Goal: Task Accomplishment & Management: Manage account settings

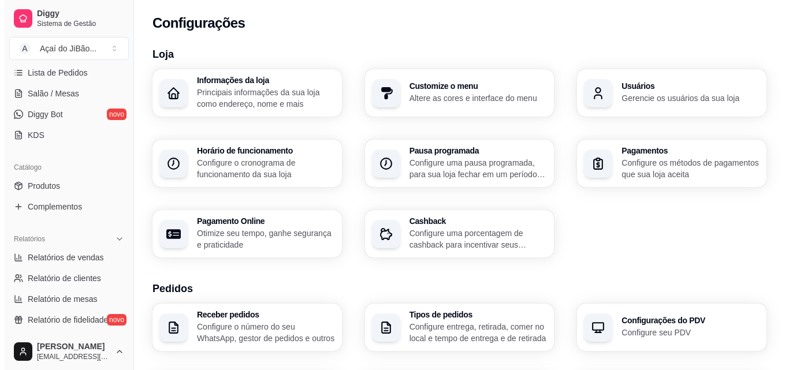
scroll to position [194, 0]
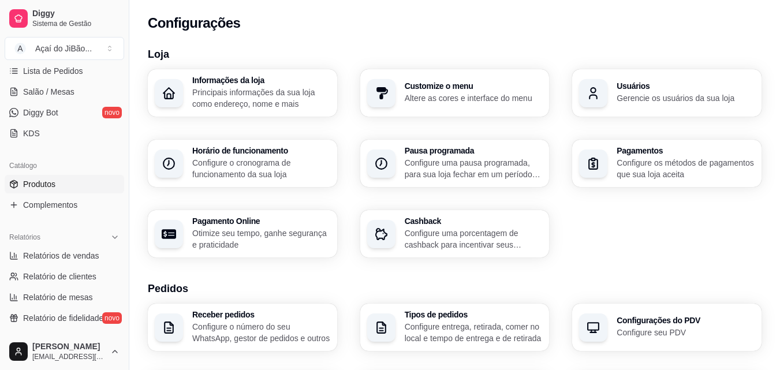
click at [98, 186] on link "Produtos" at bounding box center [64, 184] width 119 height 18
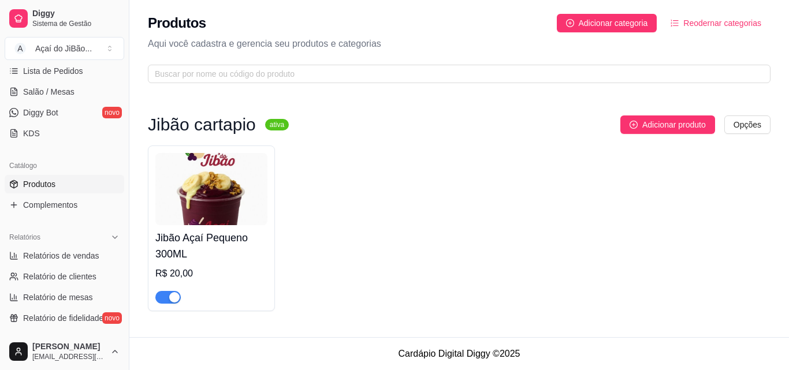
click at [227, 196] on img at bounding box center [211, 189] width 112 height 72
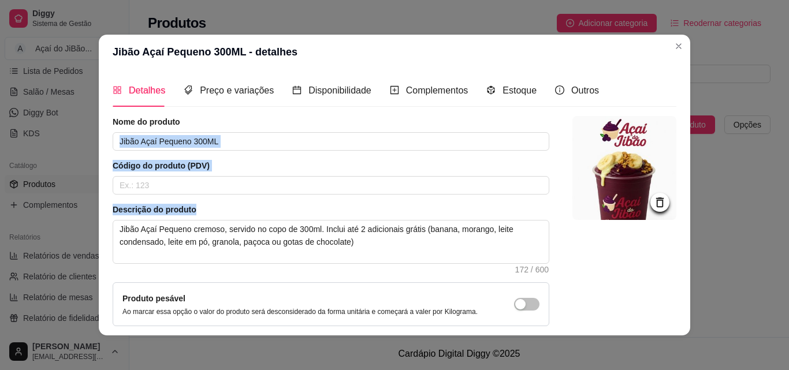
drag, startPoint x: 227, startPoint y: 196, endPoint x: 264, endPoint y: 114, distance: 89.4
click at [264, 114] on div "Detalhes Preço e variações Disponibilidade Complementos Estoque Outros Nome do …" at bounding box center [394, 202] width 563 height 257
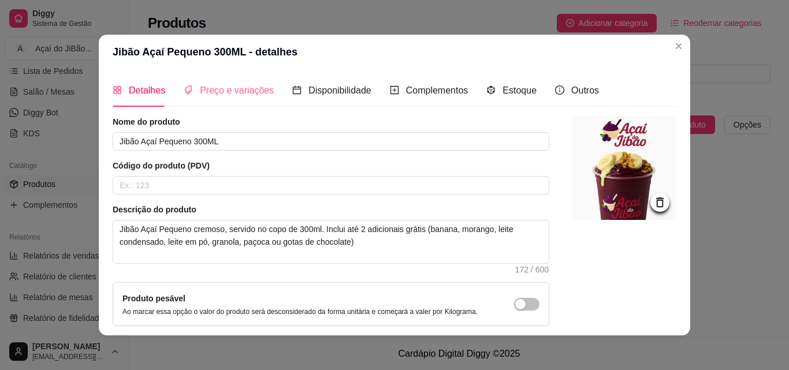
click at [246, 78] on div "Preço e variações" at bounding box center [229, 90] width 90 height 33
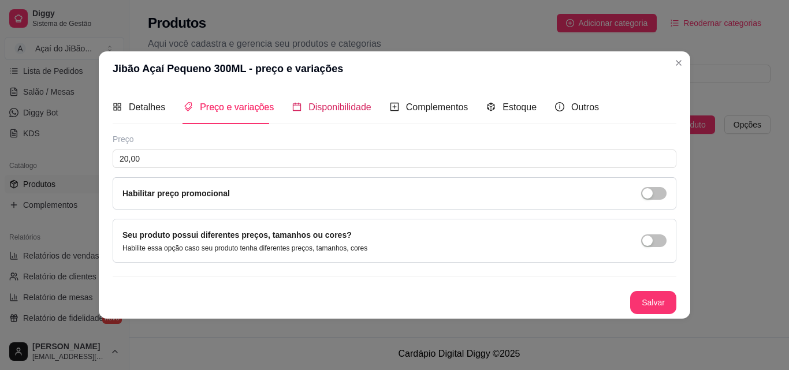
click at [320, 112] on span "Disponibilidade" at bounding box center [339, 107] width 63 height 10
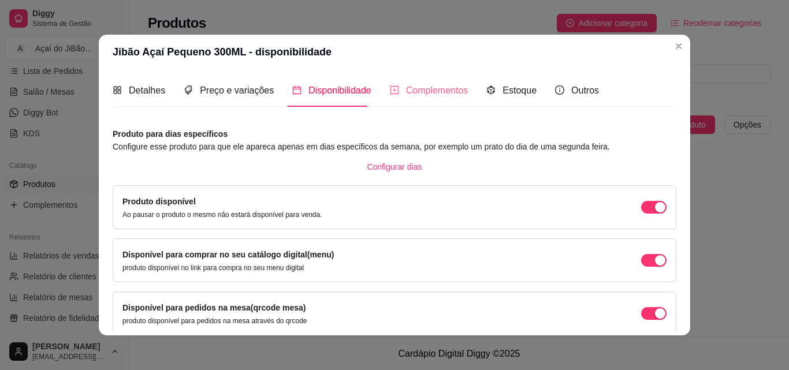
click at [406, 98] on div "Complementos" at bounding box center [429, 90] width 79 height 33
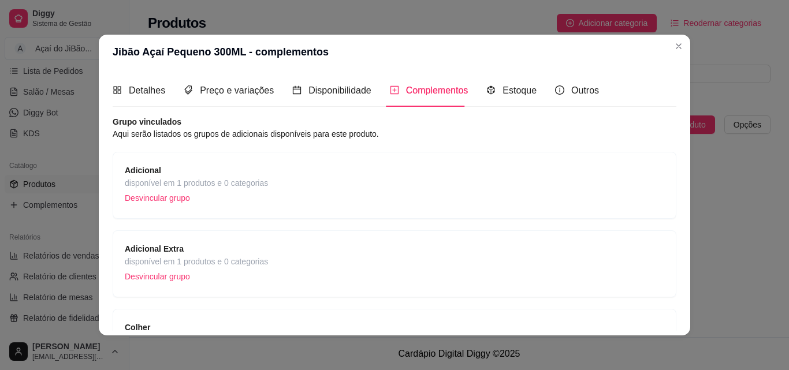
click at [282, 258] on div "Adicional Extra disponível em 1 produtos e 0 categorias Desvincular grupo" at bounding box center [394, 263] width 539 height 43
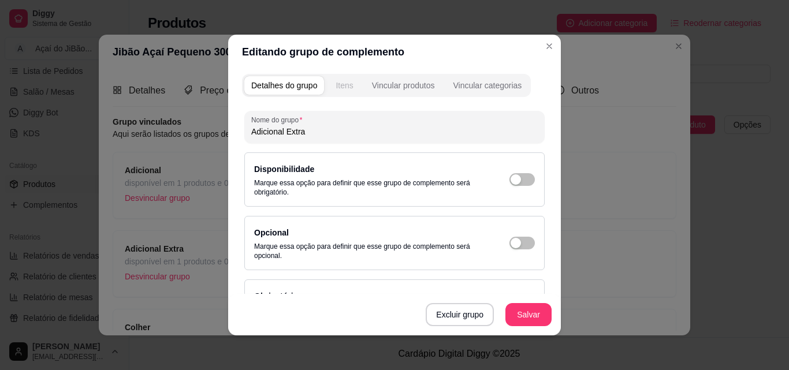
click at [350, 91] on button "Itens" at bounding box center [343, 85] width 31 height 18
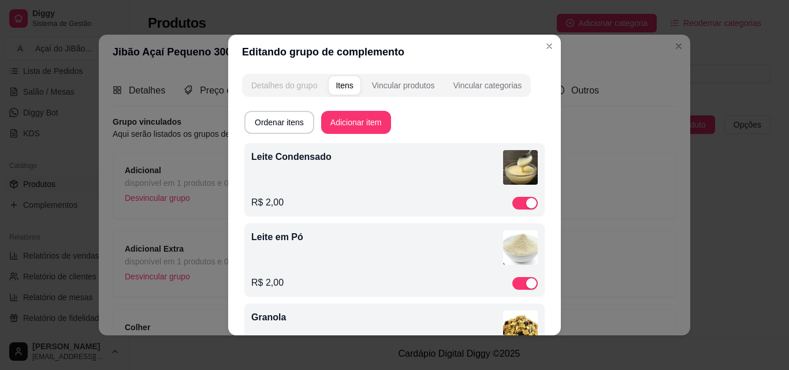
click at [308, 89] on div "Detalhes do grupo" at bounding box center [284, 86] width 66 height 12
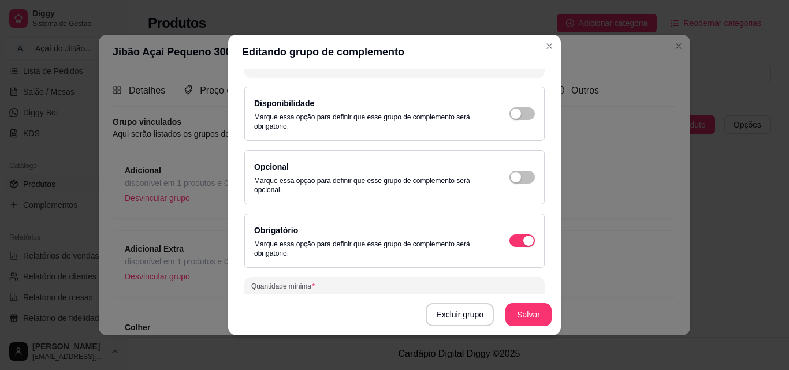
scroll to position [76, 0]
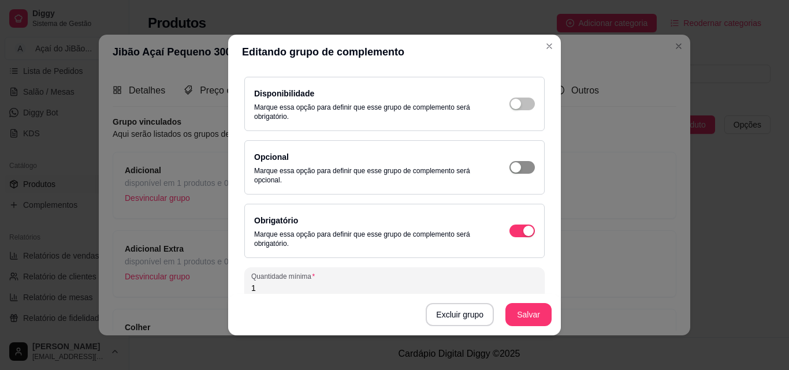
click at [509, 173] on span "button" at bounding box center [521, 167] width 25 height 13
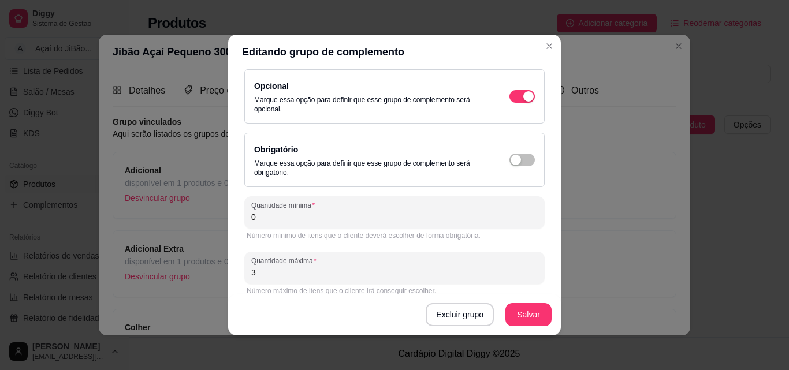
scroll to position [153, 0]
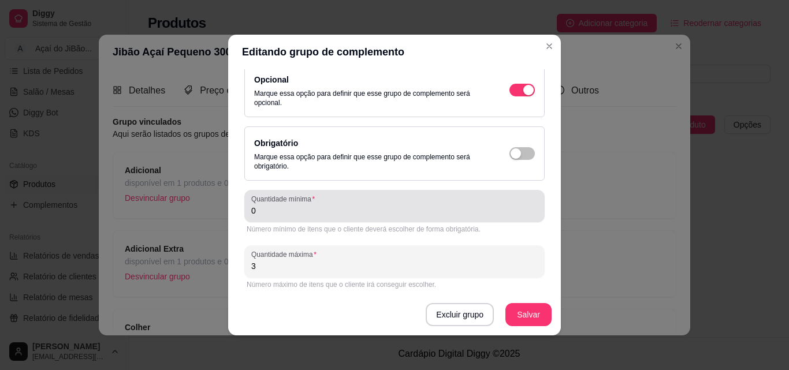
click at [409, 217] on div "0" at bounding box center [394, 206] width 286 height 23
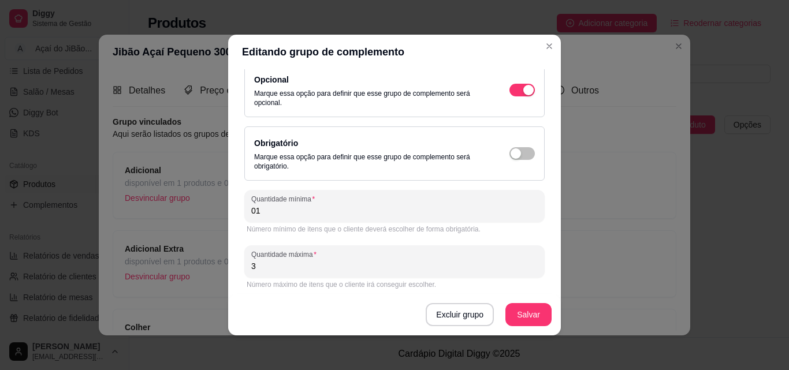
type input "0"
type input "1"
click at [518, 308] on button "Salvar" at bounding box center [528, 315] width 45 height 23
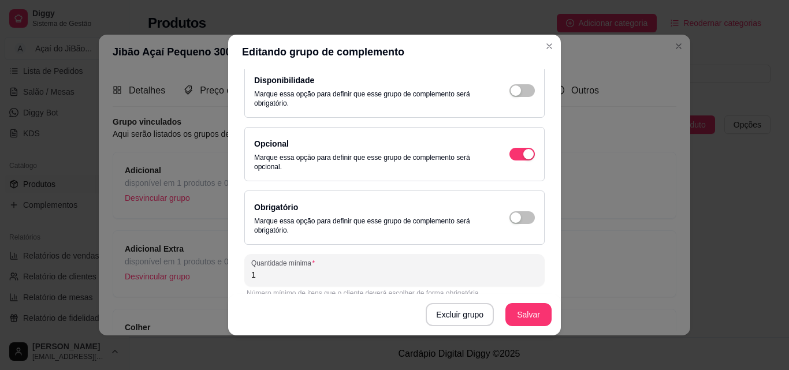
scroll to position [44, 0]
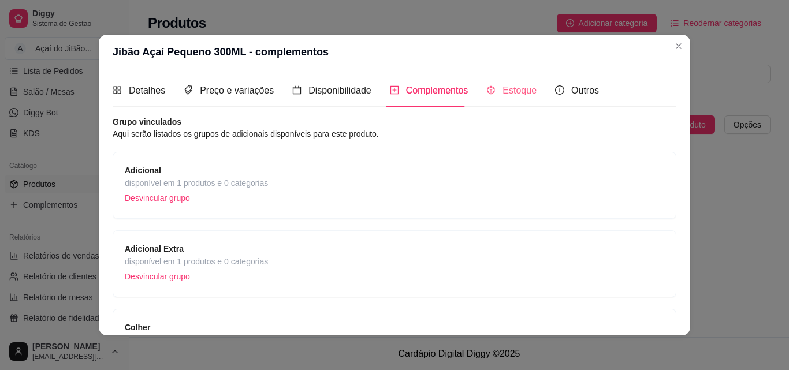
click at [506, 82] on div "Estoque" at bounding box center [511, 90] width 50 height 33
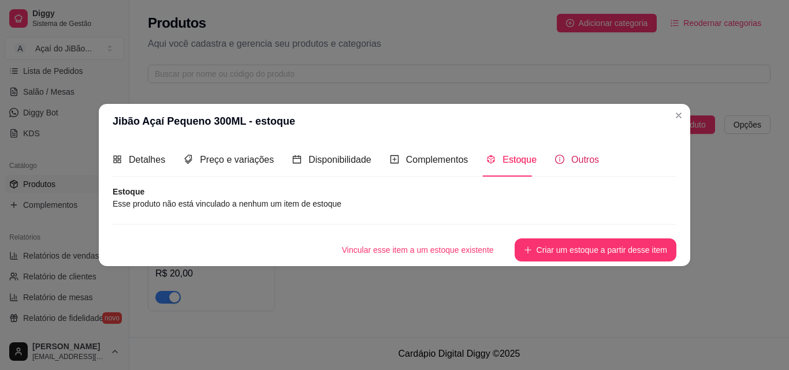
click at [562, 156] on div "Outros" at bounding box center [577, 159] width 44 height 14
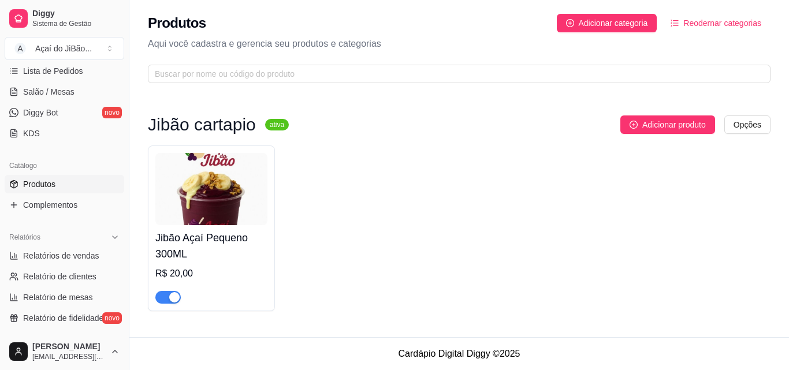
click at [251, 221] on img at bounding box center [211, 189] width 112 height 72
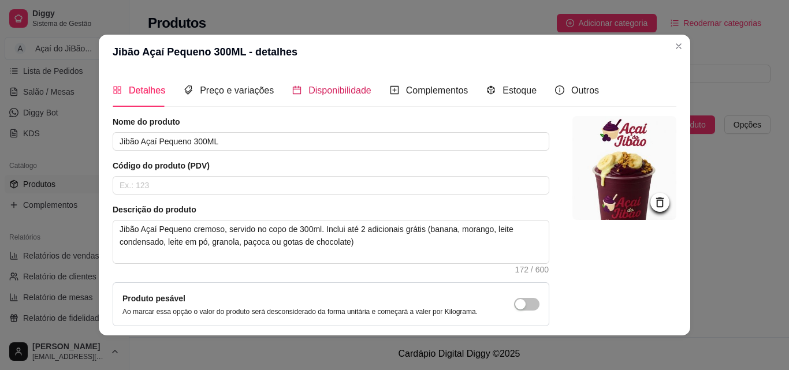
click at [350, 97] on div "Disponibilidade" at bounding box center [331, 90] width 79 height 14
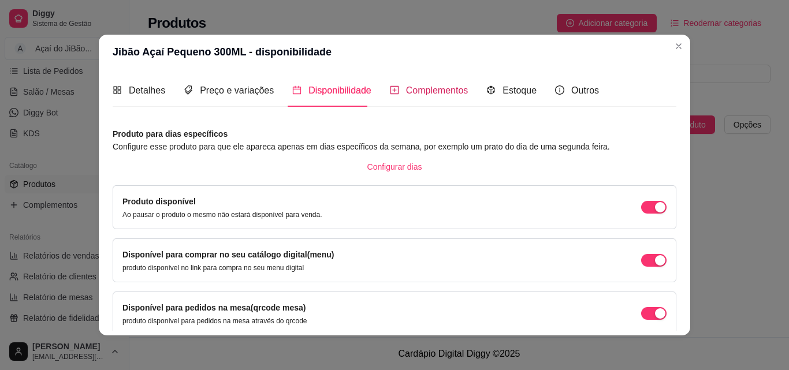
click at [412, 94] on span "Complementos" at bounding box center [437, 90] width 62 height 10
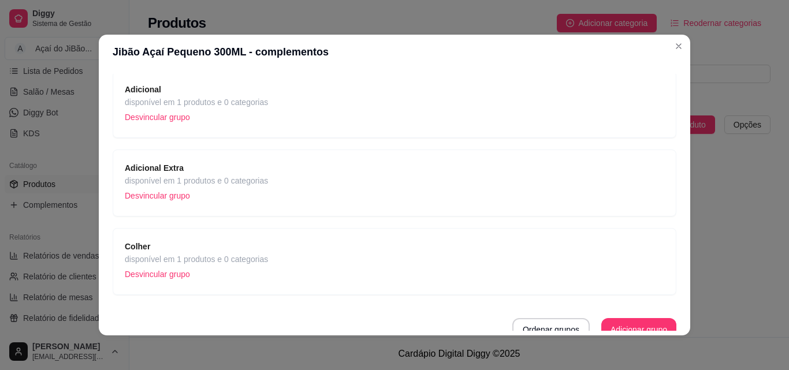
scroll to position [81, 0]
click at [363, 245] on div "Colher disponível em 1 produtos e 0 categorias Desvincular grupo" at bounding box center [394, 261] width 539 height 43
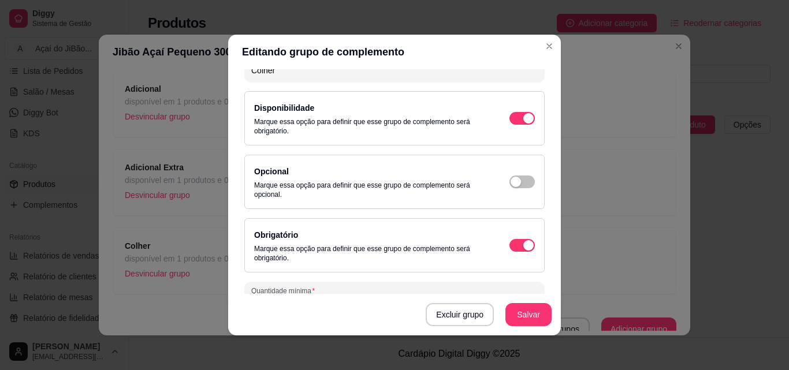
scroll to position [62, 0]
click at [513, 178] on span "button" at bounding box center [521, 180] width 25 height 13
click at [509, 117] on span "button" at bounding box center [521, 117] width 25 height 13
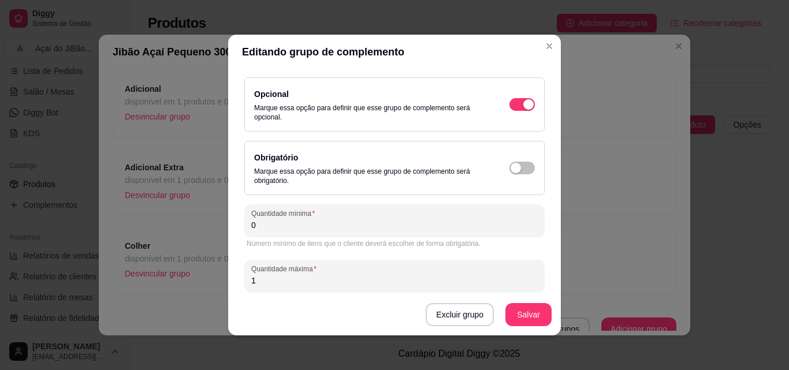
scroll to position [158, 0]
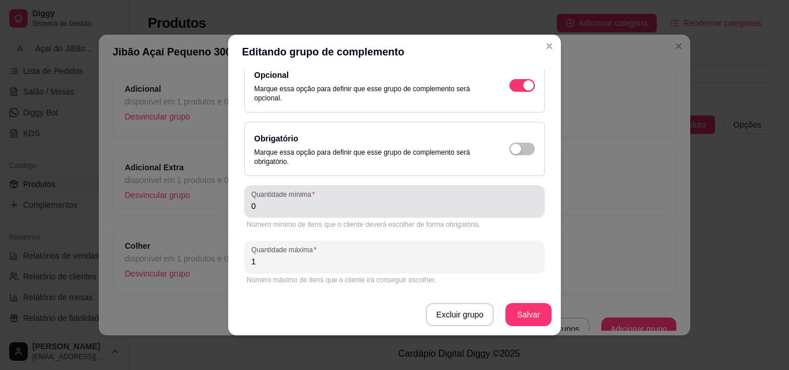
click at [428, 198] on div "0" at bounding box center [394, 201] width 286 height 23
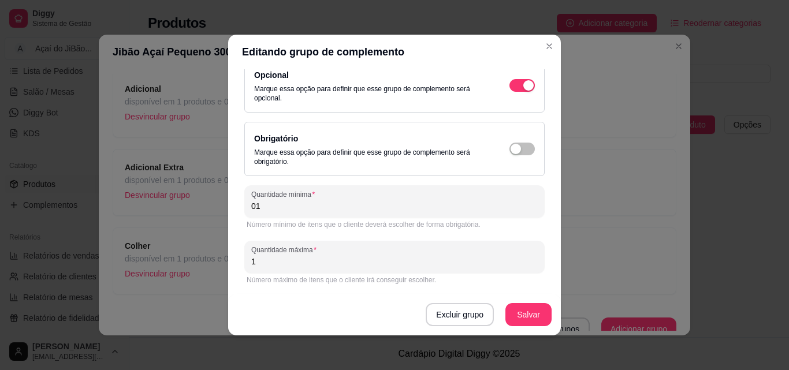
type input "0"
type input "1"
click at [512, 310] on button "Salvar" at bounding box center [528, 315] width 45 height 23
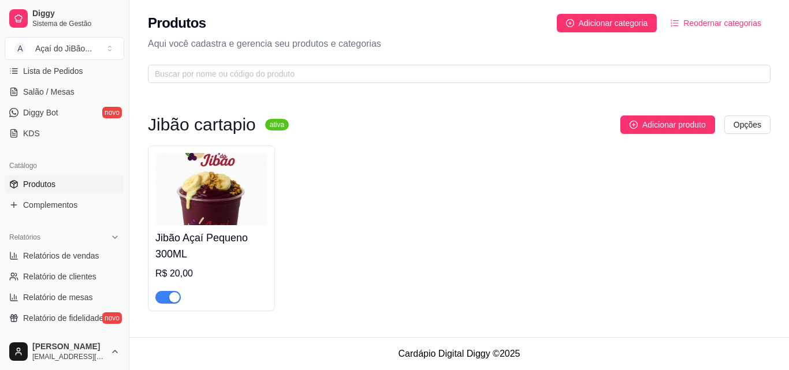
click at [195, 174] on img at bounding box center [211, 189] width 112 height 72
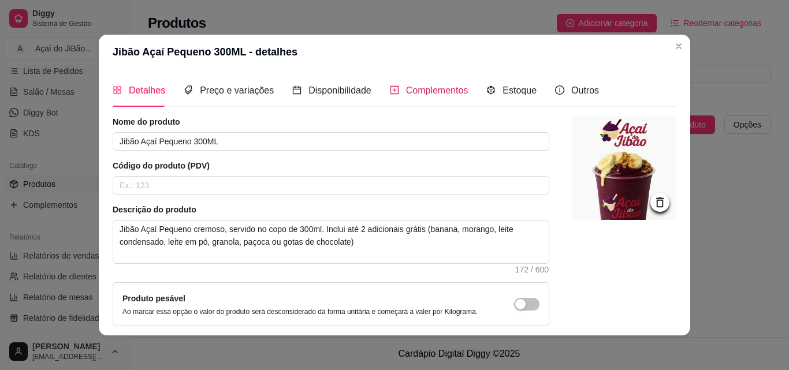
click at [406, 91] on span "Complementos" at bounding box center [437, 90] width 62 height 10
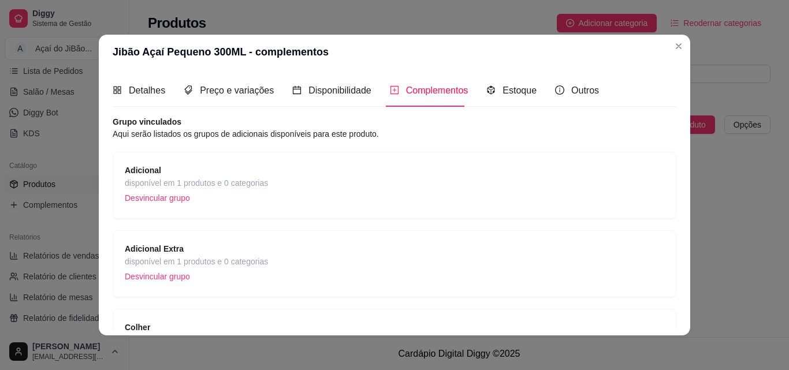
click at [334, 252] on div "Adicional Extra disponível em 1 produtos e 0 categorias Desvincular grupo" at bounding box center [394, 263] width 539 height 43
click at [253, 277] on p "Desvincular grupo" at bounding box center [196, 276] width 143 height 17
click at [345, 266] on div "Adicional Extra disponível em 1 produtos e 0 categorias Desvincular grupo" at bounding box center [394, 263] width 539 height 43
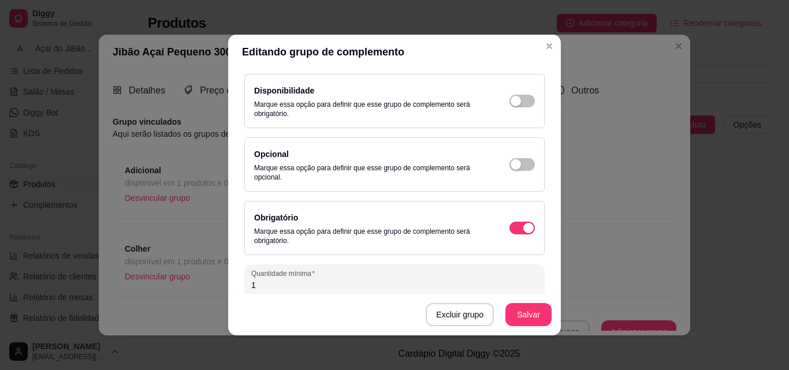
scroll to position [75, 0]
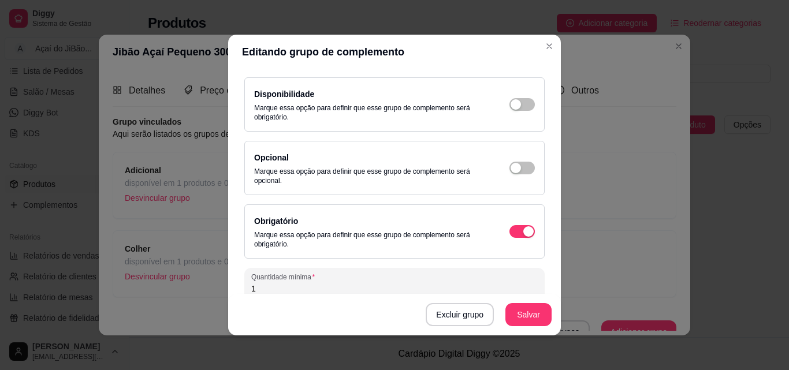
click at [502, 161] on div "Opcional Marque essa opção para definir que esse grupo de complemento será opci…" at bounding box center [394, 168] width 281 height 35
click at [510, 170] on div "button" at bounding box center [515, 168] width 10 height 10
drag, startPoint x: 545, startPoint y: 165, endPoint x: 554, endPoint y: 176, distance: 13.6
click at [554, 176] on div "Detalhes do grupo Itens Vincular produtos Vincular categorias Nome do grupo Adi…" at bounding box center [394, 202] width 332 height 266
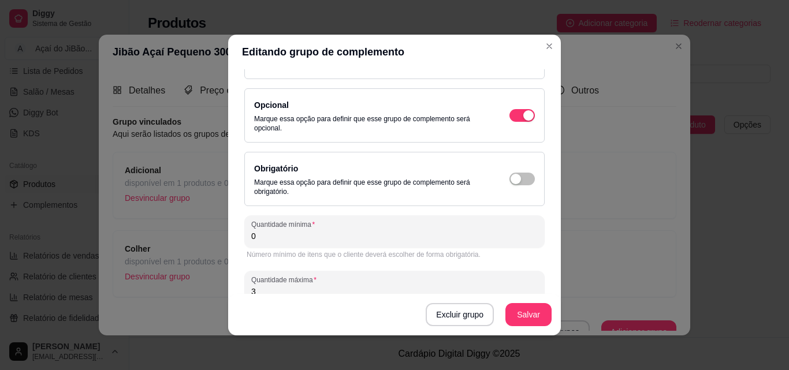
scroll to position [137, 0]
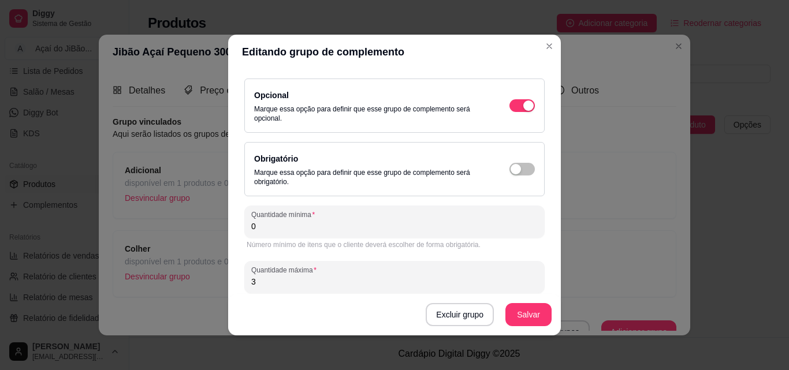
click at [440, 226] on input "0" at bounding box center [394, 227] width 286 height 12
type input "01"
click at [520, 309] on button "Salvar" at bounding box center [528, 315] width 45 height 23
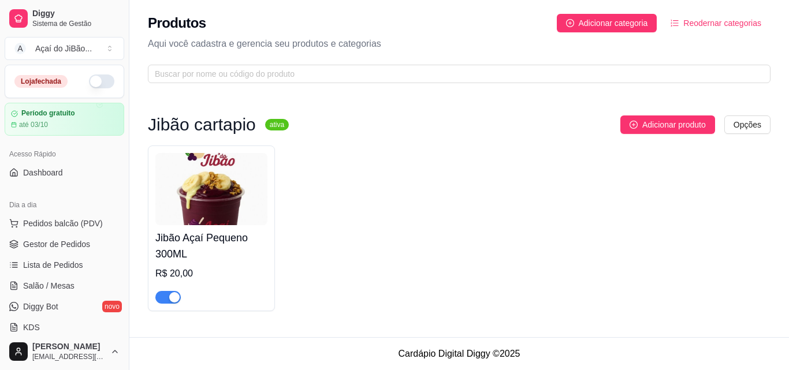
click at [208, 201] on img at bounding box center [211, 189] width 112 height 72
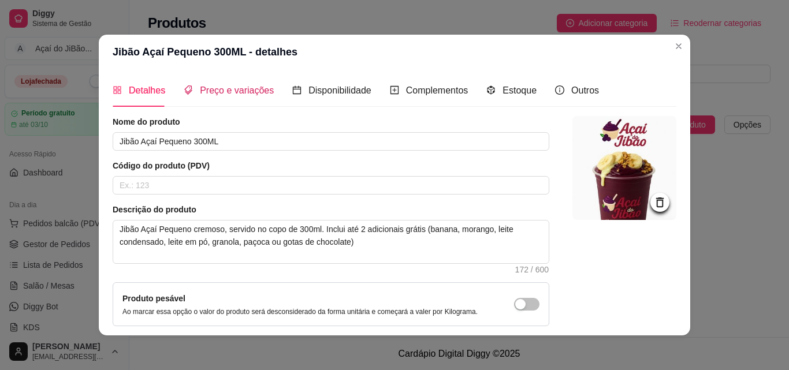
click at [254, 92] on span "Preço e variações" at bounding box center [237, 90] width 74 height 10
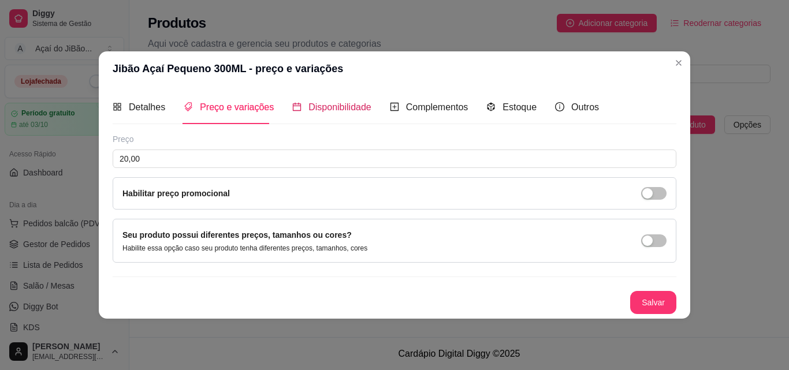
click at [334, 104] on span "Disponibilidade" at bounding box center [339, 107] width 63 height 10
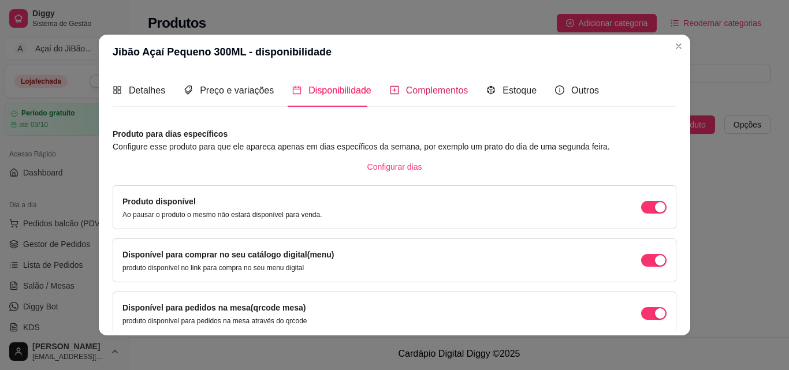
click at [409, 94] on span "Complementos" at bounding box center [437, 90] width 62 height 10
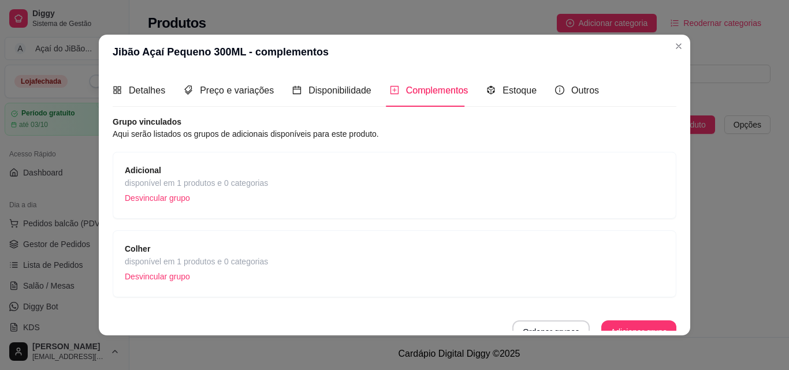
scroll to position [13, 0]
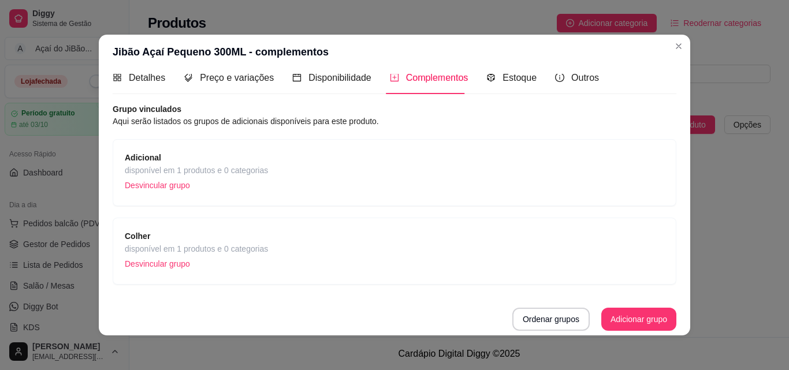
click at [506, 263] on div "Colher disponível em 1 produtos e 0 categorias Desvincular grupo" at bounding box center [394, 251] width 539 height 43
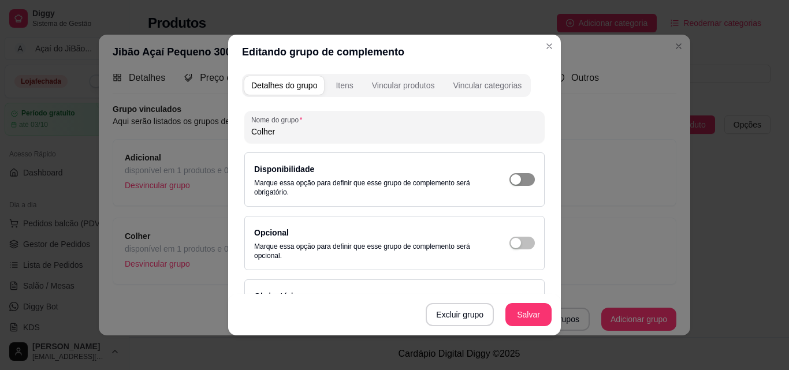
click at [510, 181] on div "button" at bounding box center [515, 179] width 10 height 10
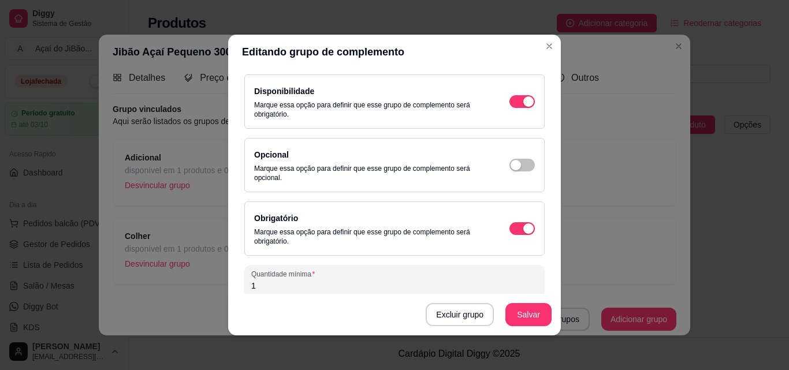
scroll to position [87, 0]
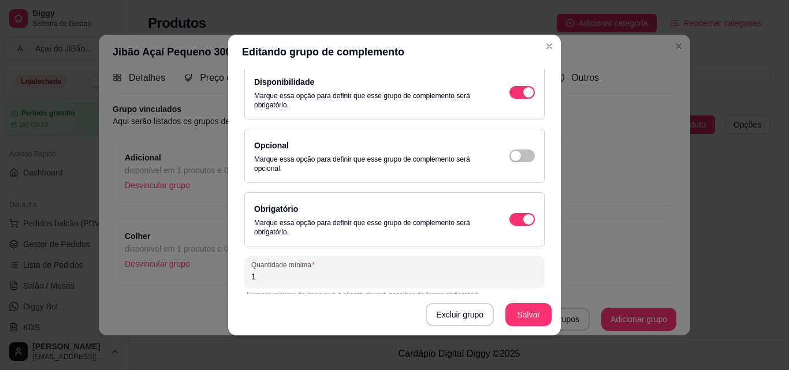
drag, startPoint x: 516, startPoint y: 159, endPoint x: 513, endPoint y: 229, distance: 69.9
click at [513, 229] on div "Nome do grupo Colher Disponibilidade Marque essa opção para definir que esse gr…" at bounding box center [394, 191] width 300 height 334
click at [523, 221] on div "button" at bounding box center [528, 219] width 10 height 10
click at [512, 158] on span "button" at bounding box center [521, 156] width 25 height 13
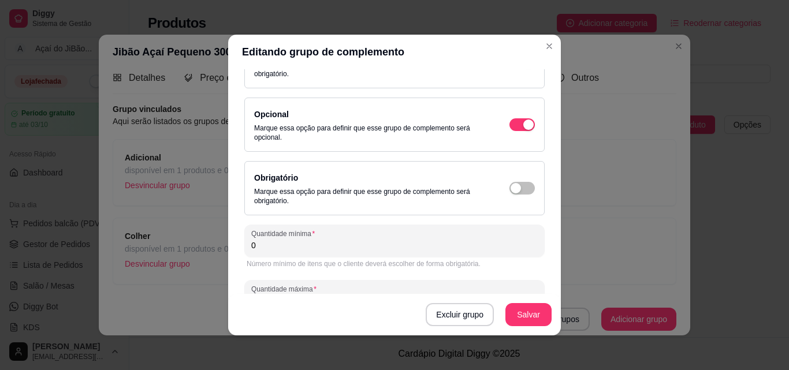
scroll to position [132, 0]
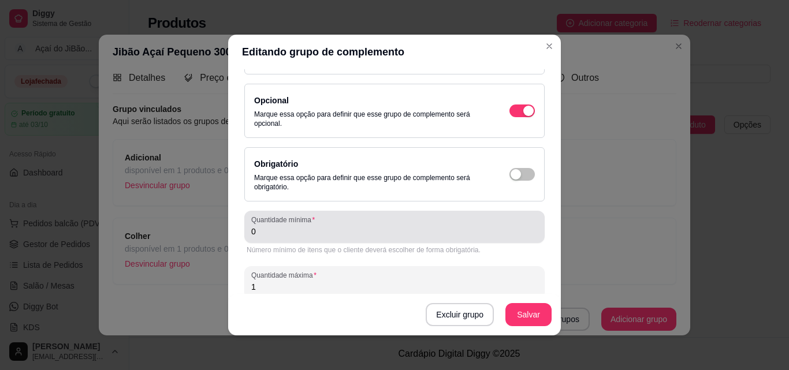
click at [492, 241] on div "Quantidade mínima 0" at bounding box center [394, 227] width 300 height 32
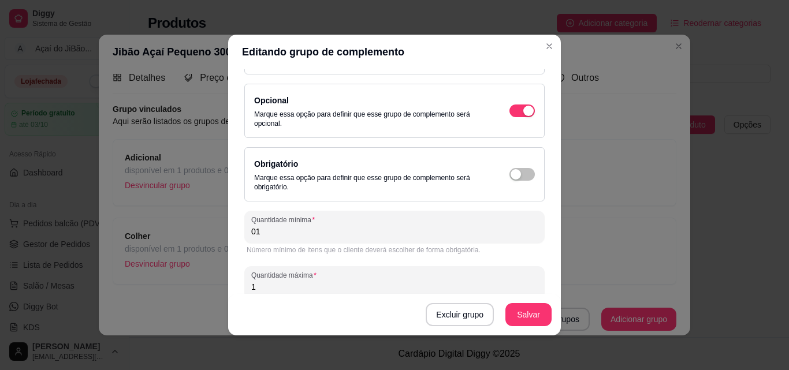
type input "0"
type input "1"
click at [517, 304] on button "Salvar" at bounding box center [528, 315] width 45 height 23
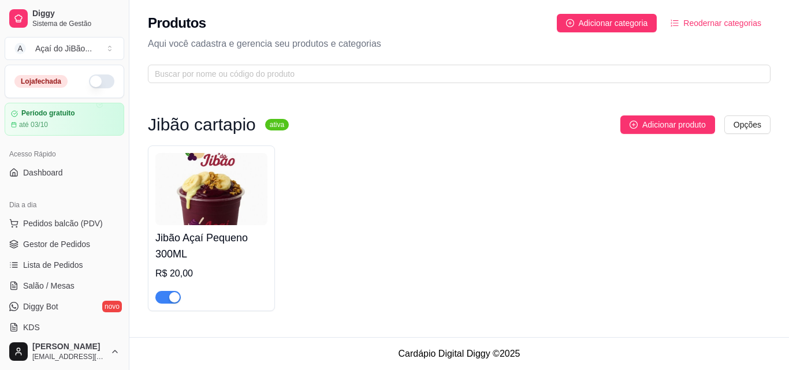
click at [213, 178] on img at bounding box center [211, 189] width 112 height 72
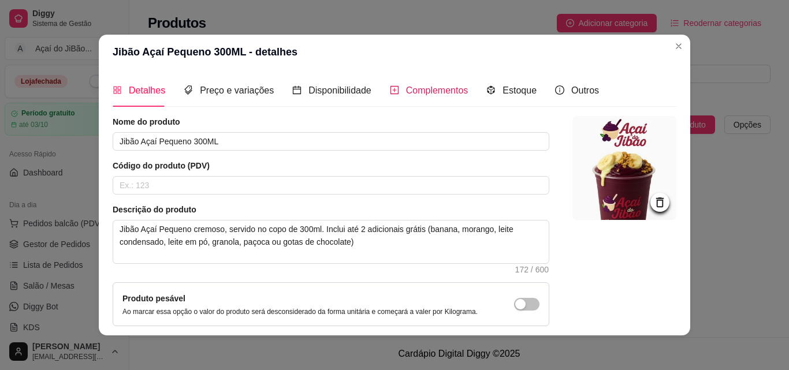
click at [453, 94] on span "Complementos" at bounding box center [437, 90] width 62 height 10
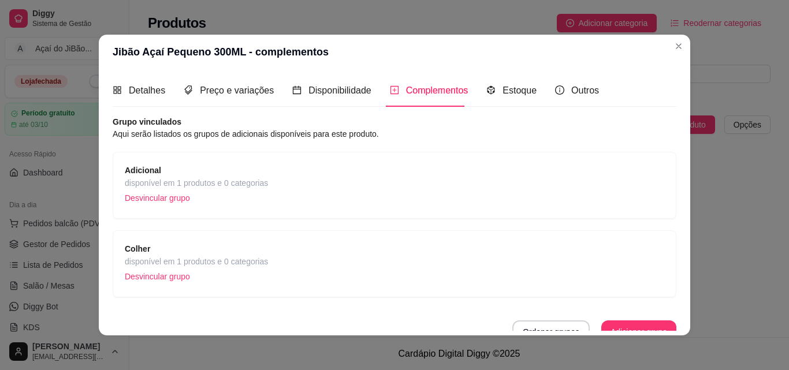
click at [544, 265] on div "Colher disponível em 1 produtos e 0 categorias Desvincular grupo" at bounding box center [394, 263] width 539 height 43
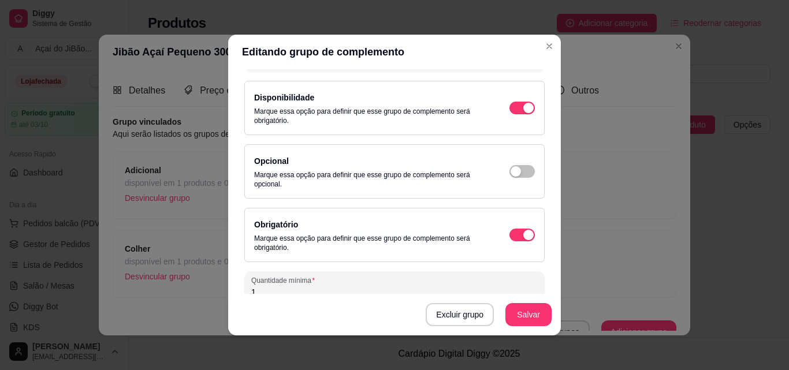
scroll to position [91, 0]
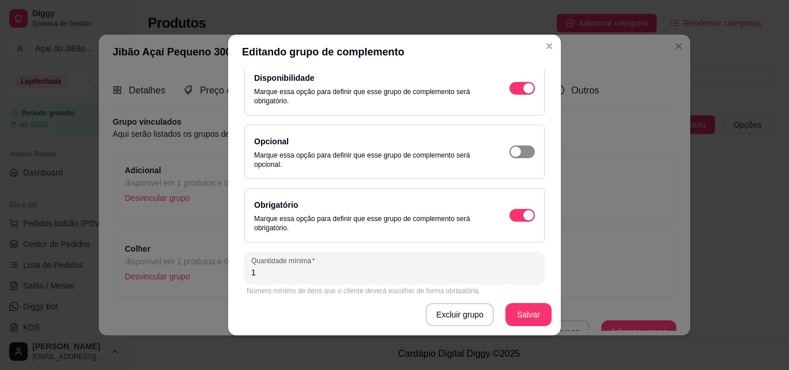
click at [510, 148] on div "button" at bounding box center [515, 152] width 10 height 10
type input "0"
click at [510, 312] on button "Salvar" at bounding box center [528, 315] width 45 height 23
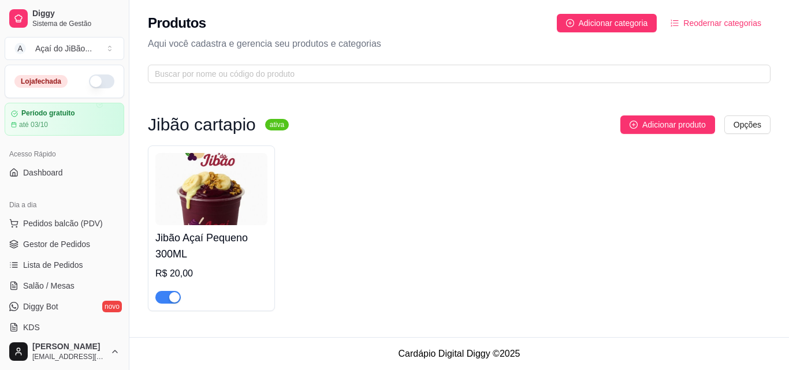
click at [221, 253] on h4 "Jibão Açaí Pequeno 300ML" at bounding box center [211, 246] width 112 height 32
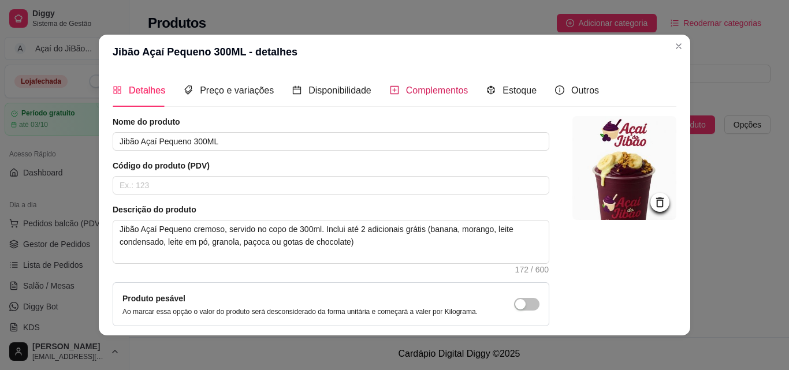
click at [442, 85] on span "Complementos" at bounding box center [437, 90] width 62 height 10
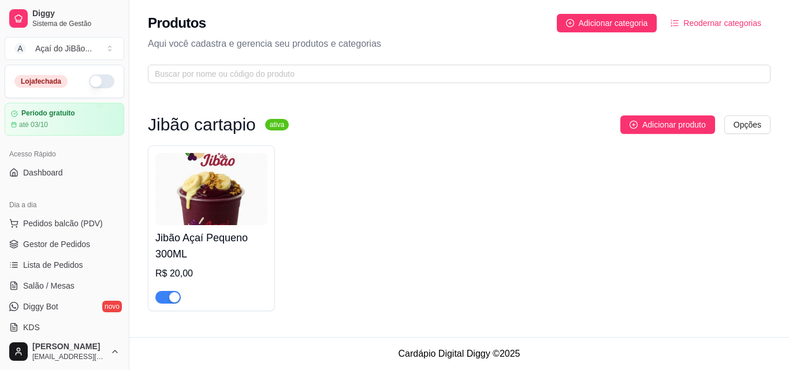
click at [237, 186] on img at bounding box center [211, 189] width 112 height 72
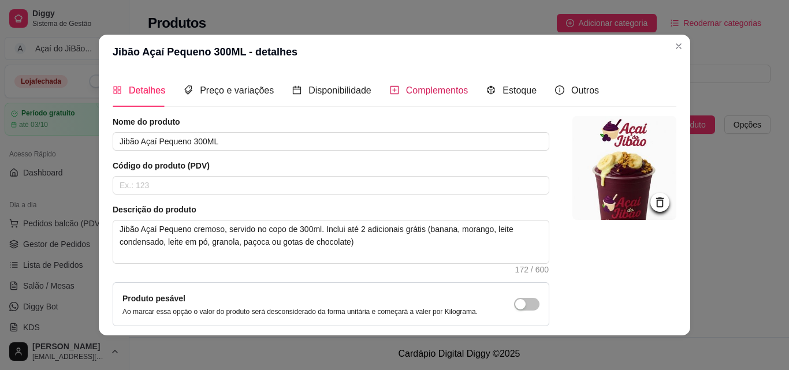
click at [439, 92] on span "Complementos" at bounding box center [437, 90] width 62 height 10
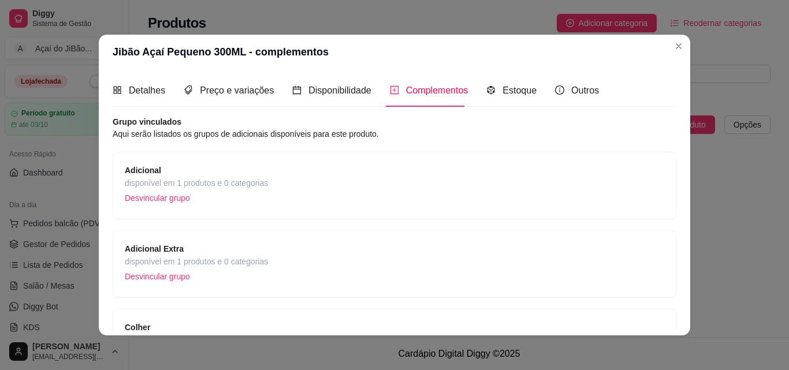
click at [400, 251] on div "Adicional Extra disponível em 1 produtos e 0 categorias Desvincular grupo" at bounding box center [394, 263] width 539 height 43
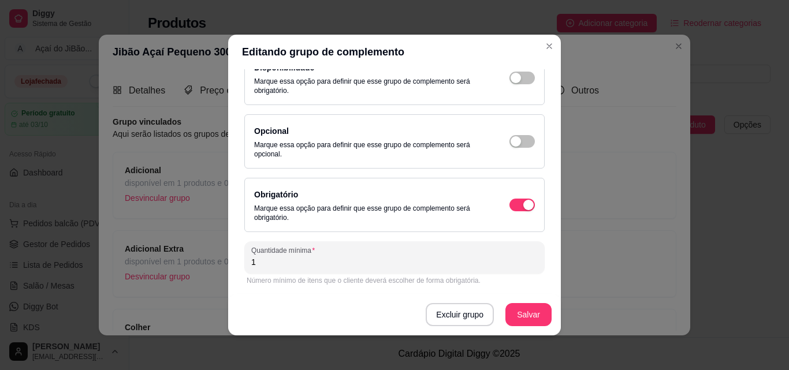
scroll to position [111, 0]
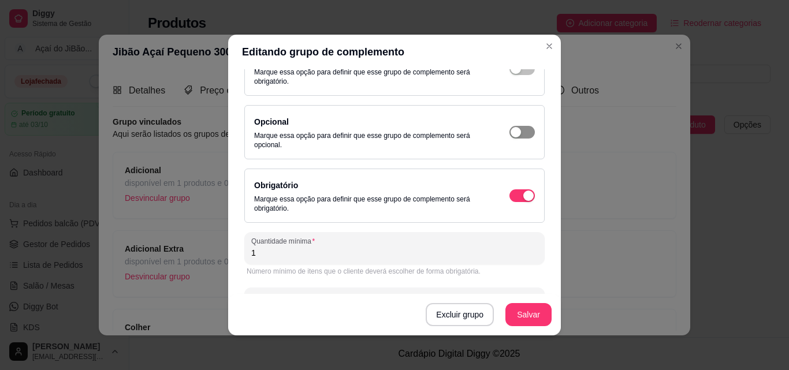
click at [510, 132] on div "button" at bounding box center [515, 132] width 10 height 10
type input "0"
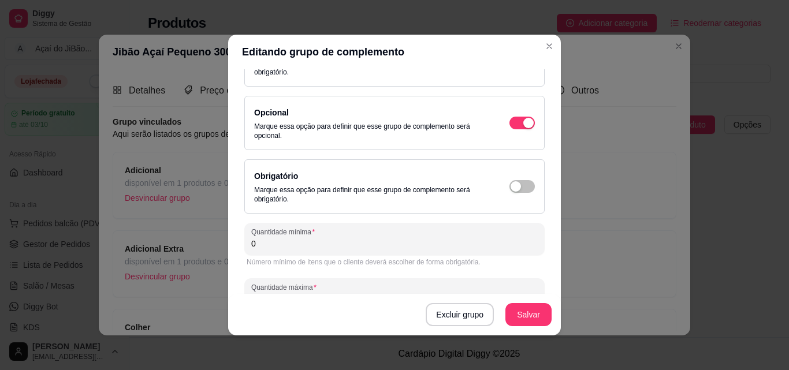
scroll to position [158, 0]
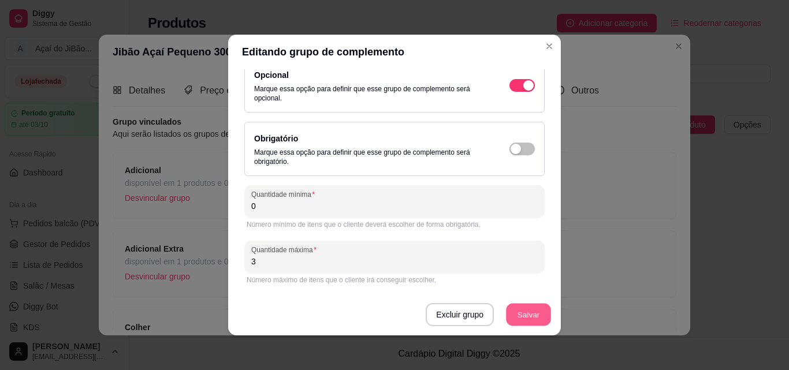
click at [527, 311] on button "Salvar" at bounding box center [528, 315] width 45 height 23
click at [524, 317] on button "Salvar" at bounding box center [528, 315] width 45 height 23
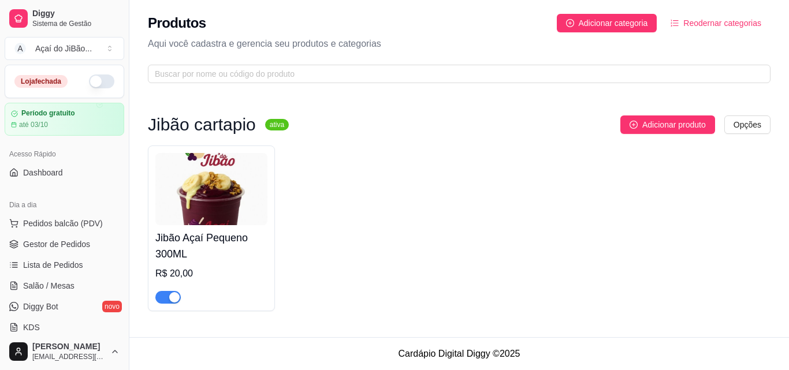
click at [227, 200] on img at bounding box center [211, 189] width 112 height 72
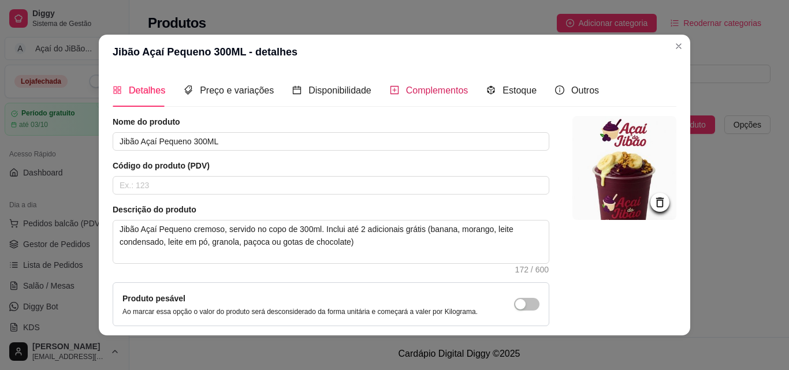
click at [453, 89] on span "Complementos" at bounding box center [437, 90] width 62 height 10
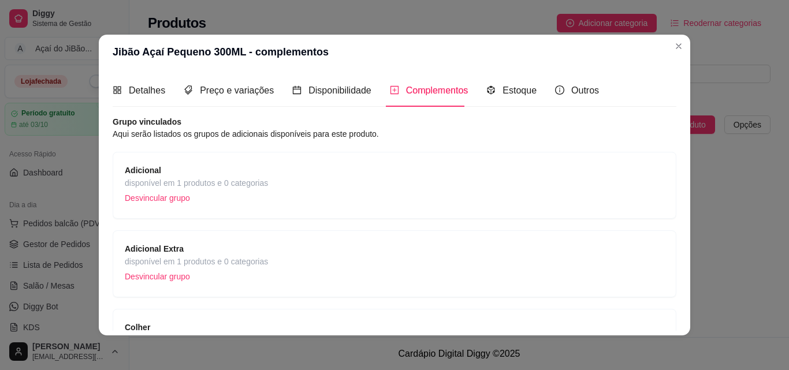
click at [341, 266] on div "Adicional Extra disponível em 1 produtos e 0 categorias Desvincular grupo" at bounding box center [394, 263] width 539 height 43
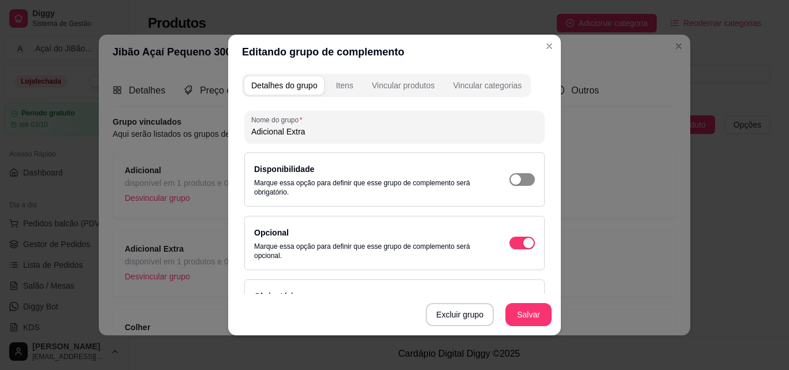
click at [510, 177] on div "button" at bounding box center [515, 179] width 10 height 10
click at [520, 323] on button "Salvar" at bounding box center [528, 315] width 45 height 23
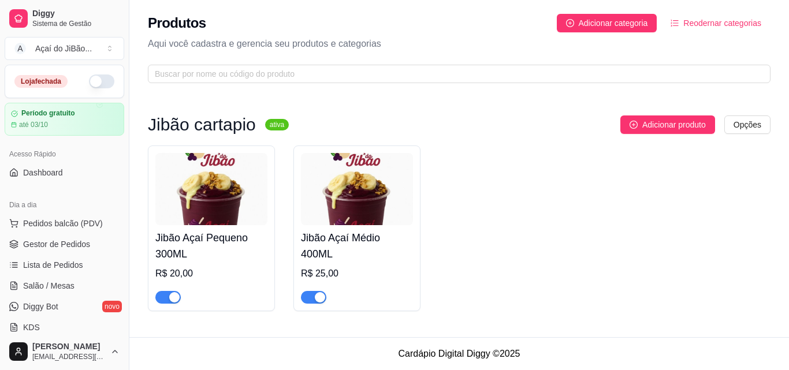
click at [335, 201] on img at bounding box center [357, 189] width 112 height 72
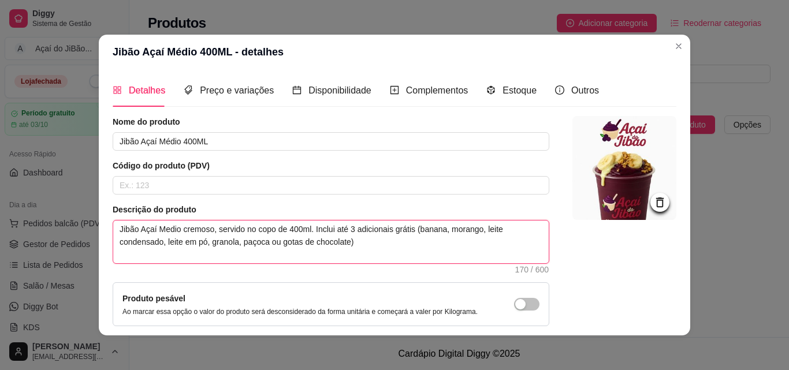
click at [274, 237] on textarea "Jibão Açaí Medio cremoso, servido no copo de 400ml. Inclui até 3 adicionais grá…" at bounding box center [330, 242] width 435 height 43
type textarea "Jibão Açaí Medio cremoso, servido no copo de 400ml. Inclui até 3 adicionais grá…"
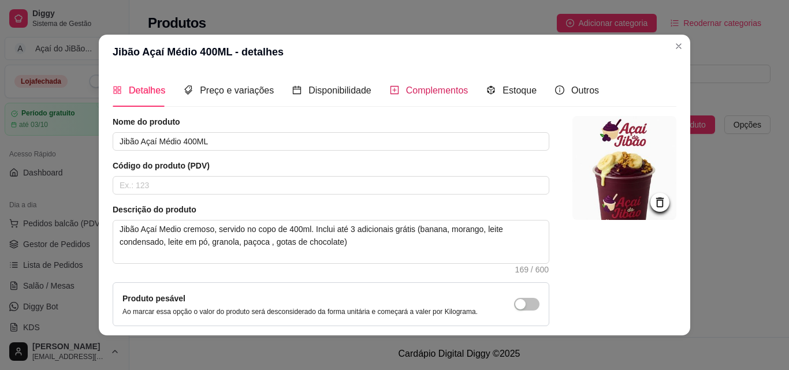
click at [431, 90] on span "Complementos" at bounding box center [437, 90] width 62 height 10
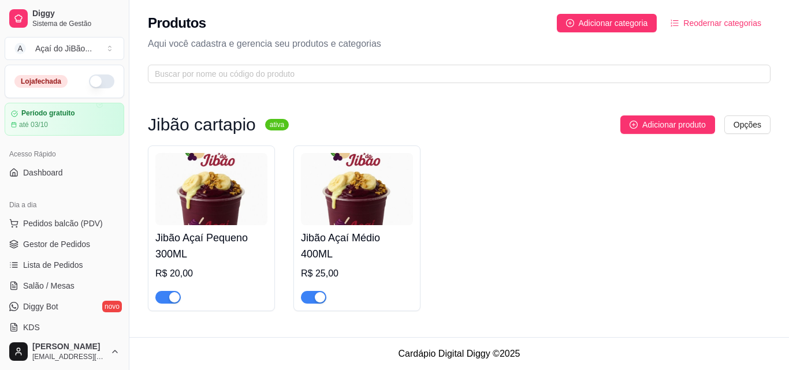
click at [372, 220] on img at bounding box center [357, 189] width 112 height 72
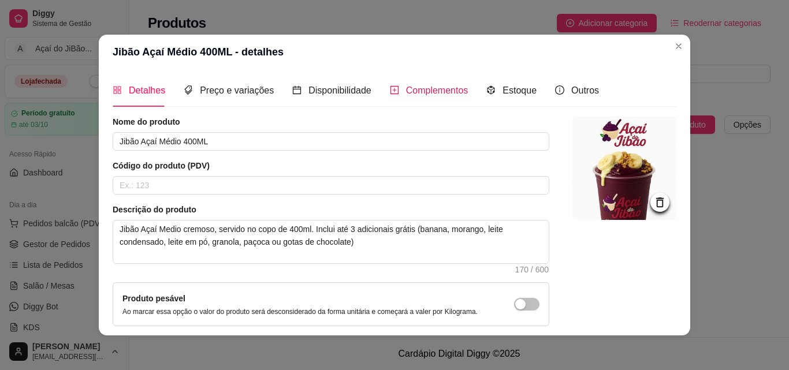
click at [419, 87] on span "Complementos" at bounding box center [437, 90] width 62 height 10
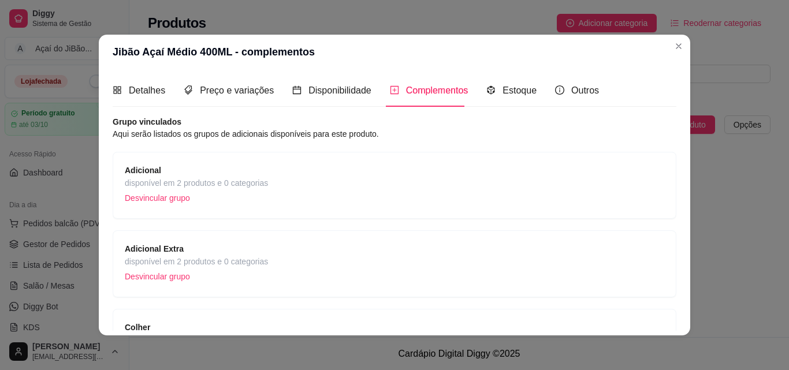
click at [363, 167] on div "Adicional disponível em 2 produtos e 0 categorias Desvincular grupo" at bounding box center [394, 185] width 539 height 43
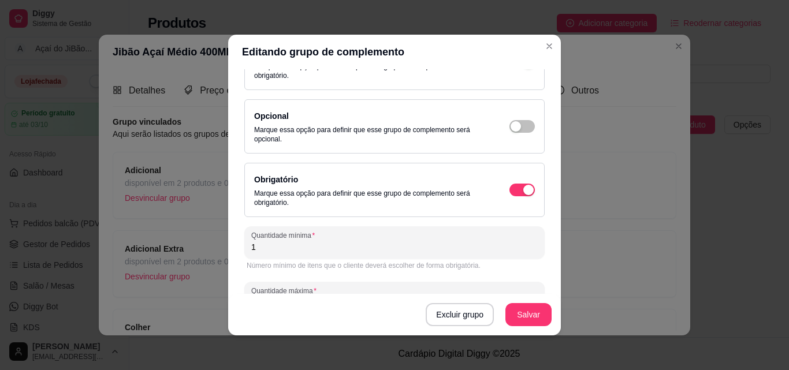
scroll to position [148, 0]
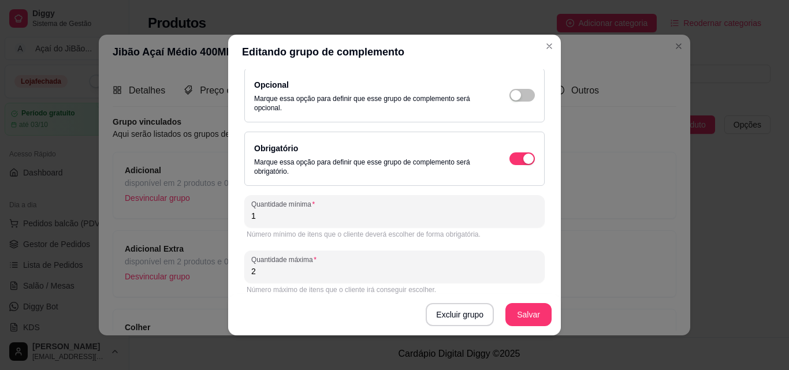
click at [317, 271] on input "2" at bounding box center [394, 272] width 286 height 12
type input "3"
click at [523, 310] on button "Salvar" at bounding box center [528, 315] width 45 height 23
click at [523, 310] on div "Excluir grupo Salvar" at bounding box center [394, 315] width 332 height 42
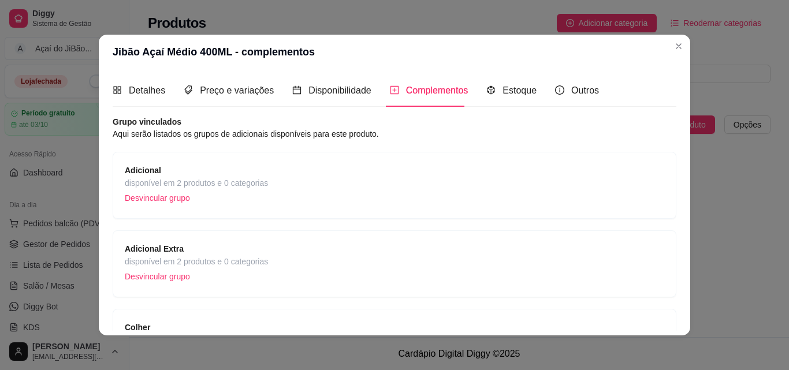
click at [396, 257] on div "Adicional Extra disponível em 2 produtos e 0 categorias Desvincular grupo" at bounding box center [394, 263] width 539 height 43
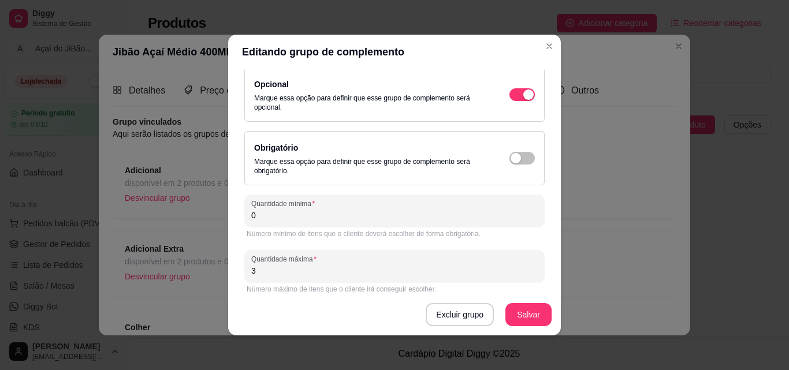
scroll to position [158, 0]
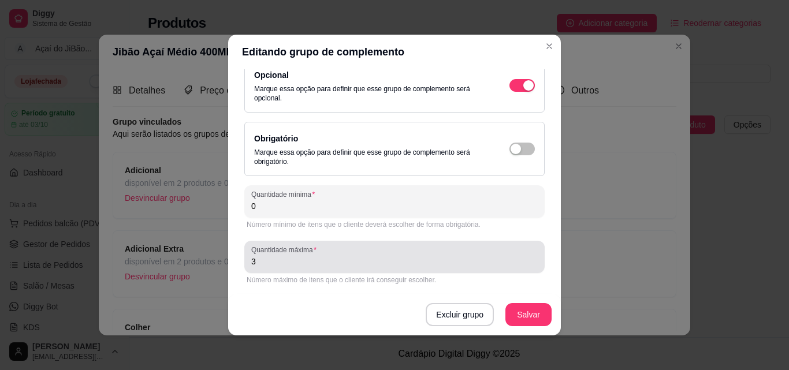
click at [278, 270] on div "Quantidade máxima 3" at bounding box center [394, 257] width 300 height 32
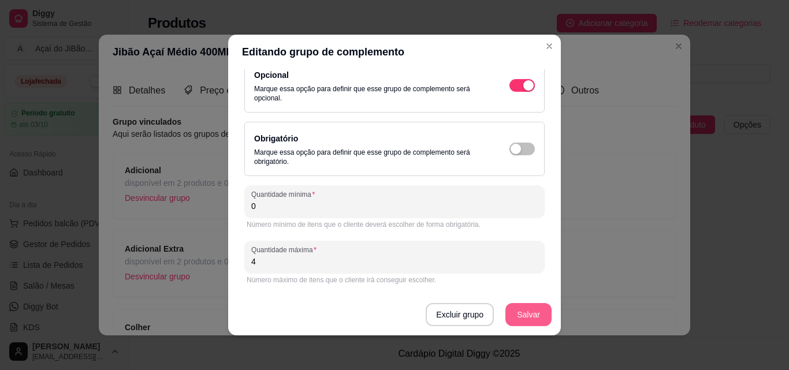
type input "4"
click at [527, 317] on button "Salvar" at bounding box center [528, 315] width 45 height 23
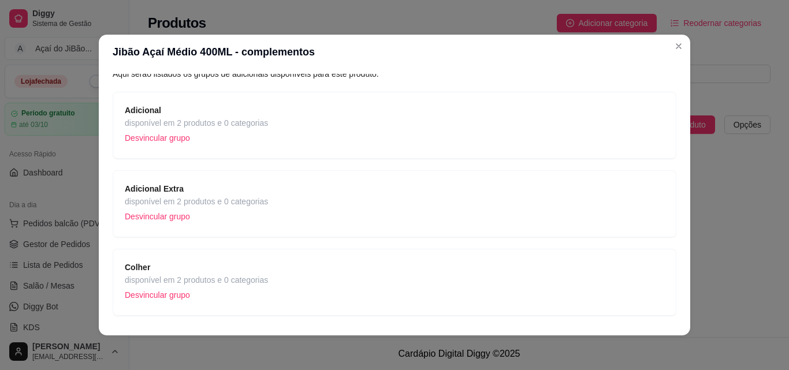
scroll to position [91, 0]
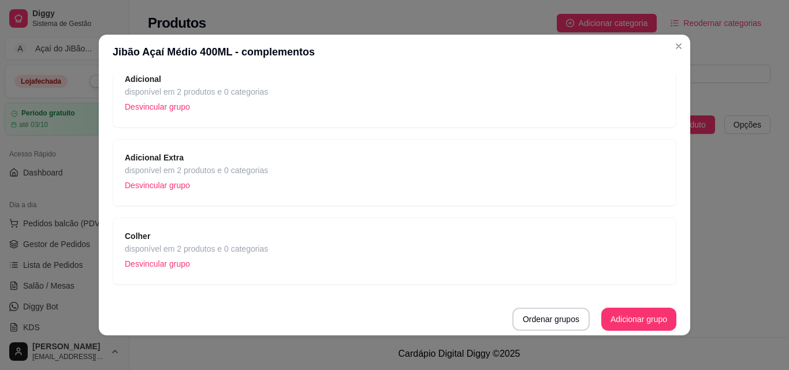
click at [484, 255] on div "Colher disponível em 2 produtos e 0 categorias Desvincular grupo" at bounding box center [394, 251] width 539 height 43
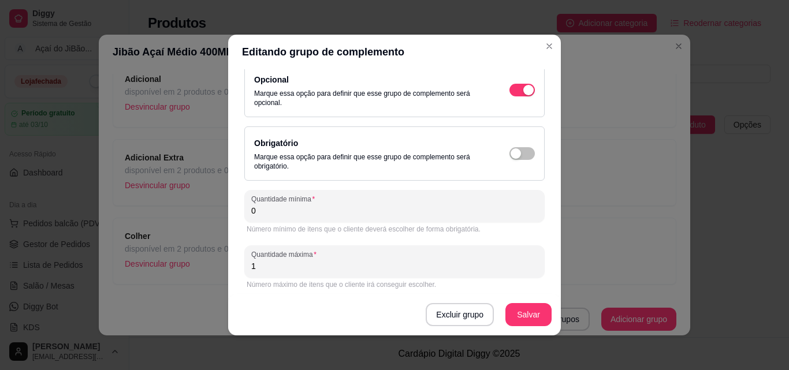
scroll to position [158, 0]
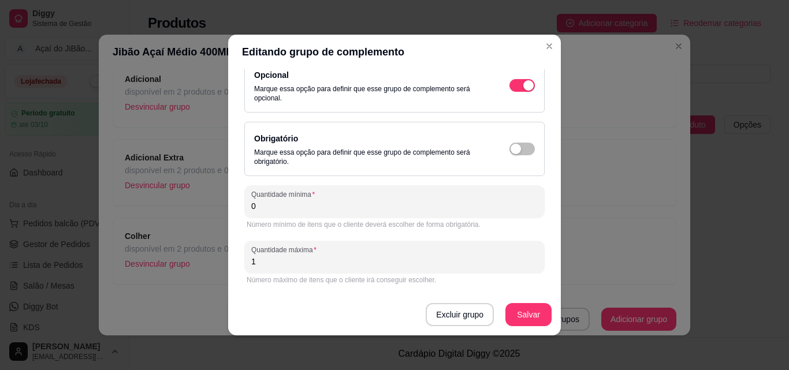
drag, startPoint x: 529, startPoint y: 302, endPoint x: 525, endPoint y: 317, distance: 15.5
click at [525, 317] on div "Excluir grupo Salvar" at bounding box center [394, 315] width 332 height 42
click at [525, 317] on button "Salvar" at bounding box center [528, 314] width 46 height 23
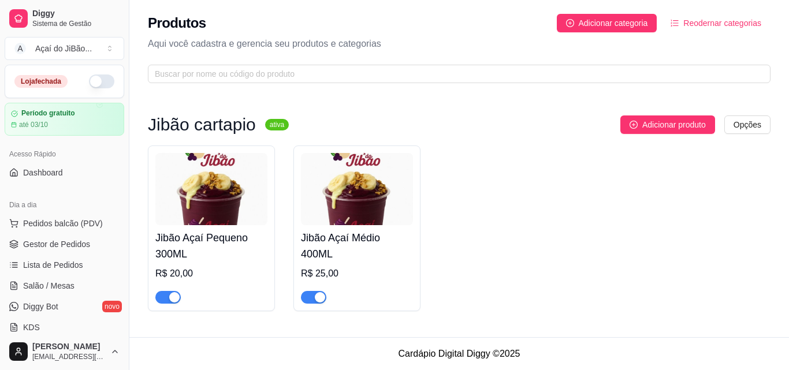
click at [353, 161] on img at bounding box center [357, 189] width 112 height 72
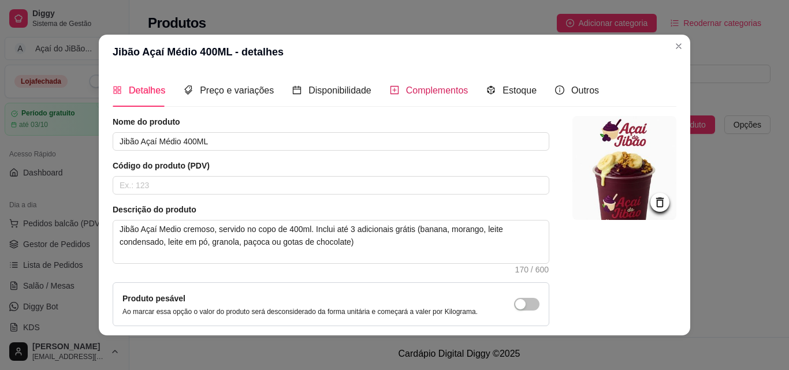
click at [408, 87] on span "Complementos" at bounding box center [437, 90] width 62 height 10
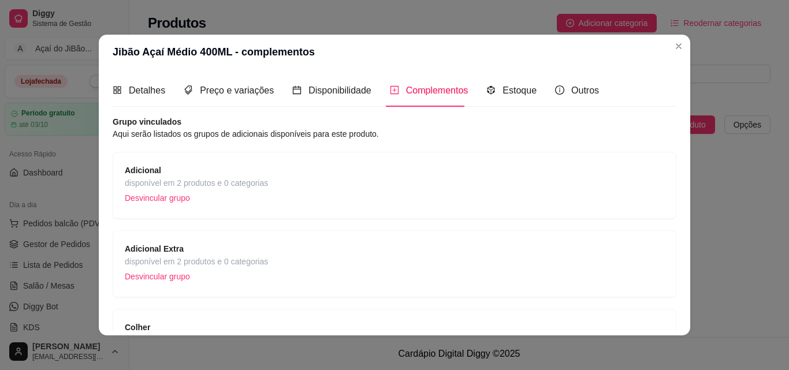
click at [233, 261] on span "disponível em 2 produtos e 0 categorias" at bounding box center [196, 261] width 143 height 13
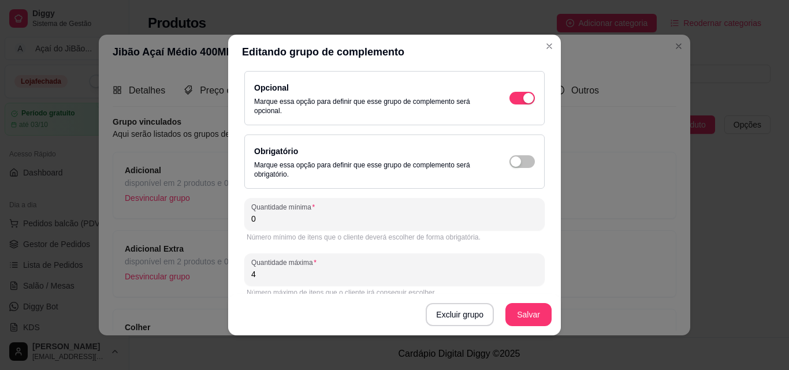
scroll to position [155, 0]
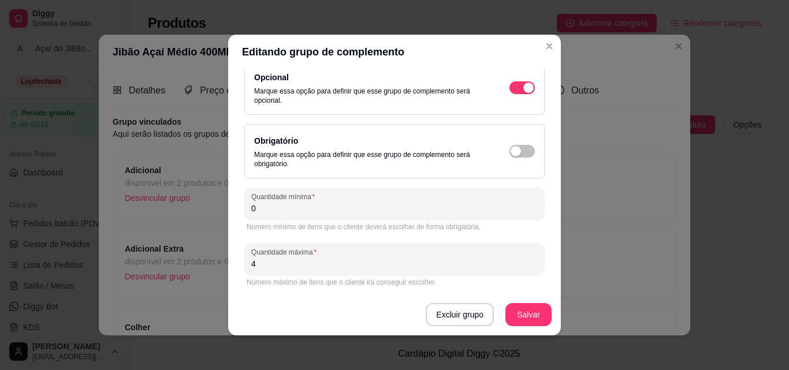
click at [330, 262] on input "4" at bounding box center [394, 264] width 286 height 12
type input "3"
click at [521, 313] on button "Salvar" at bounding box center [528, 315] width 45 height 23
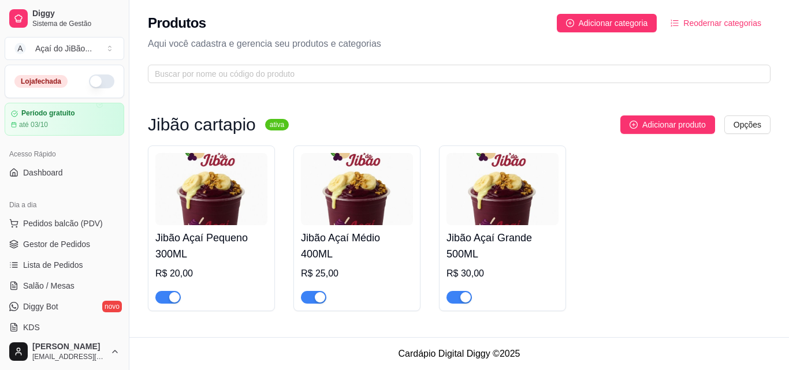
click at [537, 190] on img at bounding box center [502, 189] width 112 height 72
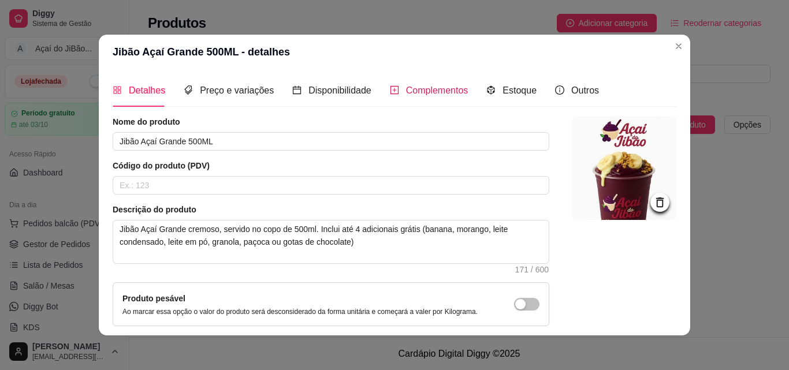
click at [429, 89] on span "Complementos" at bounding box center [437, 90] width 62 height 10
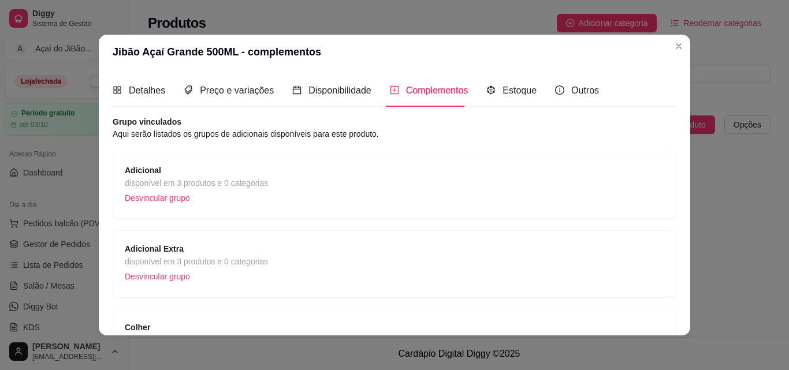
click at [462, 201] on div "Adicional disponível em 3 produtos e 0 categorias Desvincular grupo" at bounding box center [394, 185] width 539 height 43
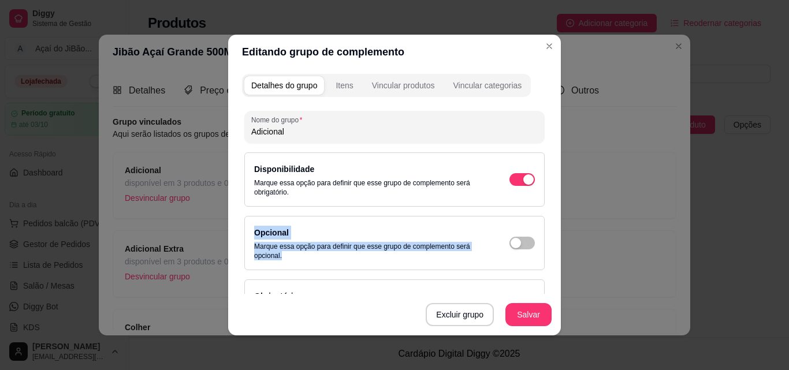
drag, startPoint x: 547, startPoint y: 177, endPoint x: 545, endPoint y: 234, distance: 57.8
click at [545, 234] on div "Detalhes do grupo Itens Vincular produtos Vincular categorias Nome do grupo Adi…" at bounding box center [394, 202] width 332 height 266
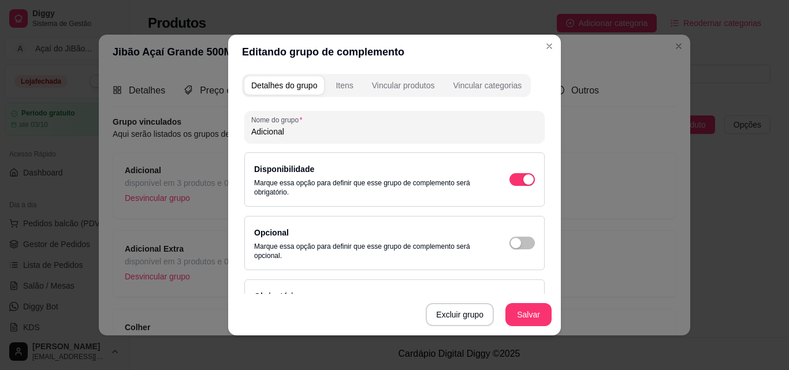
click at [530, 176] on div "Disponibilidade Marque essa opção para definir que esse grupo de complemento se…" at bounding box center [394, 179] width 300 height 54
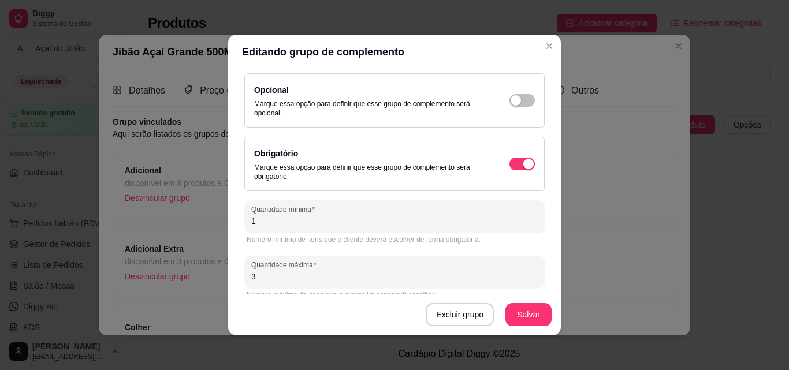
scroll to position [145, 0]
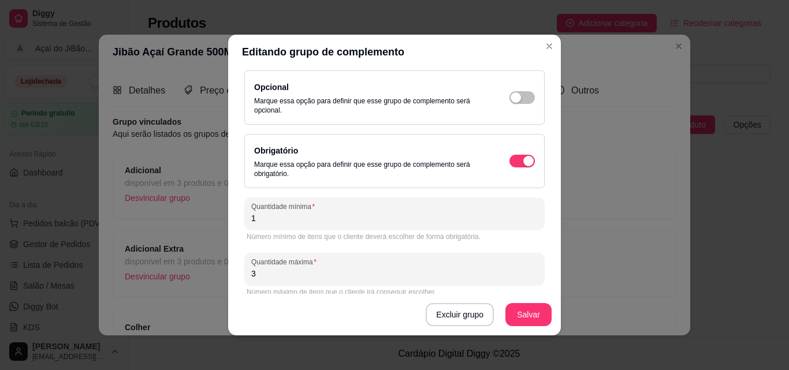
click at [379, 271] on input "3" at bounding box center [394, 274] width 286 height 12
type input "4"
click at [528, 312] on button "Salvar" at bounding box center [528, 315] width 45 height 23
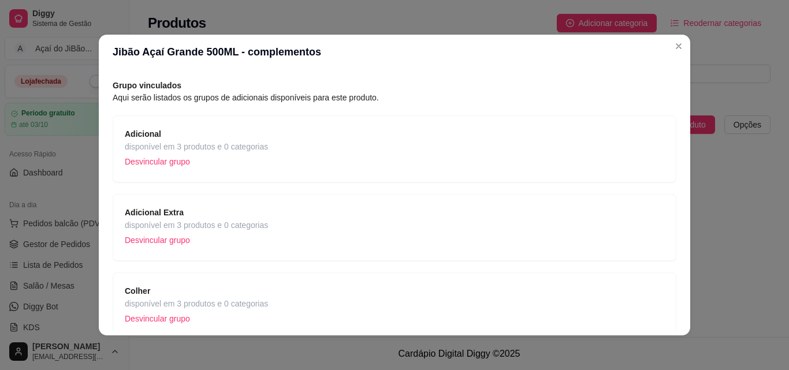
scroll to position [38, 0]
click at [524, 243] on div "Adicional Extra disponível em 3 produtos e 0 categorias Desvincular grupo" at bounding box center [394, 226] width 539 height 43
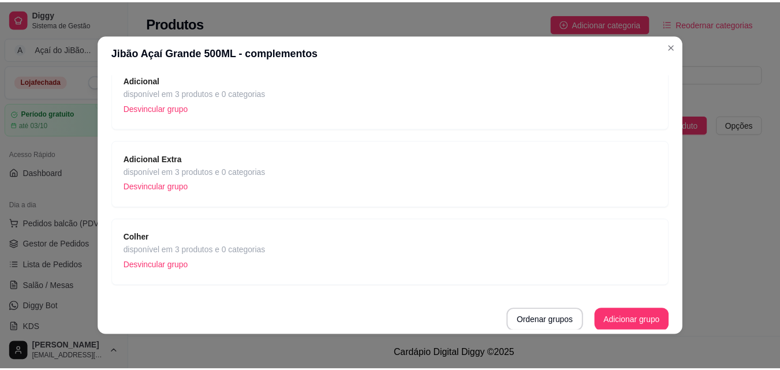
scroll to position [91, 0]
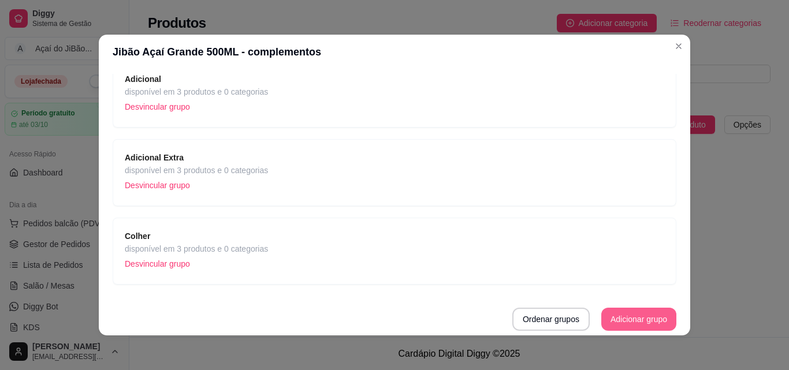
click at [634, 317] on button "Adicionar grupo" at bounding box center [638, 319] width 75 height 23
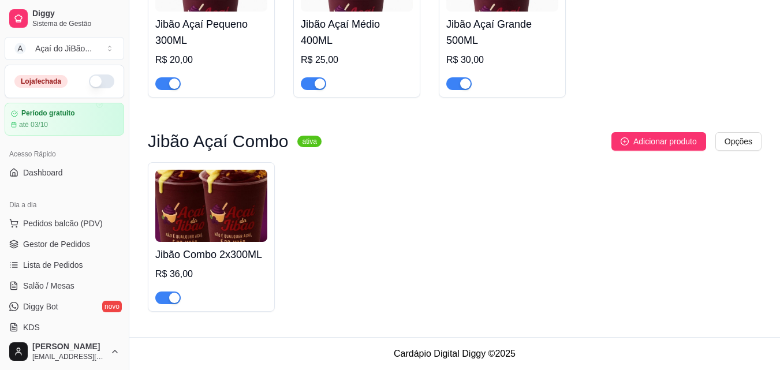
scroll to position [215, 0]
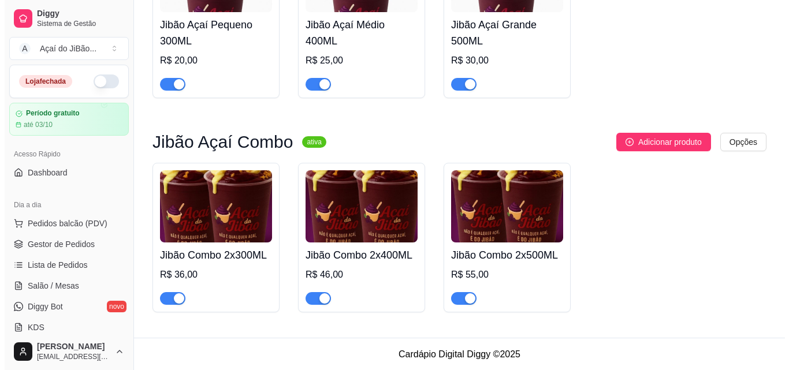
scroll to position [215, 0]
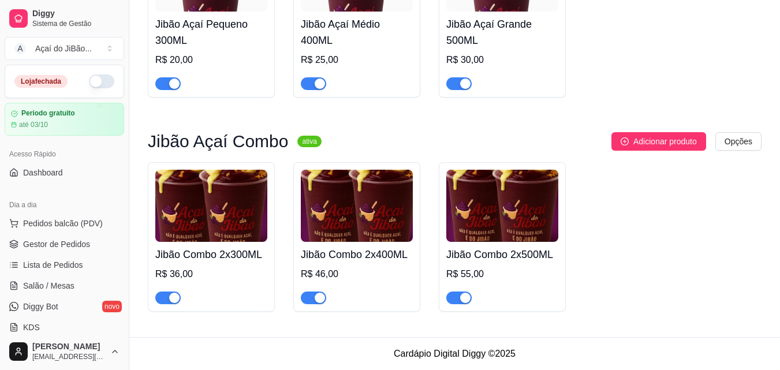
click at [195, 218] on img at bounding box center [211, 206] width 112 height 72
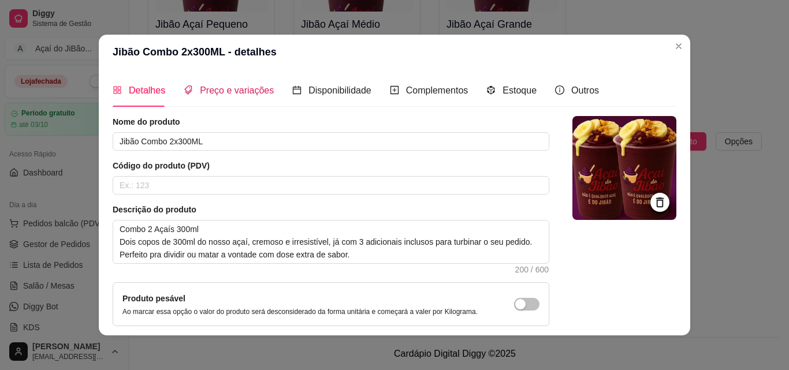
click at [231, 95] on span "Preço e variações" at bounding box center [237, 90] width 74 height 10
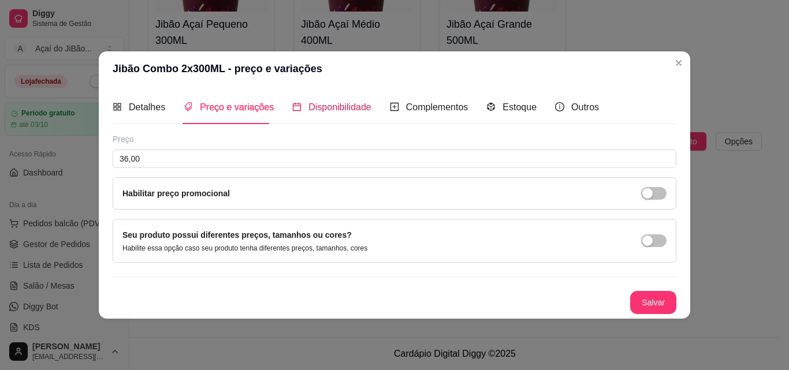
click at [351, 114] on div "Disponibilidade" at bounding box center [331, 107] width 79 height 14
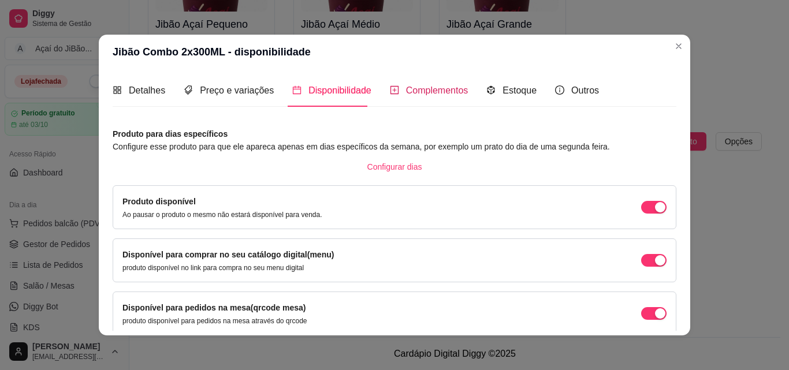
click at [431, 93] on span "Complementos" at bounding box center [437, 90] width 62 height 10
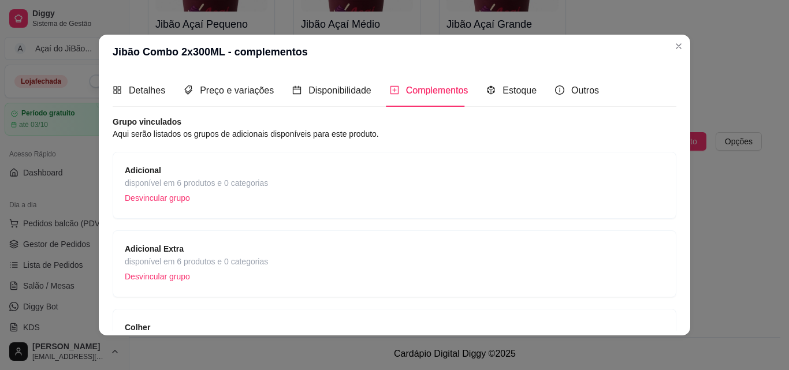
click at [381, 169] on div "Adicional disponível em 6 produtos e 0 categorias Desvincular grupo" at bounding box center [394, 185] width 539 height 43
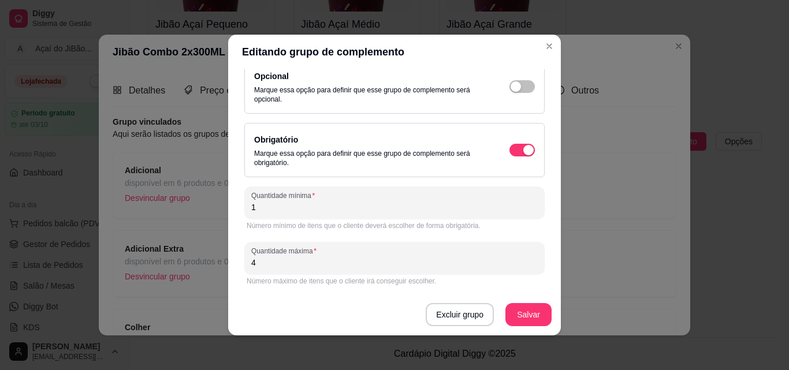
scroll to position [158, 0]
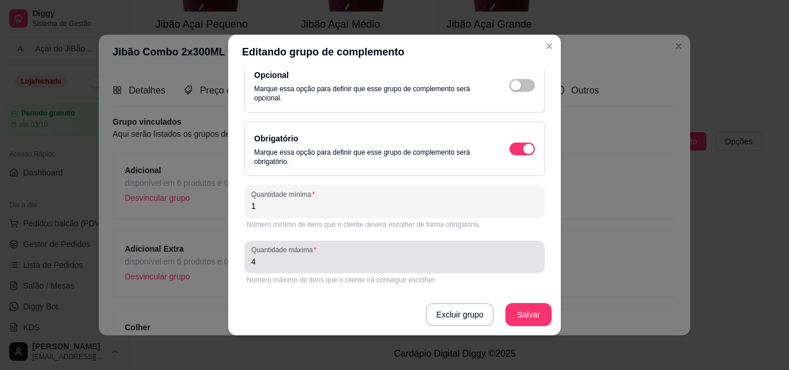
click at [277, 265] on input "4" at bounding box center [394, 262] width 286 height 12
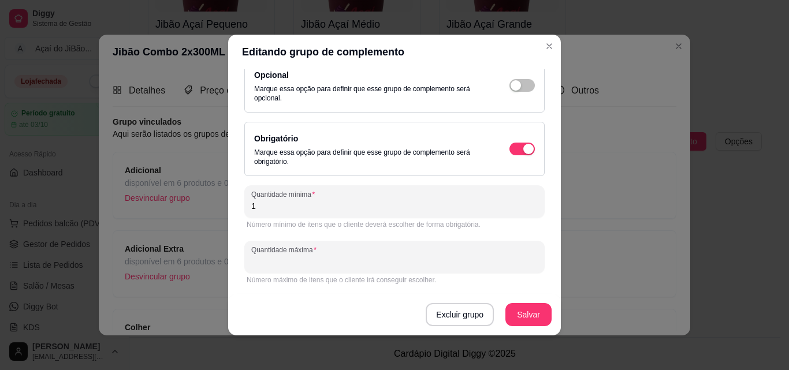
type input "2"
type input "3"
click at [522, 315] on button "Salvar" at bounding box center [528, 315] width 45 height 23
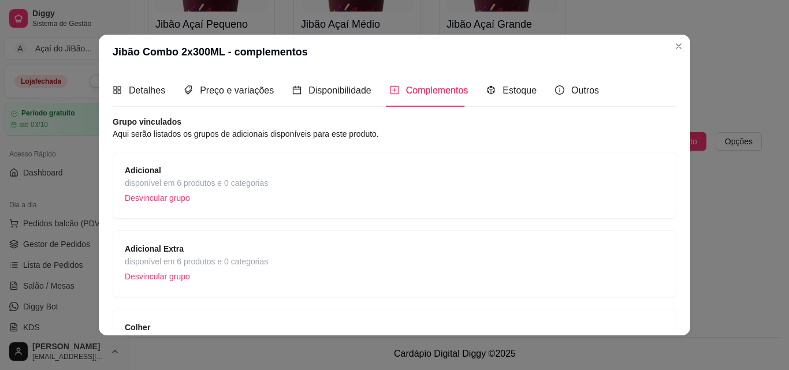
click at [234, 254] on span "Adicional Extra" at bounding box center [196, 248] width 143 height 13
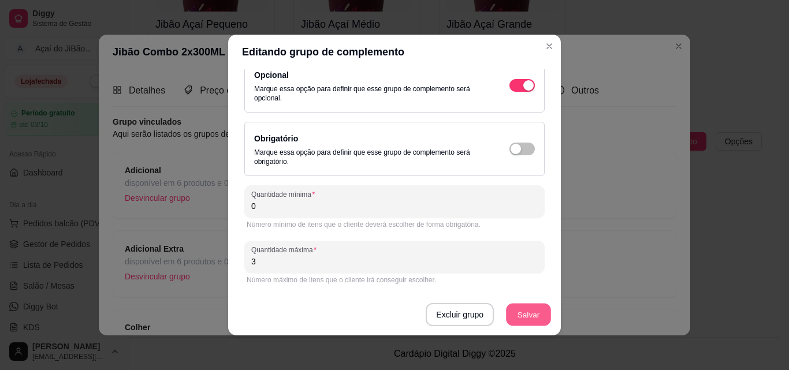
click at [535, 307] on button "Salvar" at bounding box center [528, 315] width 45 height 23
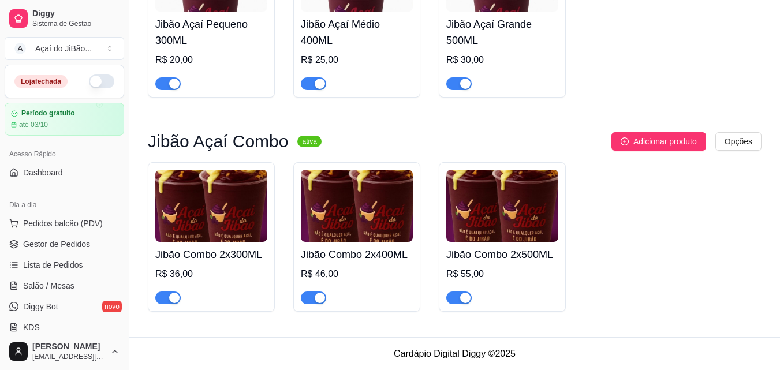
click at [367, 262] on div "Jibão Combo 2x400ML R$ 46,00" at bounding box center [357, 273] width 112 height 62
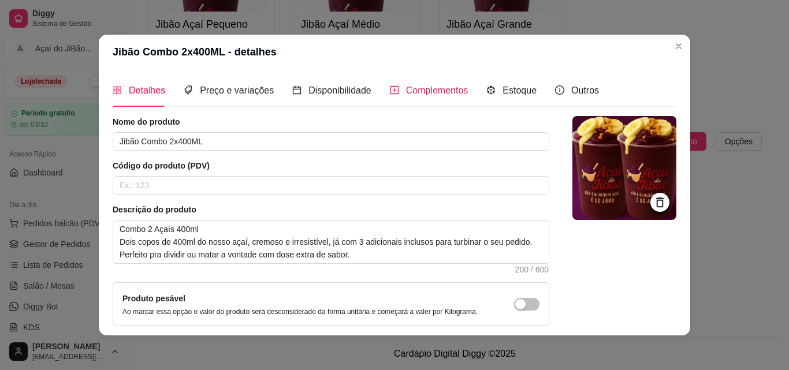
click at [407, 94] on span "Complementos" at bounding box center [437, 90] width 62 height 10
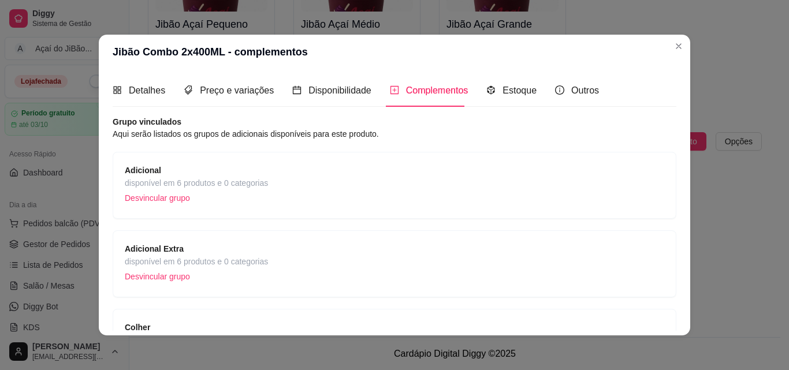
click at [436, 192] on div "Adicional disponível em 6 produtos e 0 categorias Desvincular grupo" at bounding box center [394, 185] width 539 height 43
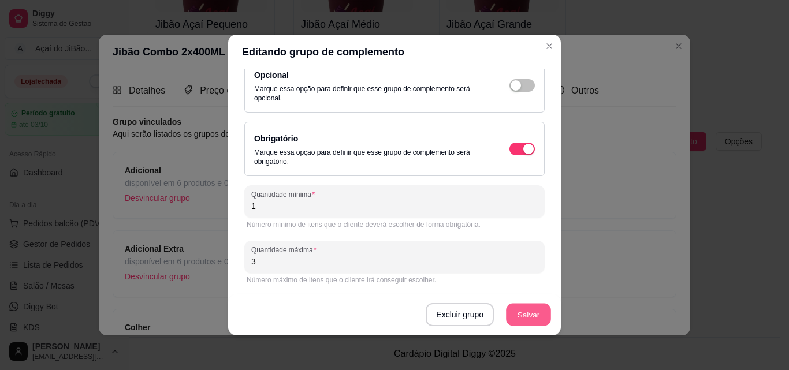
click at [528, 311] on button "Salvar" at bounding box center [528, 315] width 45 height 23
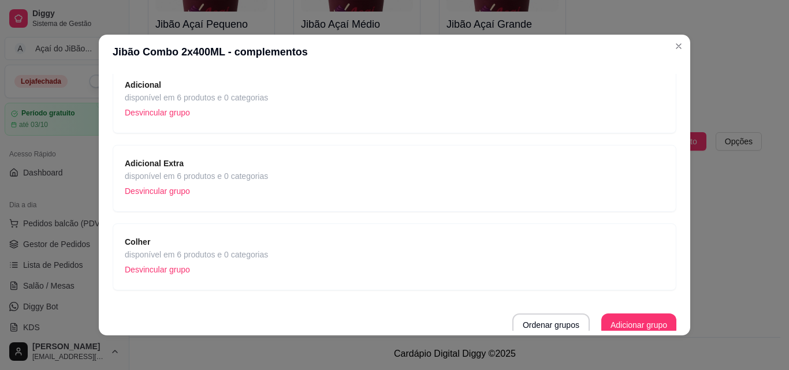
scroll to position [91, 0]
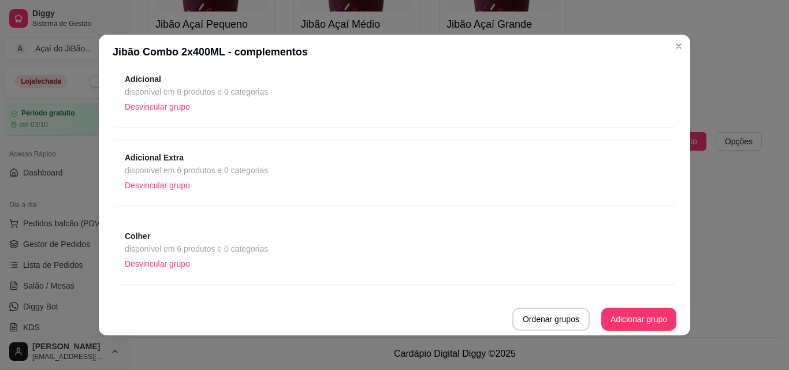
click at [313, 169] on div "Adicional Extra disponível em 6 produtos e 0 categorias Desvincular grupo" at bounding box center [394, 172] width 539 height 43
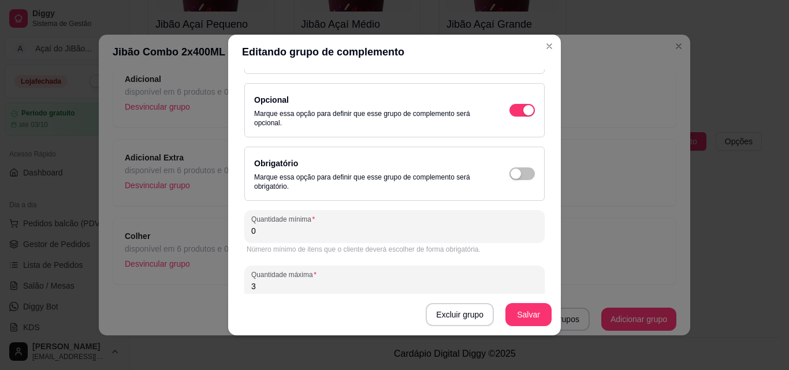
scroll to position [147, 0]
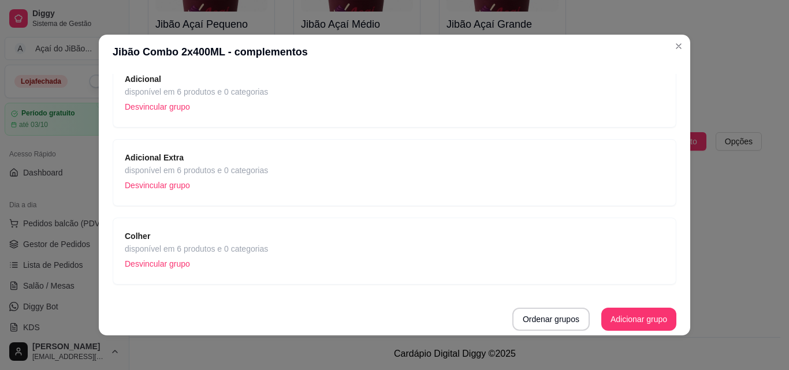
click at [529, 255] on div "Colher disponível em 6 produtos e 0 categorias Desvincular grupo" at bounding box center [394, 251] width 539 height 43
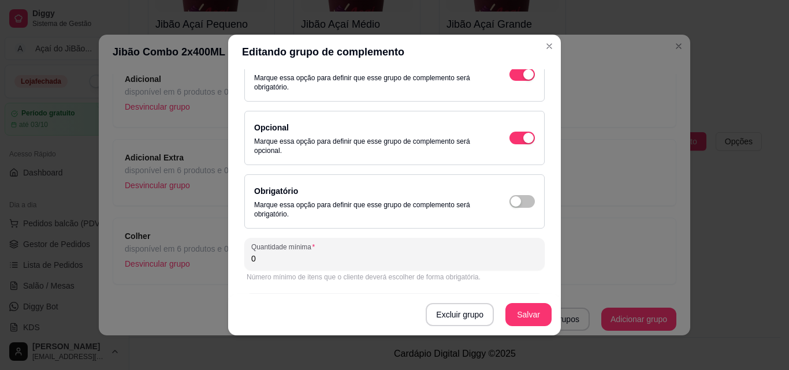
scroll to position [130, 0]
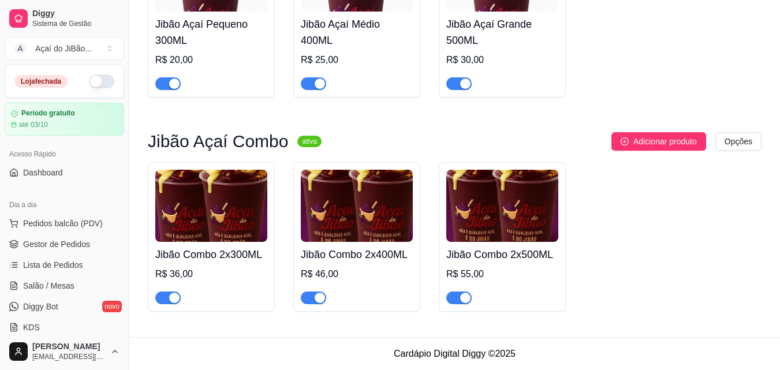
click at [452, 222] on img at bounding box center [502, 206] width 112 height 72
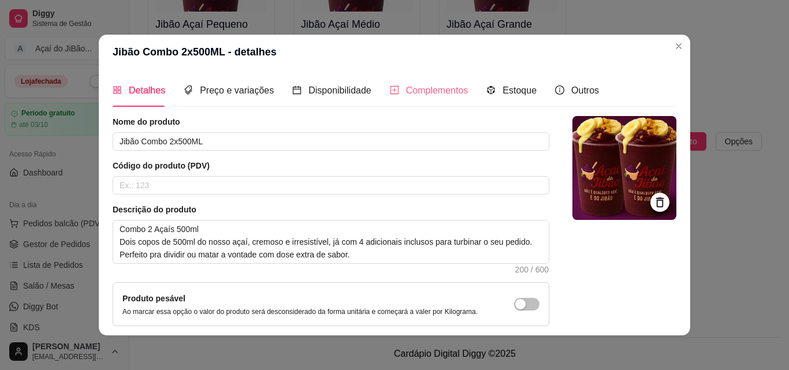
click at [449, 80] on div "Complementos" at bounding box center [429, 90] width 79 height 33
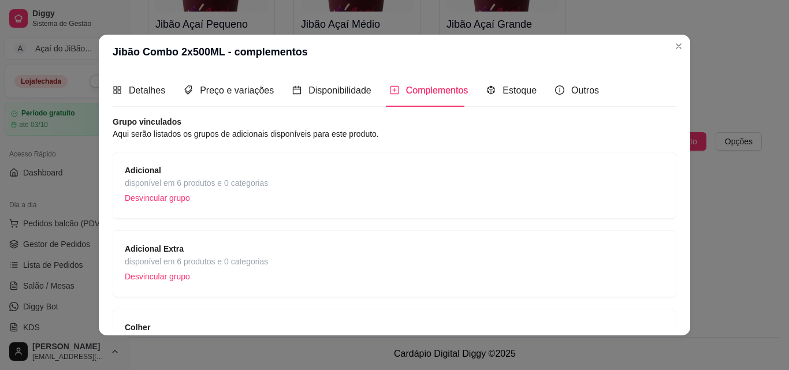
click at [380, 190] on div "Adicional disponível em 6 produtos e 0 categorias Desvincular grupo" at bounding box center [394, 185] width 539 height 43
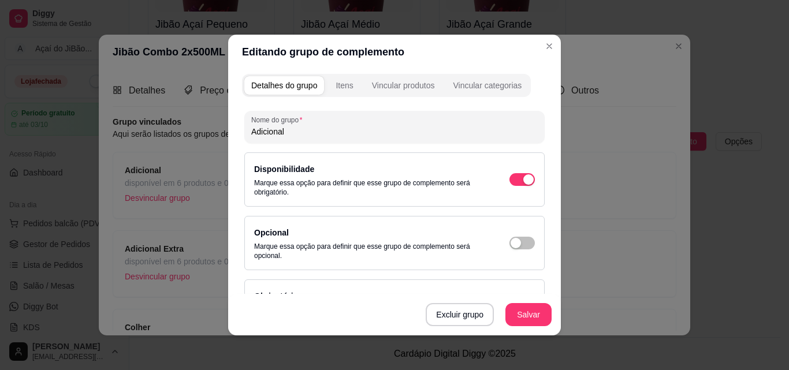
scroll to position [158, 0]
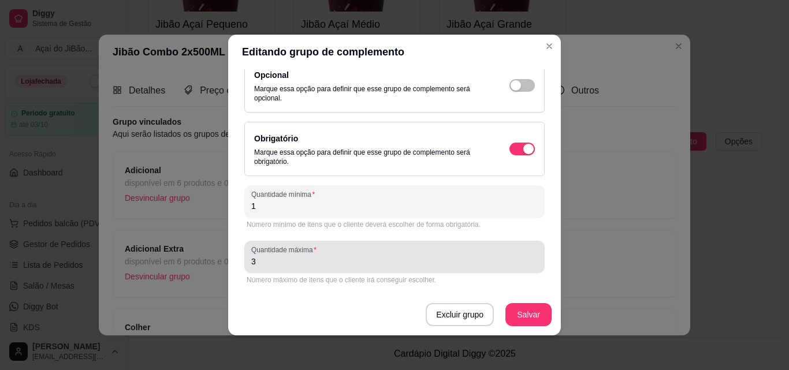
click at [261, 255] on div "3" at bounding box center [394, 256] width 286 height 23
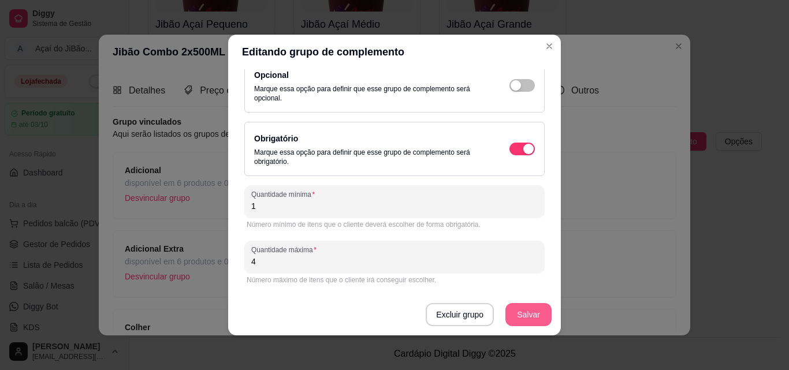
type input "4"
click at [513, 321] on button "Salvar" at bounding box center [528, 315] width 45 height 23
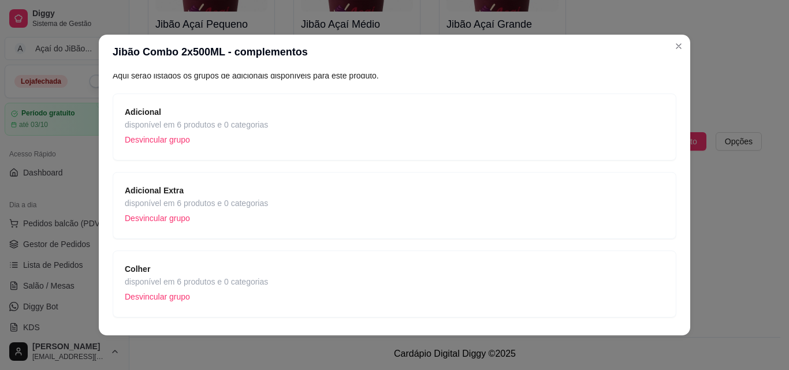
scroll to position [74, 0]
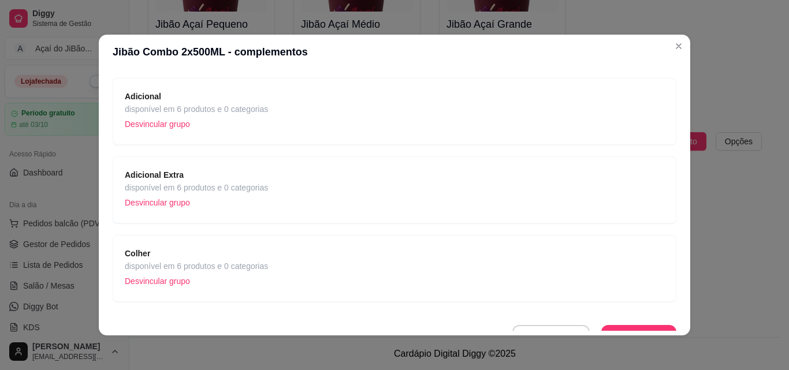
click at [403, 180] on div "Adicional Extra disponível em 6 produtos e 0 categorias Desvincular grupo" at bounding box center [394, 190] width 539 height 43
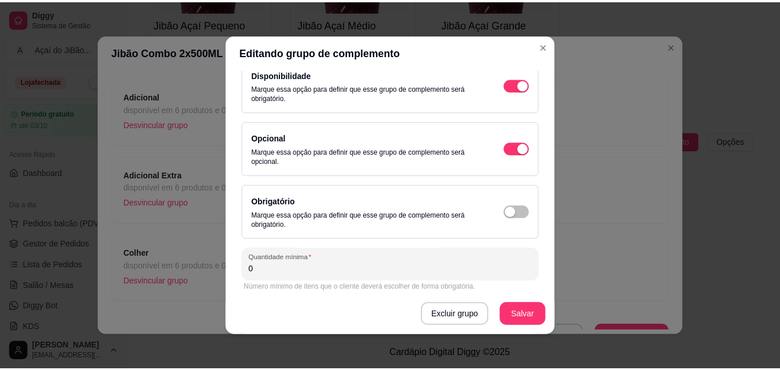
scroll to position [126, 0]
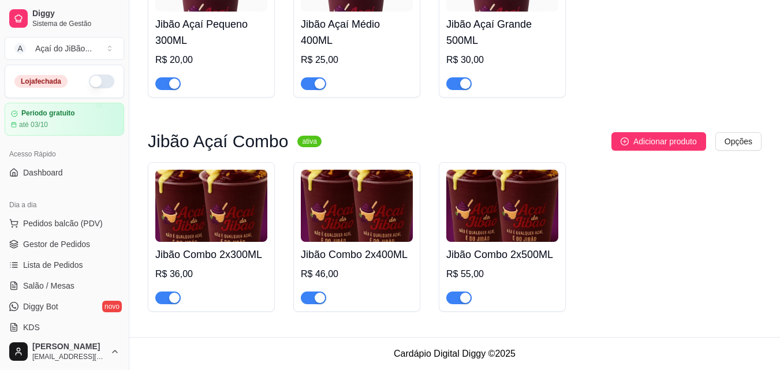
drag, startPoint x: 776, startPoint y: 186, endPoint x: 785, endPoint y: 181, distance: 10.4
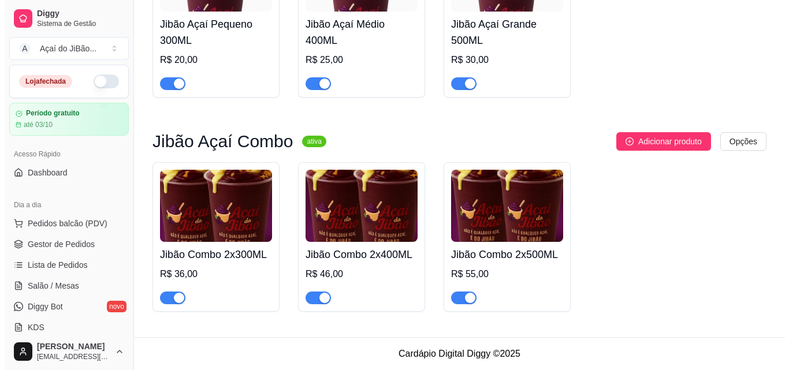
scroll to position [215, 0]
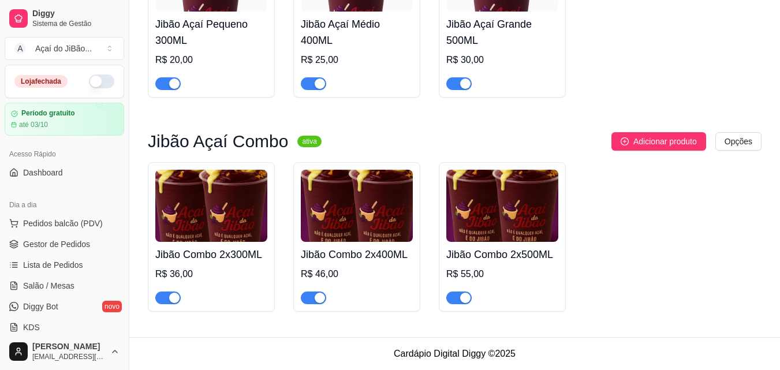
click at [309, 215] on img at bounding box center [357, 206] width 112 height 72
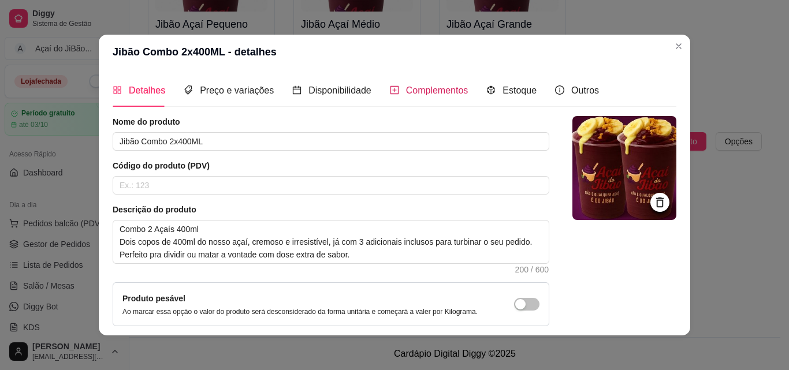
click at [424, 93] on span "Complementos" at bounding box center [437, 90] width 62 height 10
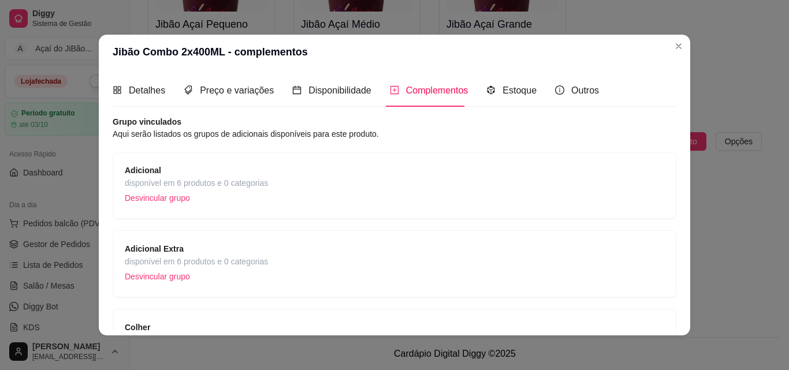
click at [238, 170] on span "Adicional" at bounding box center [196, 170] width 143 height 13
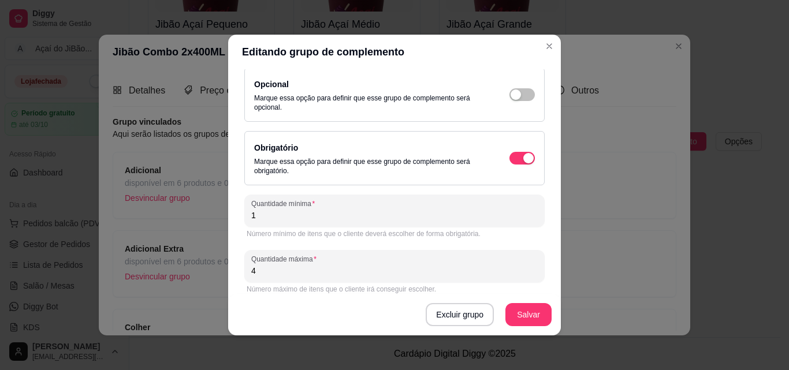
scroll to position [158, 0]
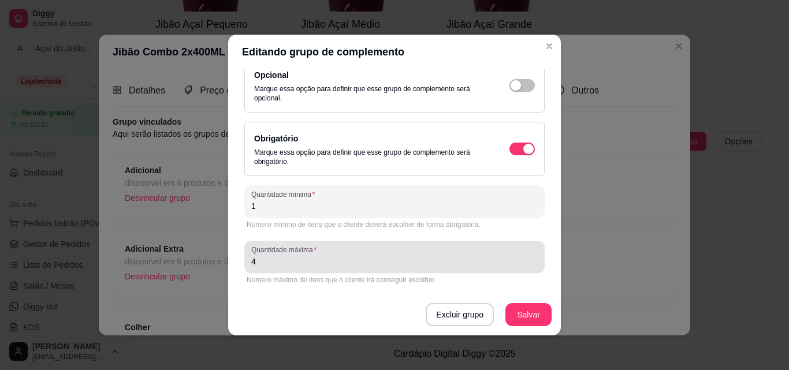
click at [415, 249] on div "4" at bounding box center [394, 256] width 286 height 23
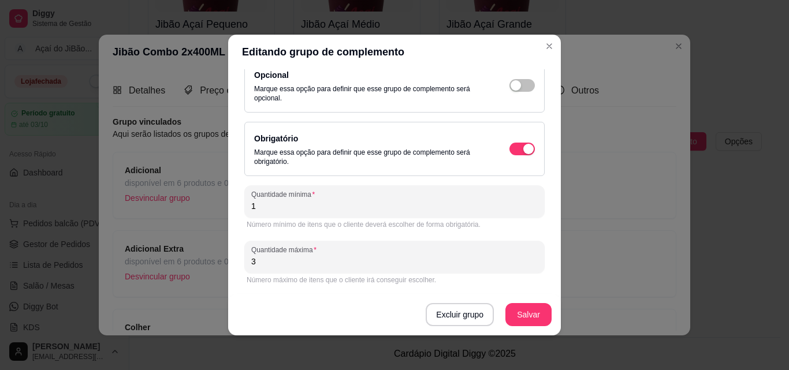
type input "3"
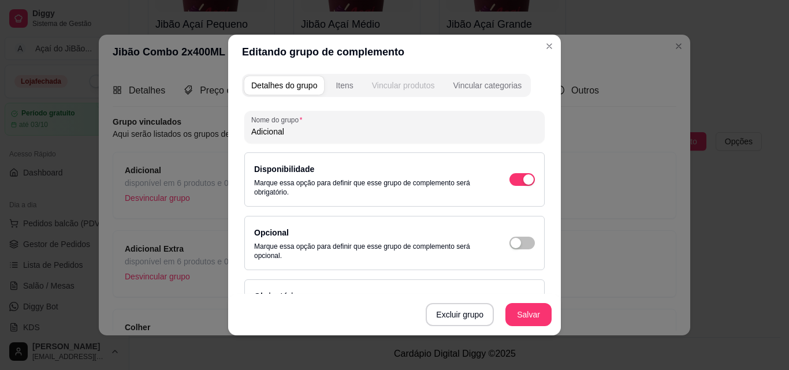
click at [400, 83] on div "Vincular produtos" at bounding box center [403, 86] width 63 height 12
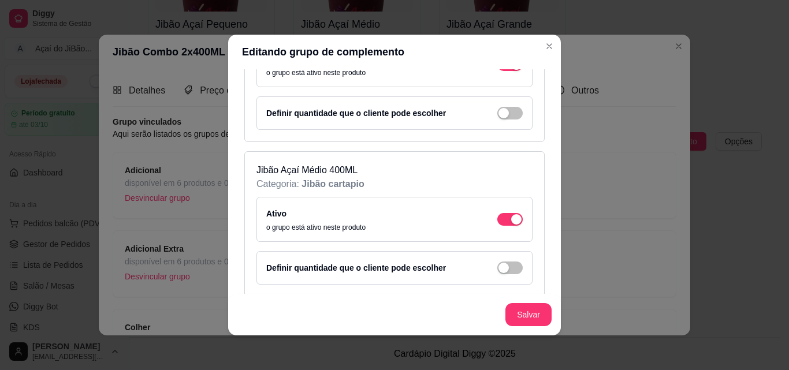
scroll to position [191, 0]
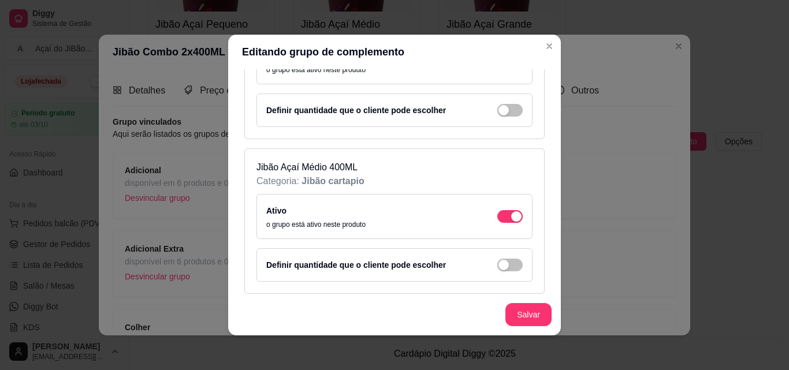
click at [492, 223] on div "Ativo o grupo está ativo neste produto" at bounding box center [394, 216] width 256 height 25
click at [495, 226] on div "Ativo o grupo está ativo neste produto" at bounding box center [394, 216] width 256 height 25
click at [497, 216] on button "button" at bounding box center [509, 216] width 25 height 13
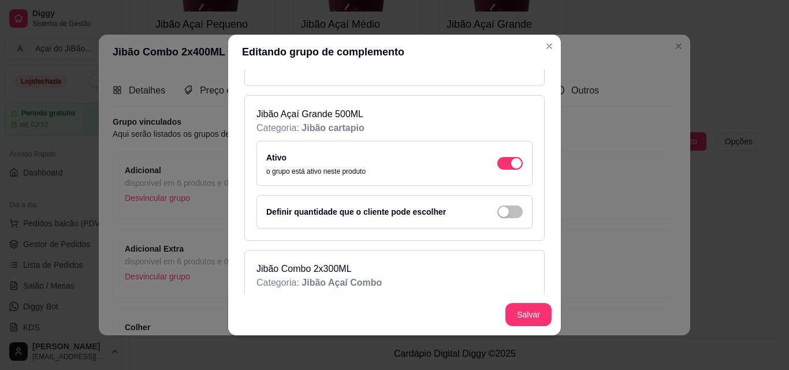
scroll to position [371, 0]
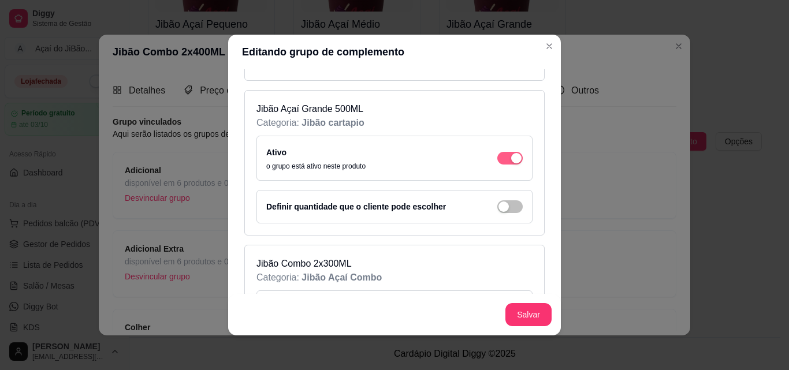
click at [497, 158] on span "button" at bounding box center [509, 158] width 25 height 13
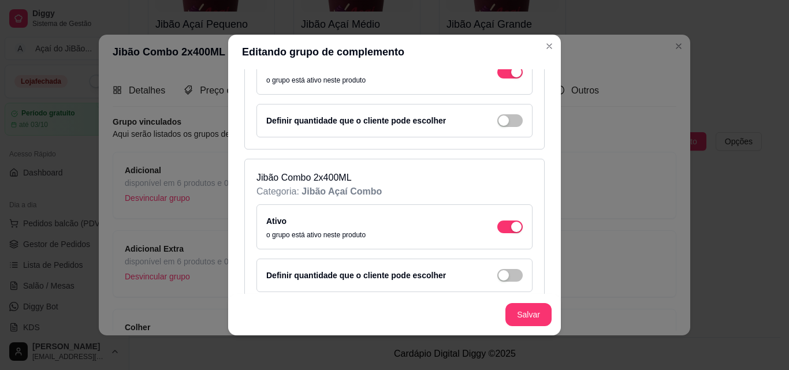
scroll to position [623, 0]
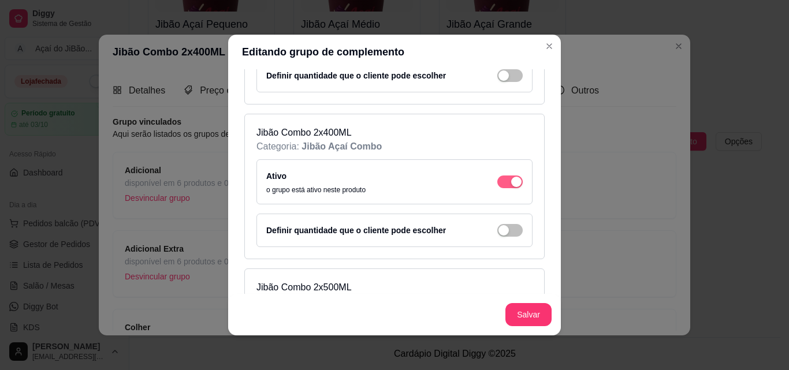
click at [497, 181] on span "button" at bounding box center [509, 181] width 25 height 13
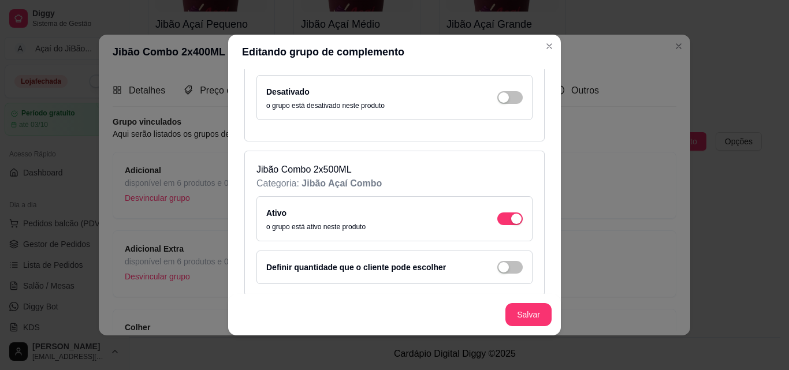
scroll to position [716, 0]
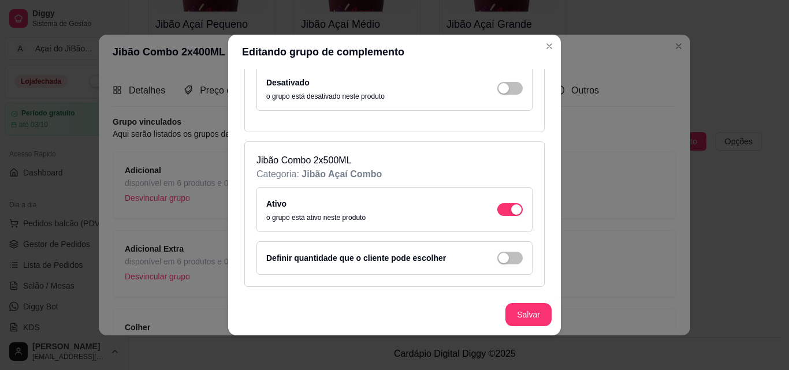
click at [494, 201] on div "Ativo o grupo está ativo neste produto" at bounding box center [394, 209] width 256 height 25
click at [511, 211] on div "button" at bounding box center [516, 209] width 10 height 10
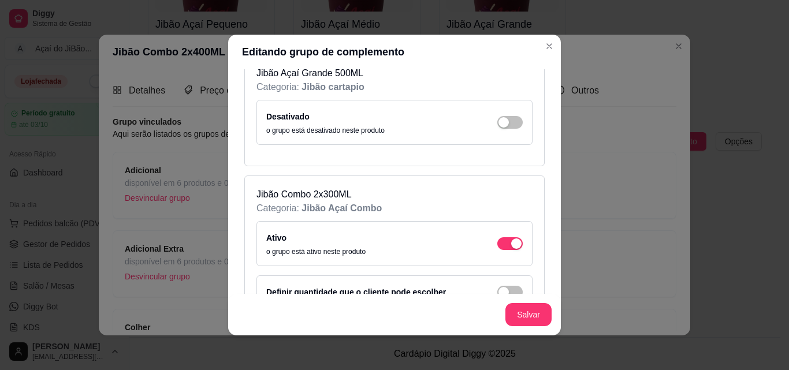
scroll to position [404, 0]
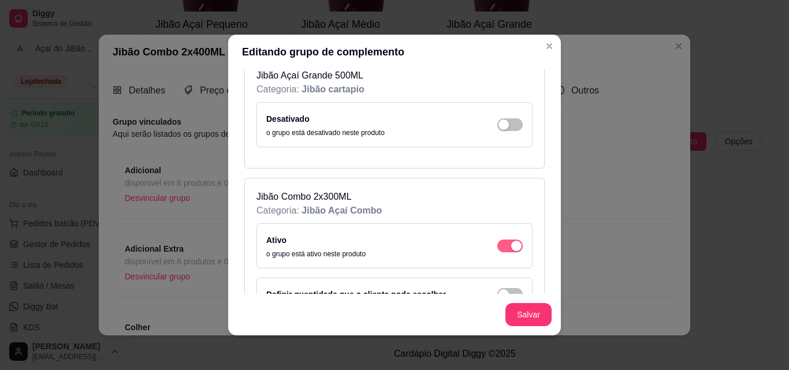
click at [497, 246] on button "button" at bounding box center [509, 246] width 25 height 13
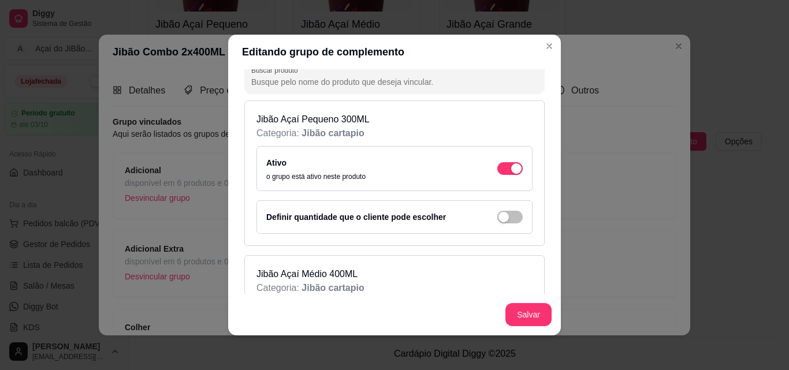
scroll to position [82, 0]
click at [528, 302] on div "Salvar" at bounding box center [394, 315] width 332 height 42
click at [518, 326] on div "Salvar" at bounding box center [394, 315] width 332 height 42
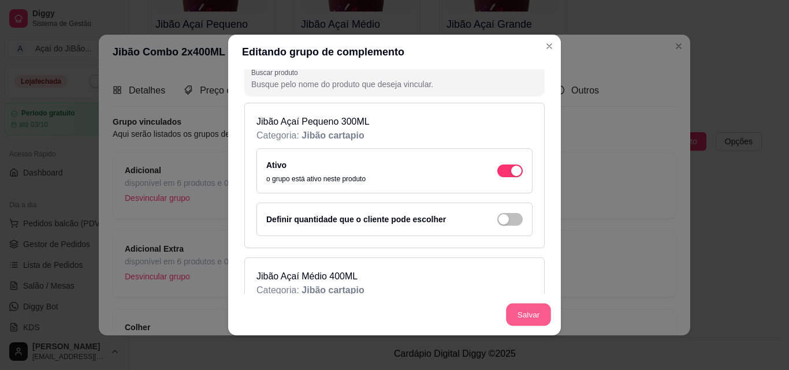
click at [523, 316] on button "Salvar" at bounding box center [528, 315] width 45 height 23
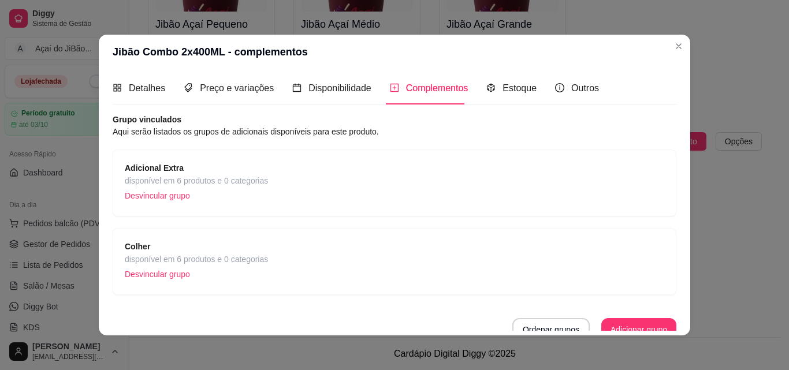
scroll to position [0, 0]
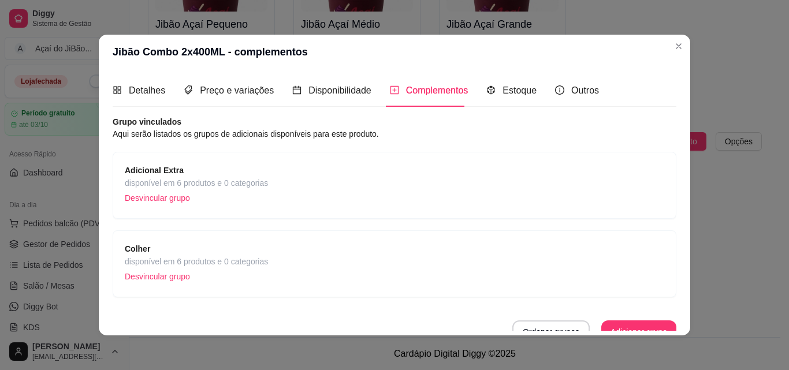
click at [473, 177] on div "Adicional Extra disponível em 6 produtos e 0 categorias Desvincular grupo" at bounding box center [394, 185] width 539 height 43
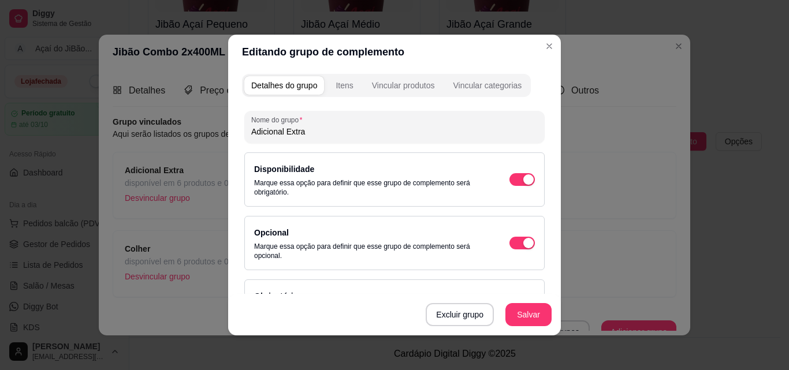
click at [553, 132] on div "Editando grupo de complemento Detalhes do grupo Itens Vincular produtos Vincula…" at bounding box center [394, 185] width 789 height 370
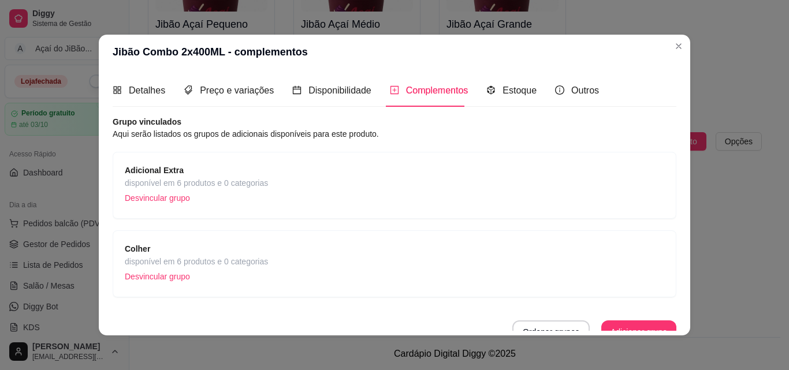
scroll to position [13, 0]
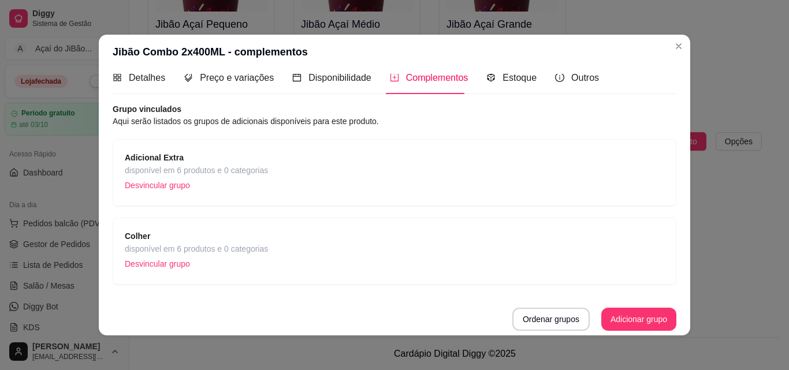
click at [325, 163] on div "Adicional Extra disponível em 6 produtos e 0 categorias Desvincular grupo" at bounding box center [394, 172] width 539 height 43
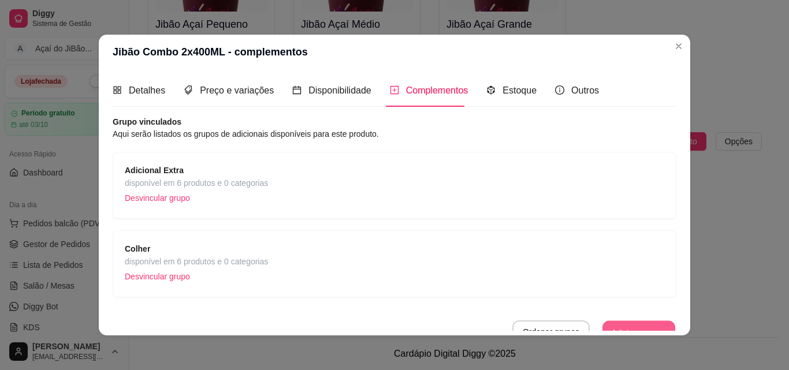
click at [611, 324] on button "Adicionar grupo" at bounding box center [638, 332] width 73 height 23
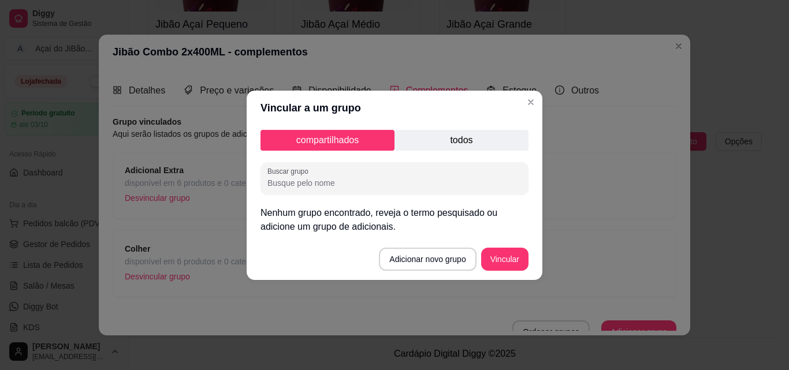
click at [467, 130] on p "todos" at bounding box center [461, 140] width 134 height 21
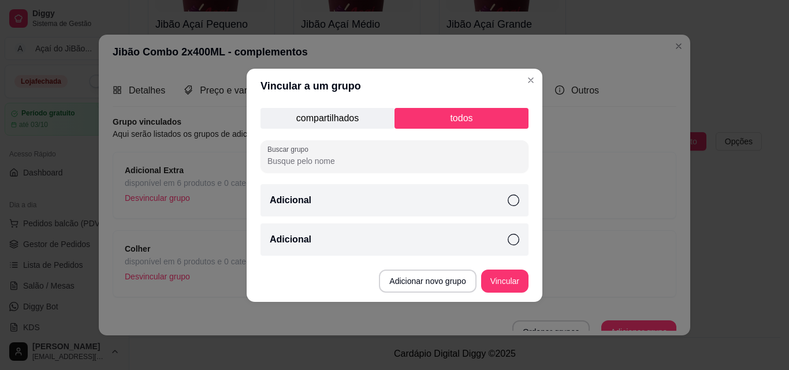
click at [510, 237] on icon at bounding box center [513, 240] width 12 height 12
click at [499, 282] on button "Vincular" at bounding box center [504, 281] width 46 height 23
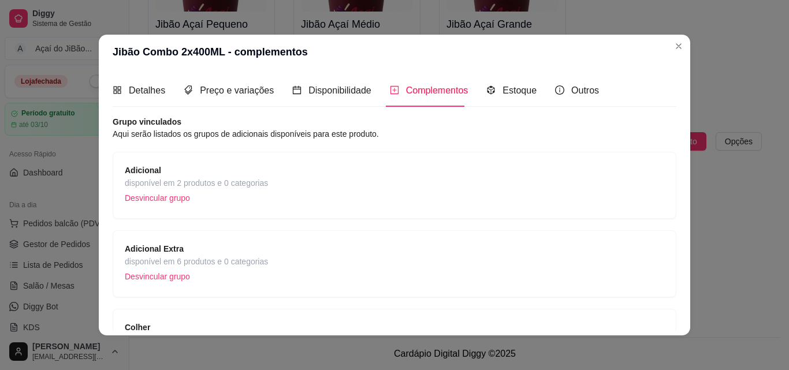
click at [389, 182] on div "Adicional disponível em 2 produtos e 0 categorias Desvincular grupo" at bounding box center [394, 185] width 539 height 43
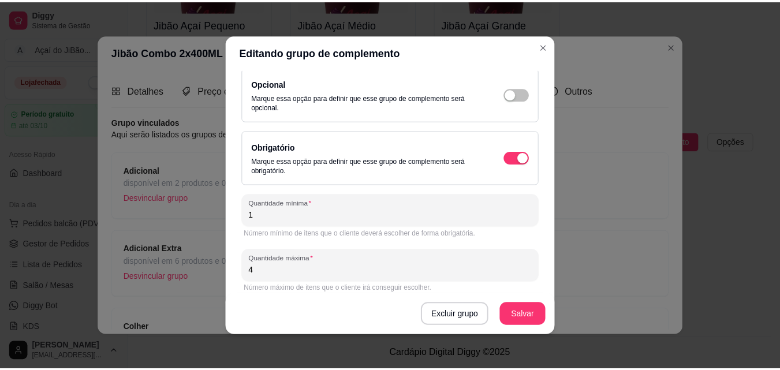
scroll to position [158, 0]
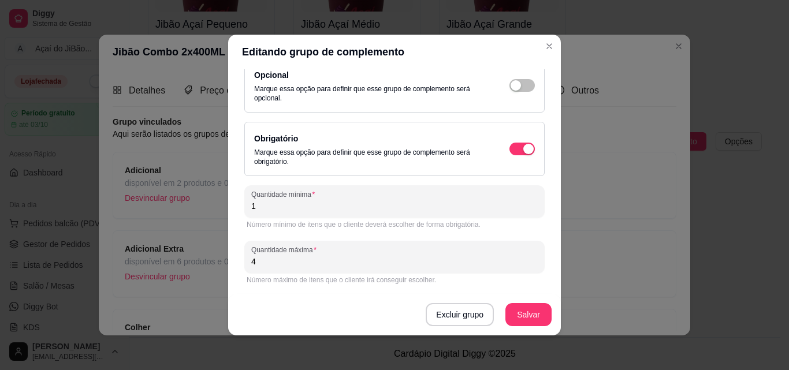
click at [475, 256] on input "4" at bounding box center [394, 262] width 286 height 12
type input "3"
click at [522, 320] on button "Salvar" at bounding box center [528, 315] width 45 height 23
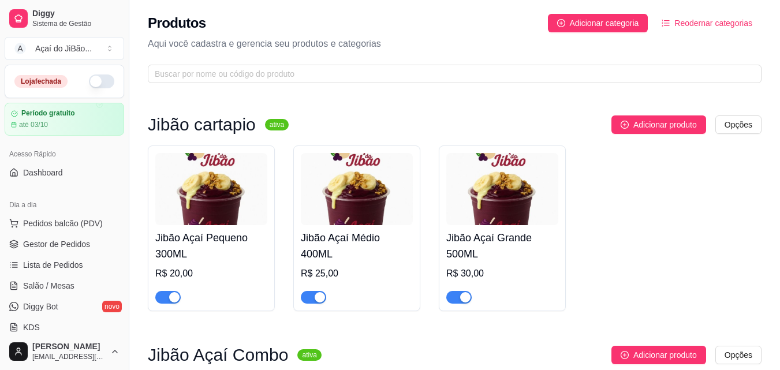
click at [567, 195] on div "Jibão Açaí Pequeno 300ML R$ 20,00 Jibão Açaí Médio 400ML R$ 25,00 Jibão Açaí Gr…" at bounding box center [455, 228] width 614 height 166
click at [533, 194] on img at bounding box center [502, 189] width 112 height 72
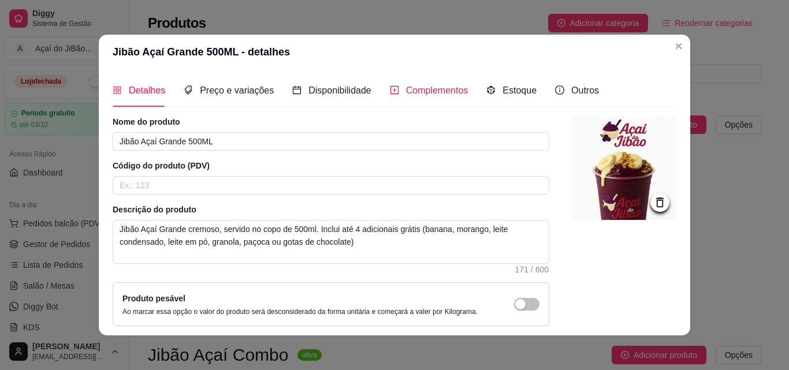
click at [430, 86] on span "Complementos" at bounding box center [437, 90] width 62 height 10
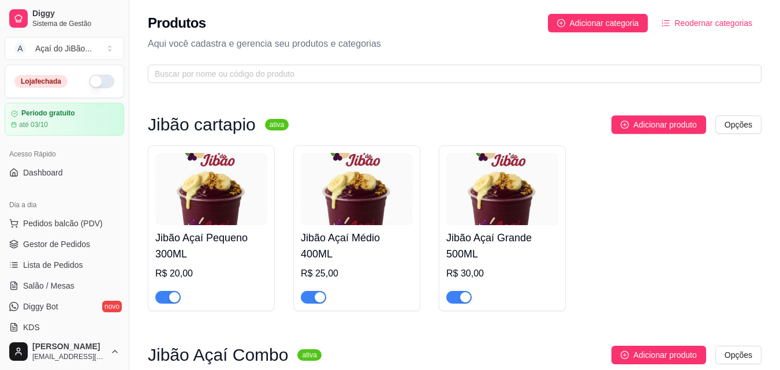
drag, startPoint x: 280, startPoint y: 252, endPoint x: 262, endPoint y: 257, distance: 18.6
click at [262, 257] on div "Jibão Açaí Pequeno 300ML R$ 20,00 Jibão Açaí Médio 400ML R$ 25,00 Jibão Açaí Gr…" at bounding box center [455, 228] width 614 height 166
click at [262, 257] on h4 "Jibão Açaí Pequeno 300ML" at bounding box center [211, 246] width 112 height 32
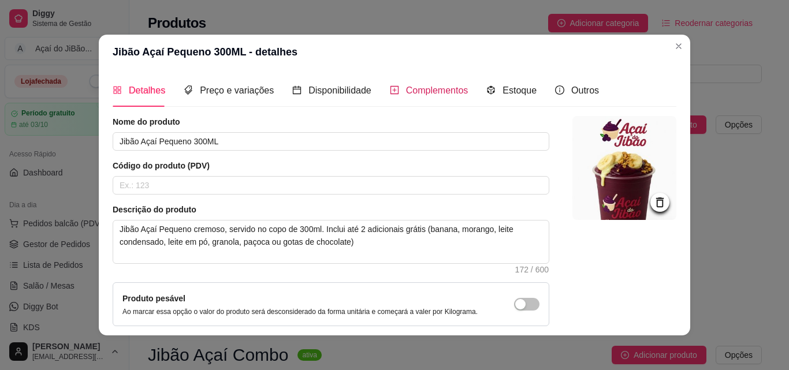
click at [438, 88] on span "Complementos" at bounding box center [437, 90] width 62 height 10
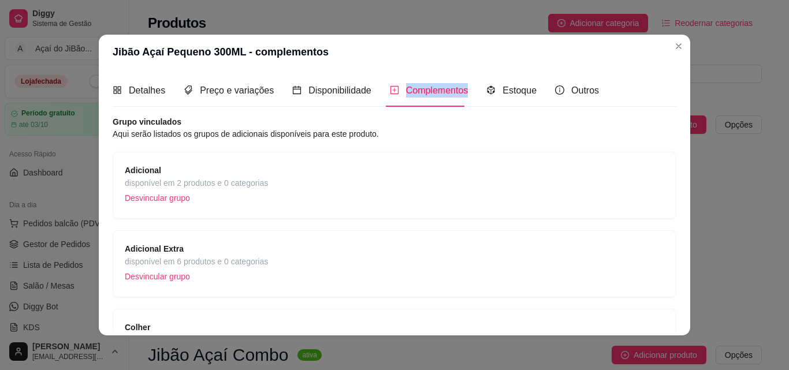
click at [438, 88] on span "Complementos" at bounding box center [437, 90] width 62 height 10
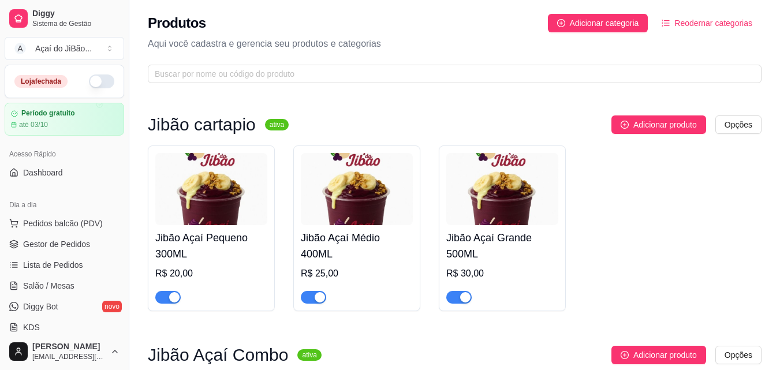
click at [363, 261] on h4 "Jibão Açaí Médio 400ML" at bounding box center [357, 246] width 112 height 32
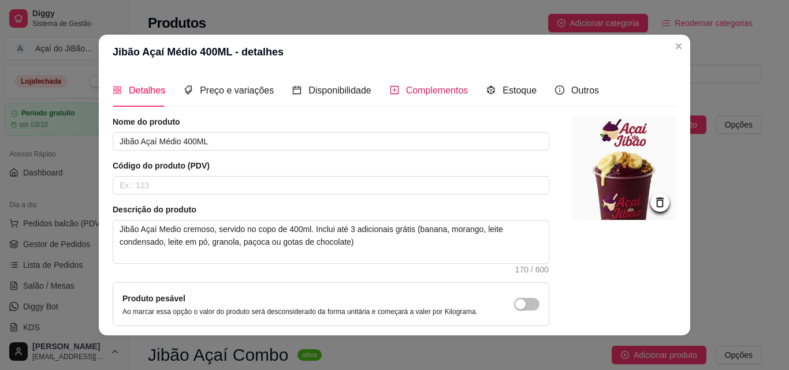
click at [414, 93] on span "Complementos" at bounding box center [437, 90] width 62 height 10
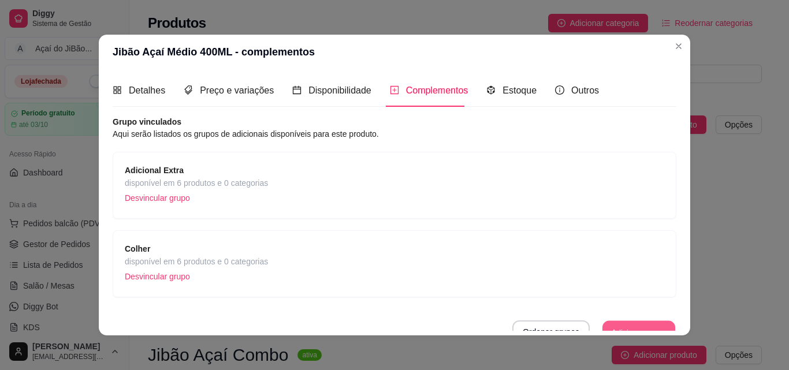
click at [602, 324] on button "Adicionar grupo" at bounding box center [638, 332] width 73 height 23
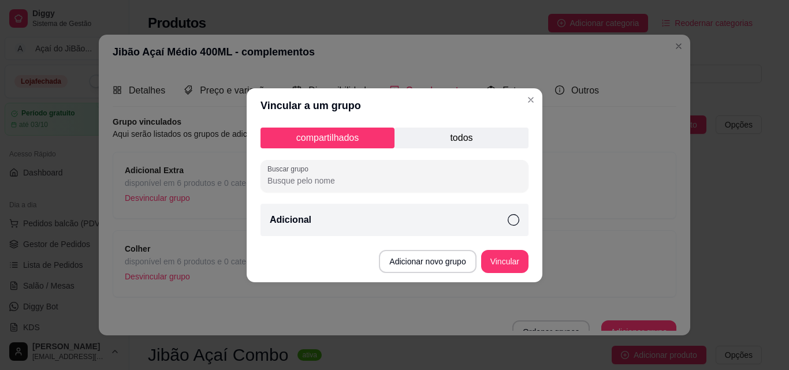
click at [453, 218] on div "Adicional" at bounding box center [394, 220] width 268 height 32
click at [494, 266] on button "Vincular" at bounding box center [504, 261] width 46 height 23
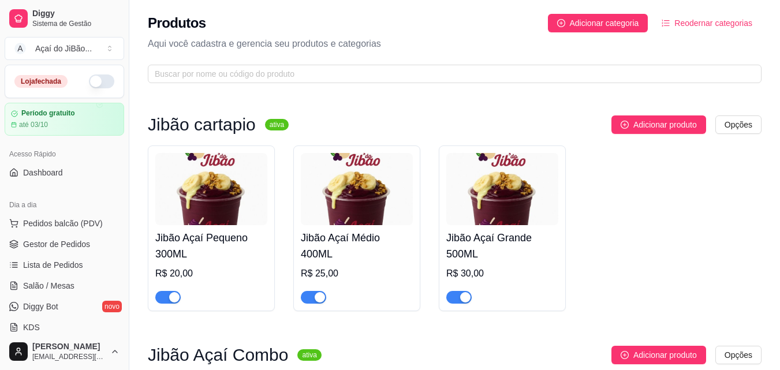
click at [495, 207] on img at bounding box center [502, 189] width 112 height 72
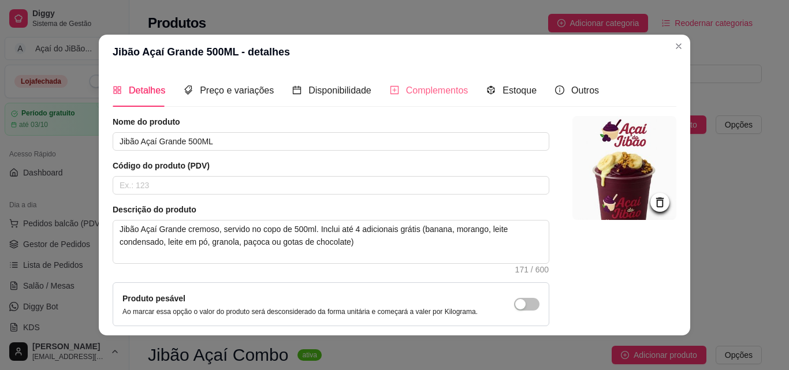
click at [428, 98] on div "Complementos" at bounding box center [429, 90] width 79 height 33
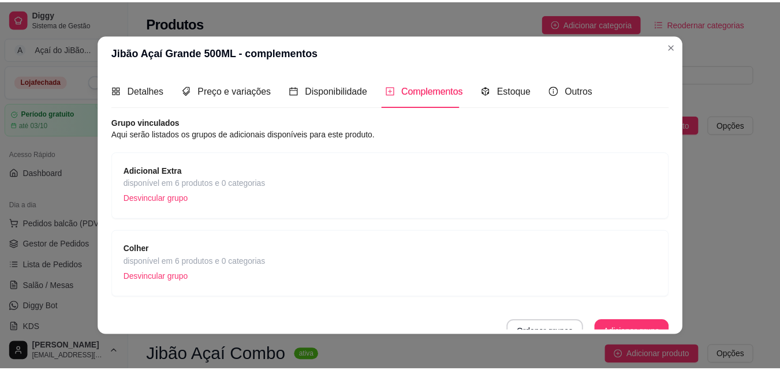
scroll to position [13, 0]
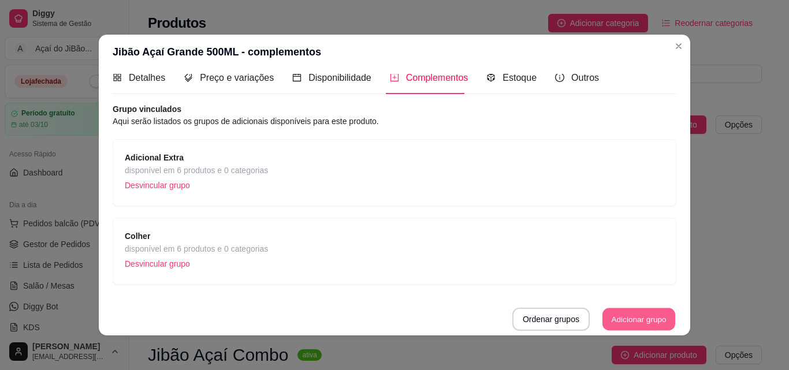
click at [621, 316] on button "Adicionar grupo" at bounding box center [638, 319] width 73 height 23
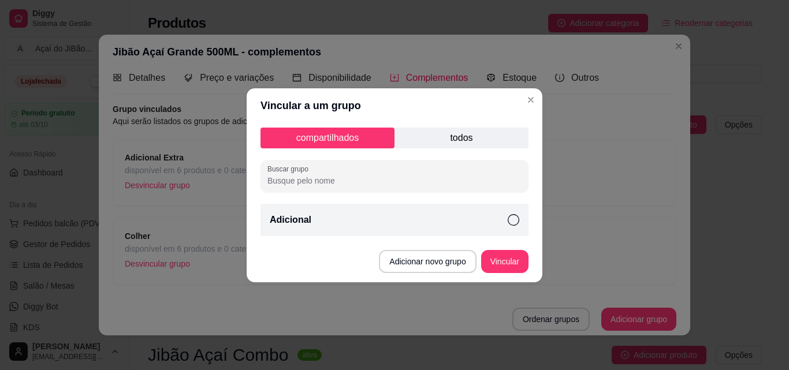
click at [369, 216] on div "Adicional" at bounding box center [394, 220] width 268 height 32
click at [524, 256] on button "Vincular" at bounding box center [504, 261] width 46 height 23
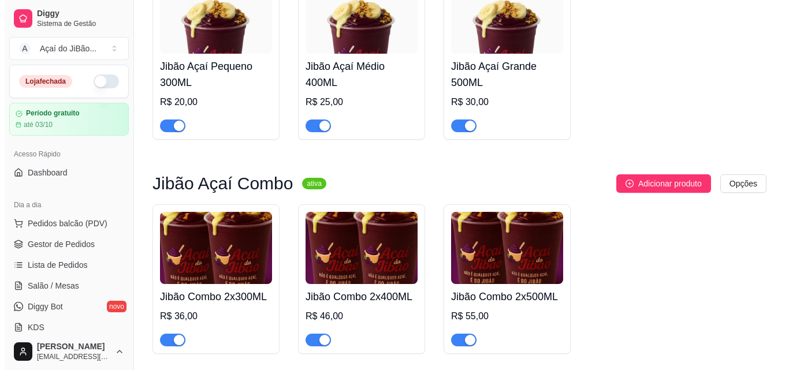
scroll to position [177, 0]
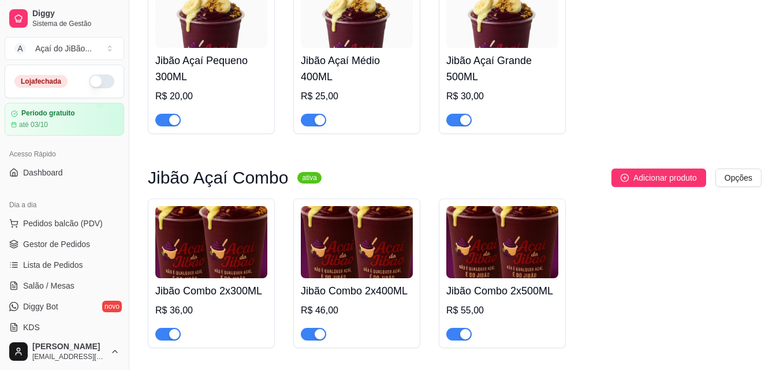
click at [502, 311] on div "R$ 55,00" at bounding box center [502, 311] width 112 height 14
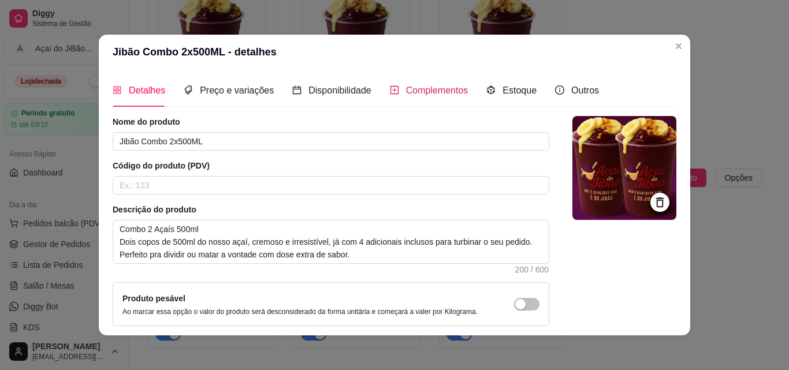
click at [414, 93] on span "Complementos" at bounding box center [437, 90] width 62 height 10
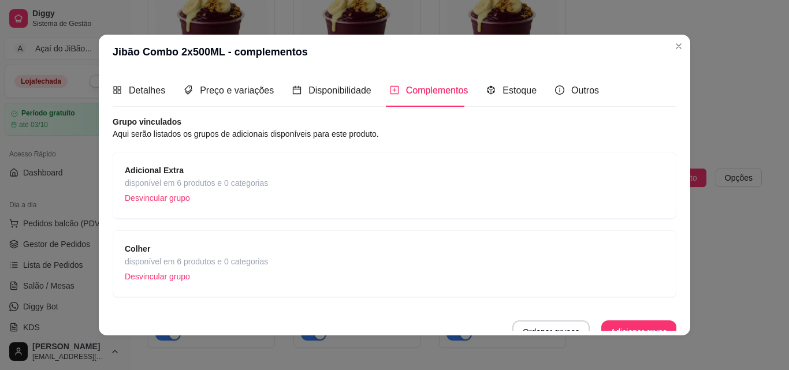
scroll to position [13, 0]
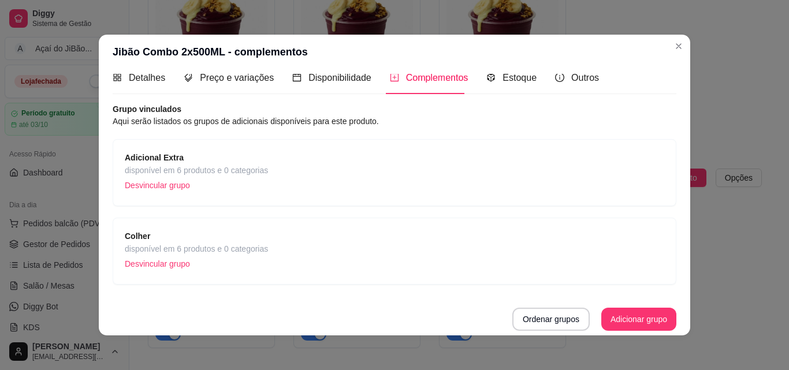
click at [637, 324] on div "Jibão Combo 2x500ML - complementos Detalhes Preço e variações Disponibilidade C…" at bounding box center [394, 185] width 789 height 370
click at [637, 324] on button "Adicionar grupo" at bounding box center [638, 319] width 73 height 23
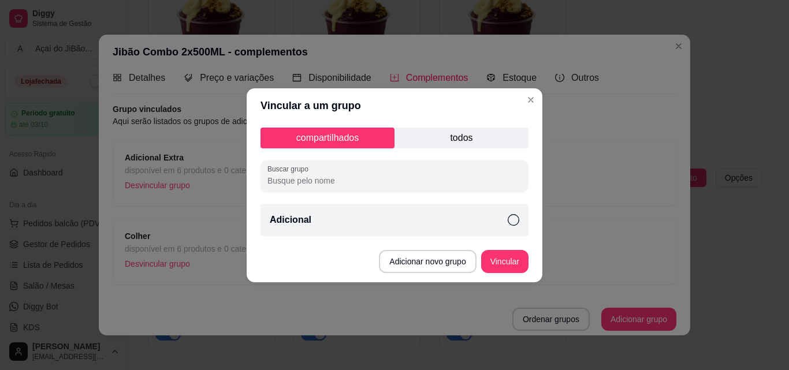
click at [395, 218] on div "Adicional" at bounding box center [394, 220] width 268 height 32
click at [514, 260] on button "Vincular" at bounding box center [504, 261] width 46 height 23
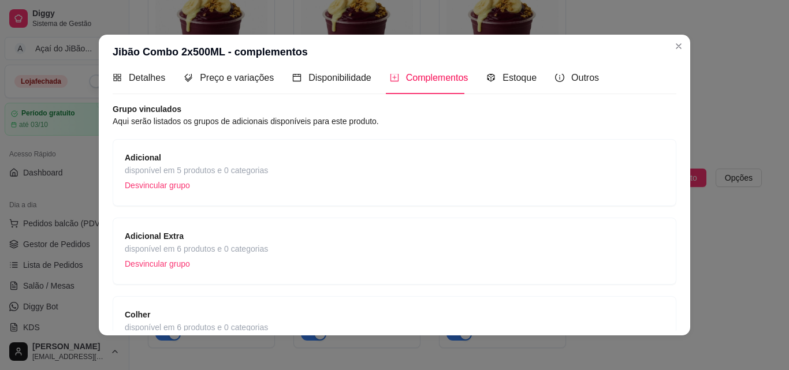
click at [408, 230] on div "Adicional Extra disponível em 6 produtos e 0 categorias Desvincular grupo" at bounding box center [394, 251] width 539 height 43
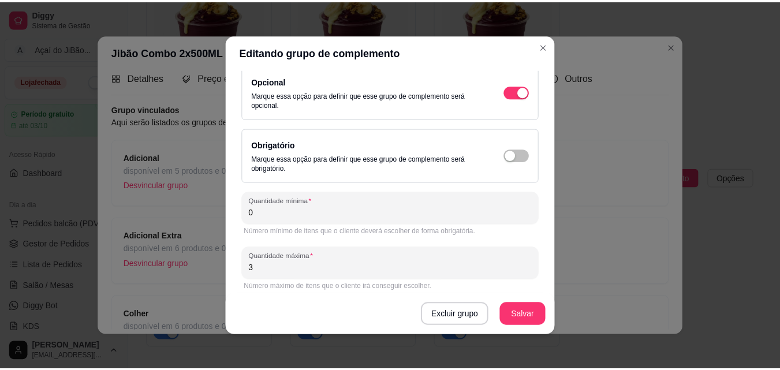
scroll to position [158, 0]
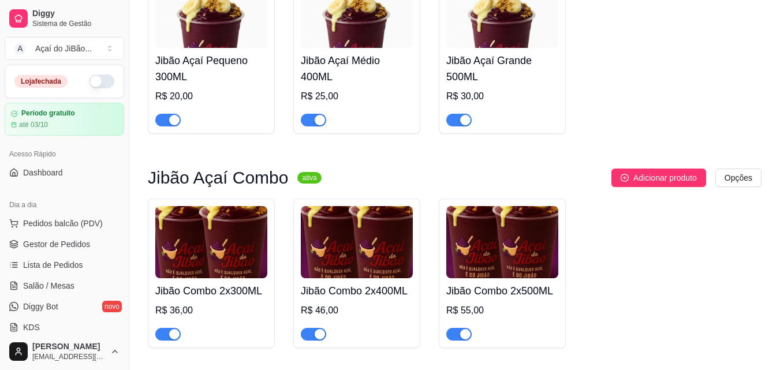
click at [382, 308] on div "R$ 46,00" at bounding box center [357, 311] width 112 height 14
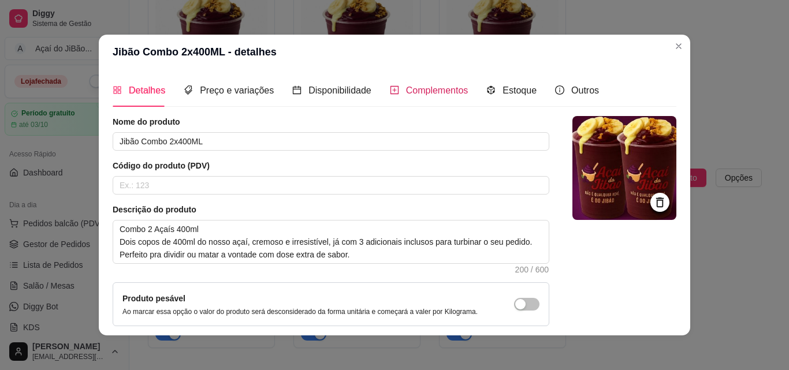
click at [406, 91] on span "Complementos" at bounding box center [437, 90] width 62 height 10
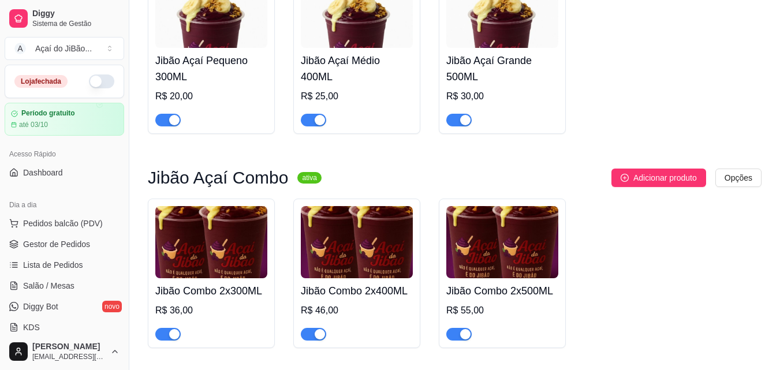
click at [193, 251] on img at bounding box center [211, 242] width 112 height 72
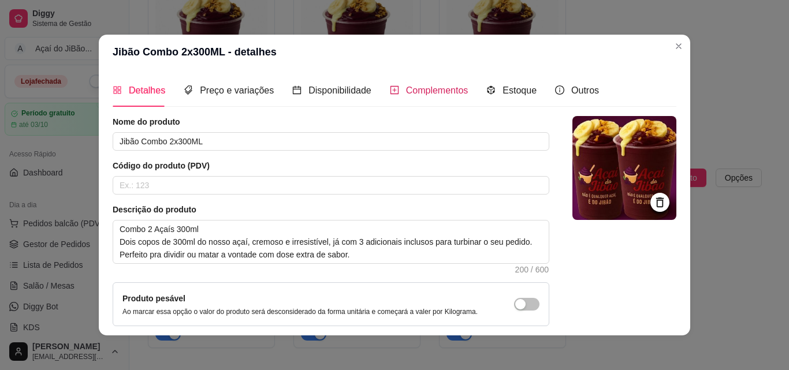
click at [439, 86] on span "Complementos" at bounding box center [437, 90] width 62 height 10
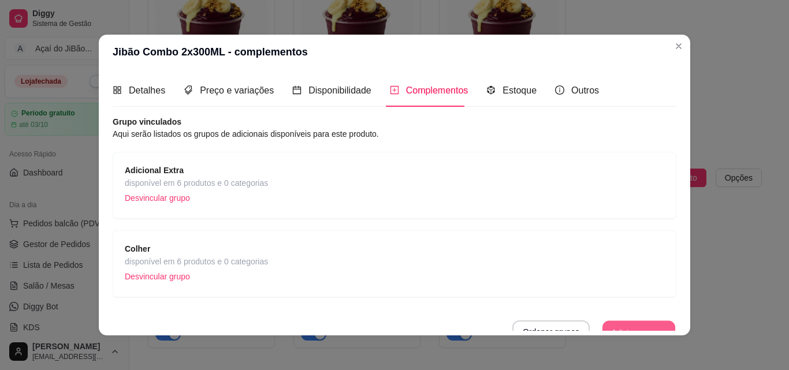
click at [626, 327] on button "Adicionar grupo" at bounding box center [638, 332] width 73 height 23
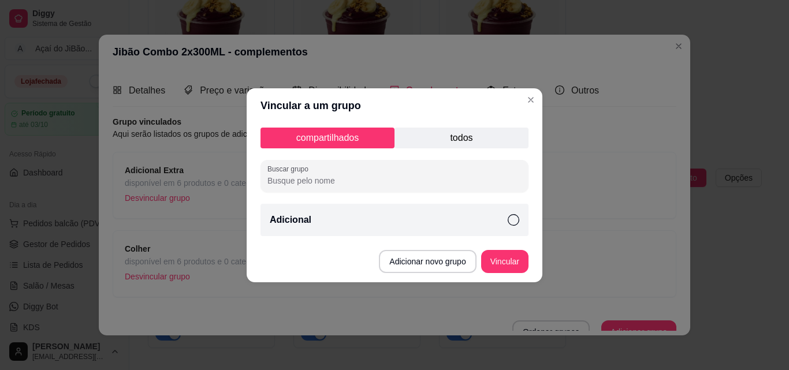
click at [447, 209] on div "Adicional" at bounding box center [394, 220] width 268 height 32
click at [502, 256] on button "Vincular" at bounding box center [504, 261] width 46 height 23
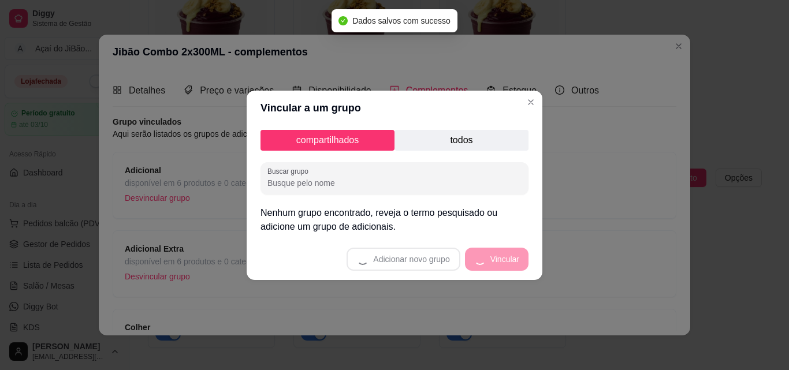
click at [527, 106] on div "Vincular a um grupo compartilhados todos Buscar grupo Nenhum grupo encontrado, …" at bounding box center [394, 185] width 789 height 370
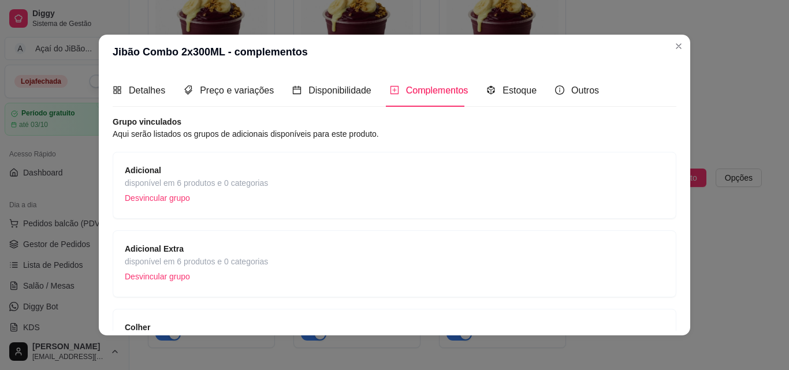
click at [527, 106] on div "Detalhes Preço e variações Disponibilidade Complementos Estoque Outros" at bounding box center [356, 90] width 486 height 33
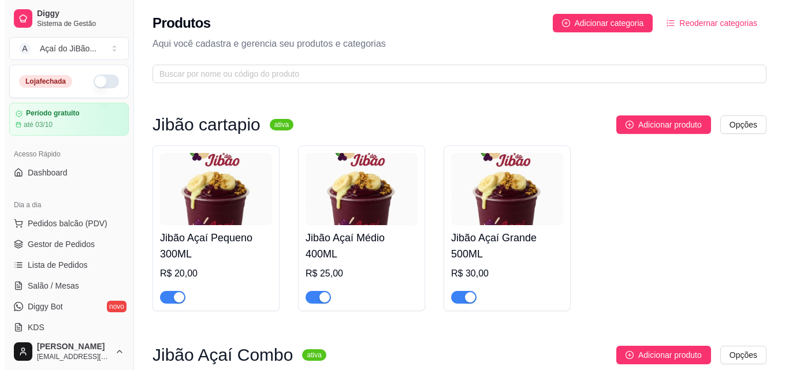
scroll to position [127, 0]
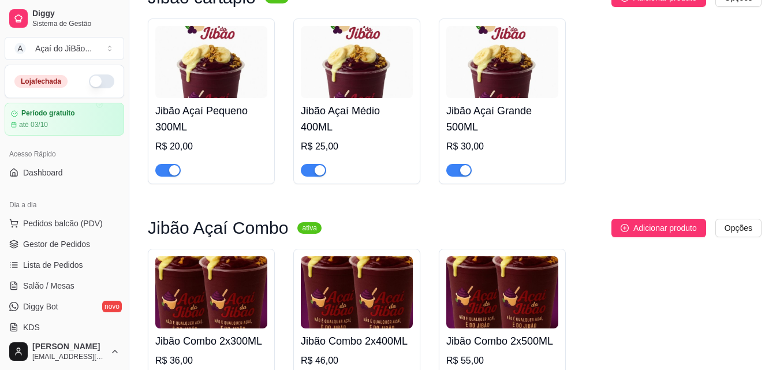
click at [399, 360] on div "R$ 46,00" at bounding box center [357, 361] width 112 height 14
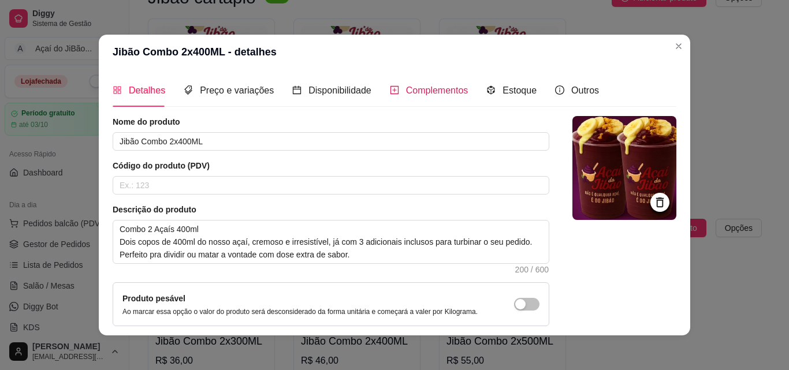
click at [406, 91] on span "Complementos" at bounding box center [437, 90] width 62 height 10
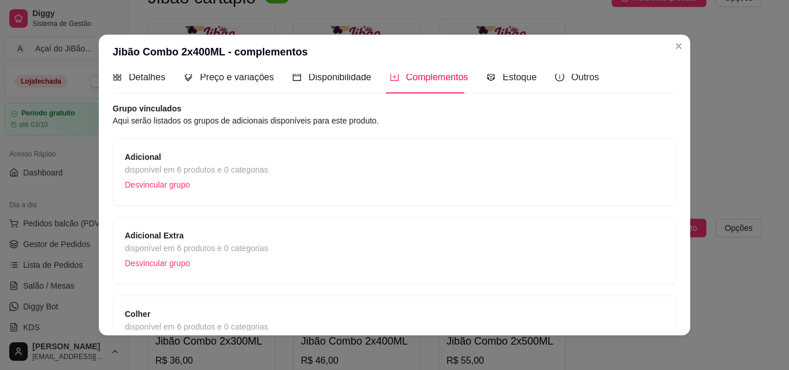
scroll to position [38, 0]
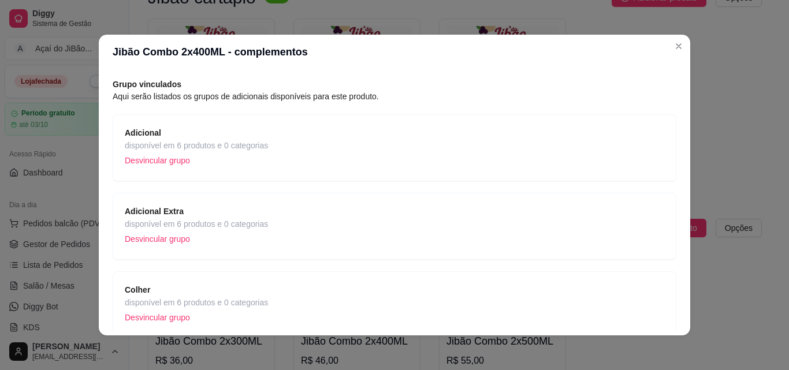
click at [493, 198] on div "Adicional Extra disponível em 6 produtos e 0 categorias Desvincular grupo" at bounding box center [394, 226] width 563 height 67
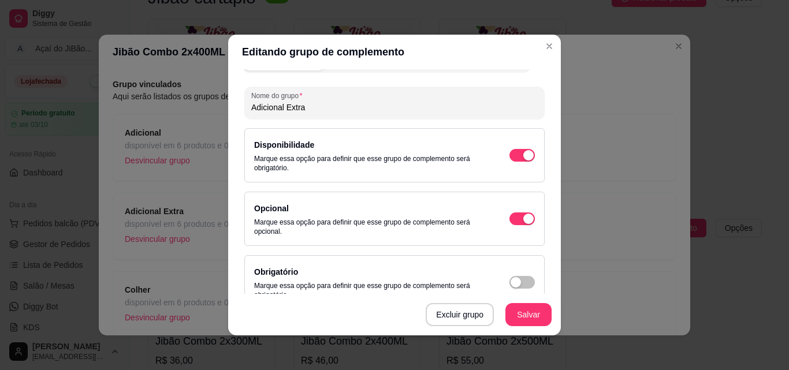
scroll to position [23, 0]
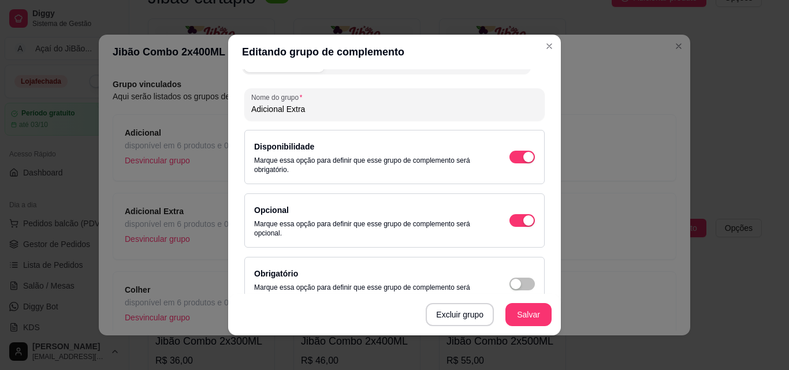
drag, startPoint x: 547, startPoint y: 137, endPoint x: 551, endPoint y: 129, distance: 9.6
click at [551, 129] on div "Detalhes do grupo Itens Vincular produtos Vincular categorias Nome do grupo Adi…" at bounding box center [394, 202] width 332 height 266
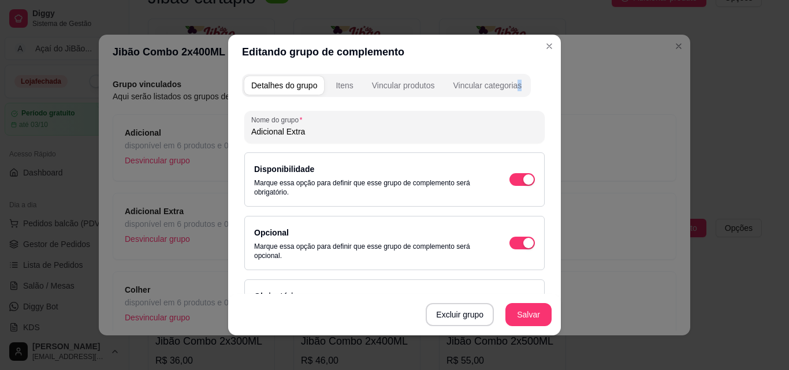
drag, startPoint x: 516, startPoint y: 98, endPoint x: 509, endPoint y: 93, distance: 9.1
click at [509, 93] on div "Detalhes do grupo Itens Vincular produtos Vincular categorias Nome do grupo Adi…" at bounding box center [394, 202] width 332 height 266
click at [509, 93] on button "Vincular categorias" at bounding box center [487, 85] width 83 height 18
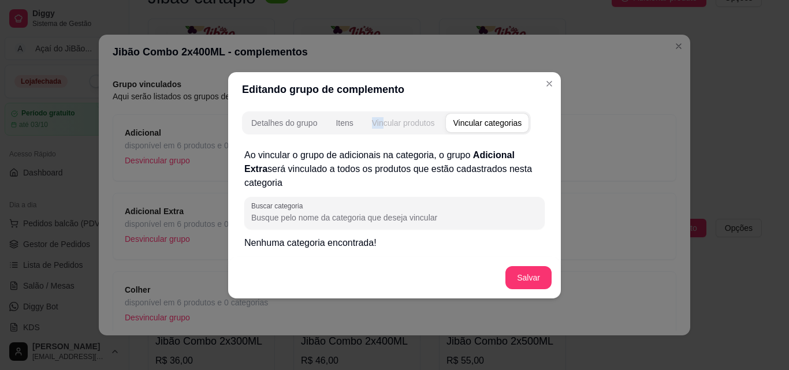
drag, startPoint x: 368, startPoint y: 109, endPoint x: 389, endPoint y: 128, distance: 28.2
click at [389, 128] on div "Detalhes do grupo Itens Vincular produtos Vincular categorias Ao vincular o gru…" at bounding box center [394, 203] width 332 height 192
click at [389, 128] on div "Vincular produtos" at bounding box center [403, 123] width 63 height 12
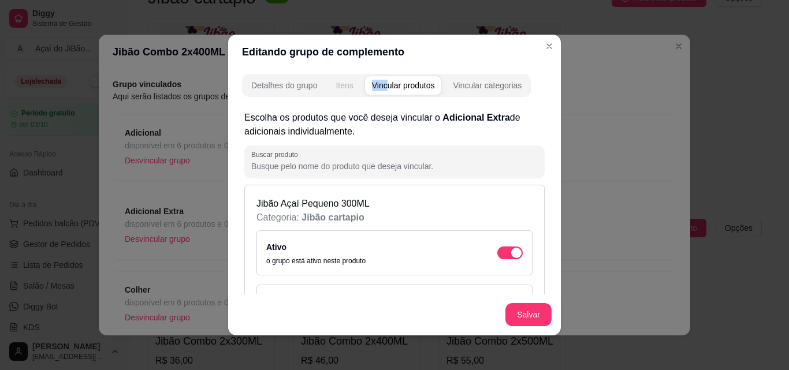
click at [335, 85] on div "Itens" at bounding box center [343, 86] width 17 height 12
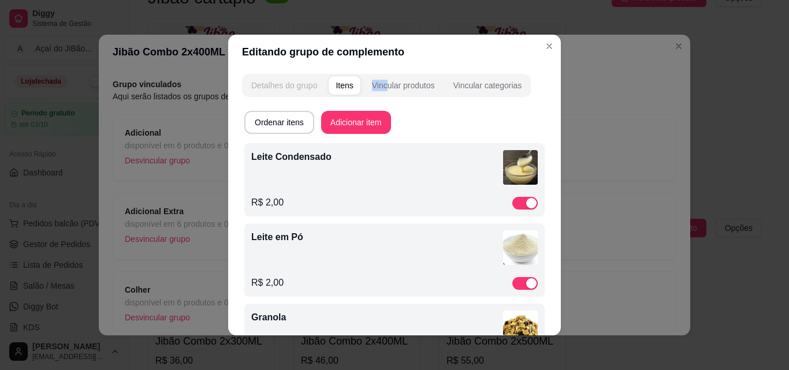
click at [271, 85] on div "Detalhes do grupo" at bounding box center [284, 86] width 66 height 12
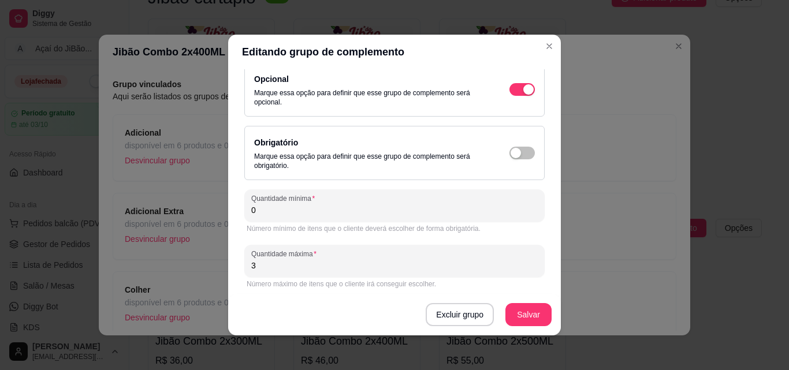
scroll to position [158, 0]
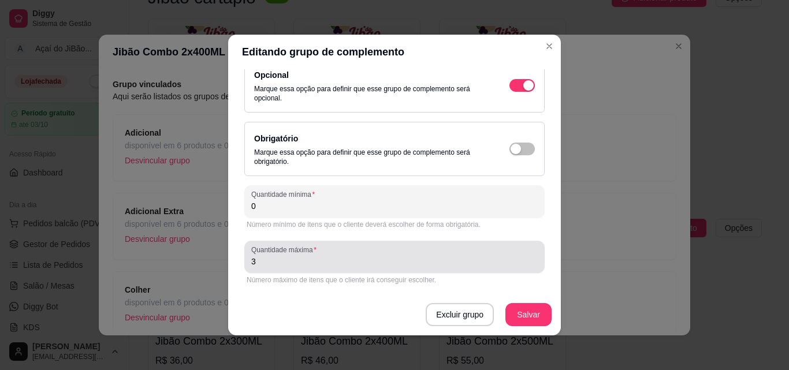
click at [313, 252] on label "Quantidade máxima" at bounding box center [285, 250] width 69 height 10
click at [313, 256] on input "3" at bounding box center [394, 262] width 286 height 12
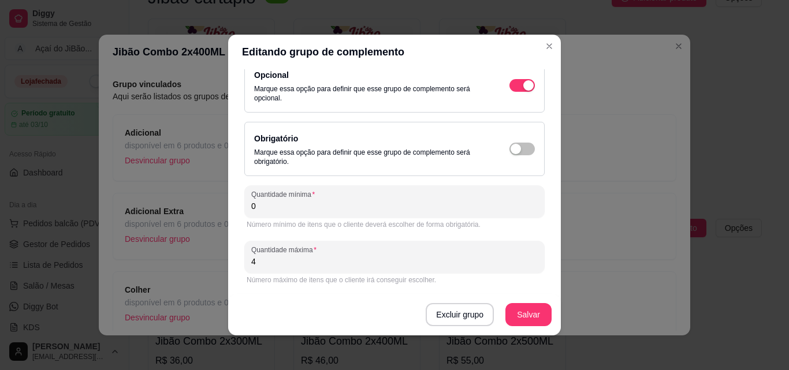
type input "4"
drag, startPoint x: 555, startPoint y: 46, endPoint x: 548, endPoint y: 48, distance: 7.1
click at [548, 48] on section "Editando grupo de complemento Detalhes do grupo Itens Vincular produtos Vincula…" at bounding box center [394, 185] width 332 height 301
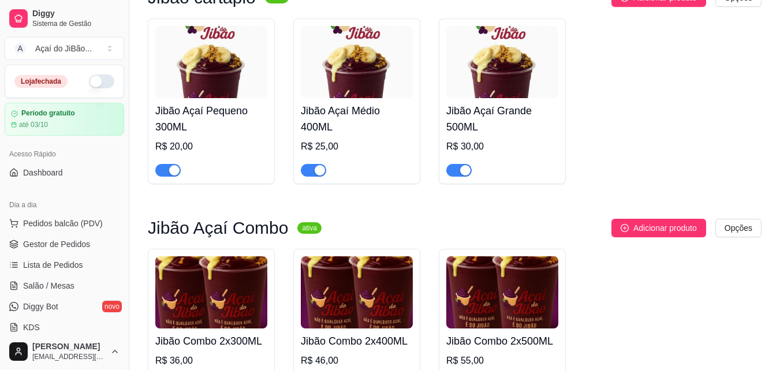
click at [528, 360] on div "R$ 55,00" at bounding box center [502, 361] width 112 height 14
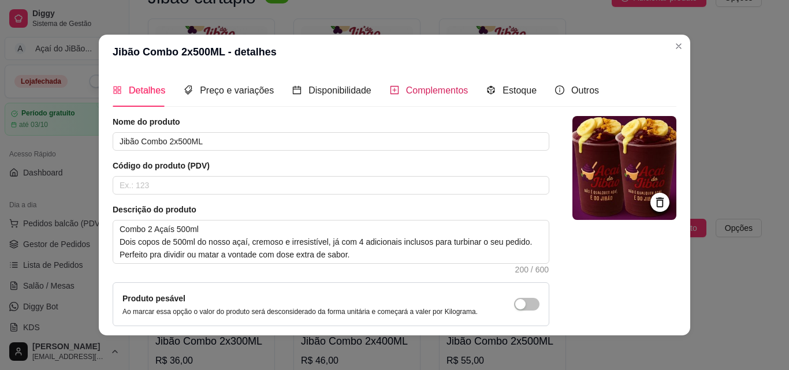
click at [413, 95] on span "Complementos" at bounding box center [437, 90] width 62 height 10
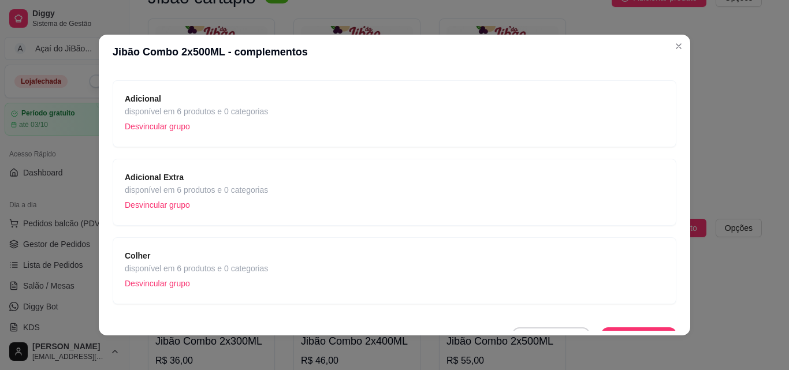
scroll to position [72, 0]
click at [348, 175] on div "Adicional Extra disponível em 6 produtos e 0 categorias Desvincular grupo" at bounding box center [394, 191] width 539 height 43
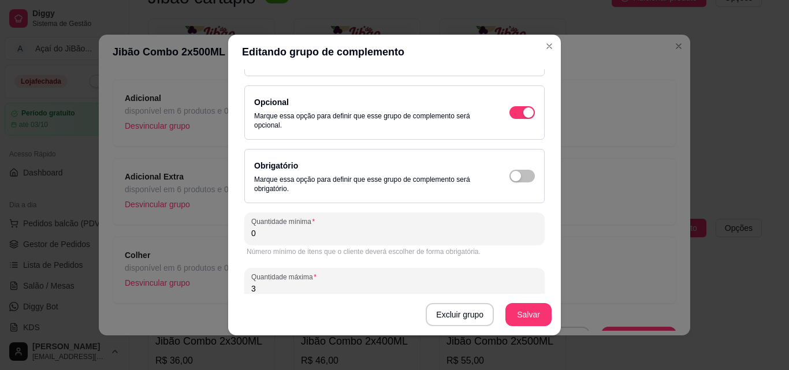
scroll to position [158, 0]
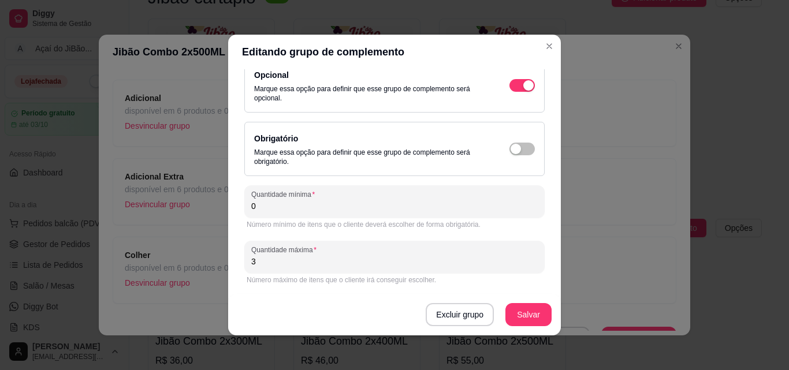
click at [353, 266] on input "3" at bounding box center [394, 262] width 286 height 12
type input "4"
click at [511, 320] on button "Salvar" at bounding box center [528, 315] width 45 height 23
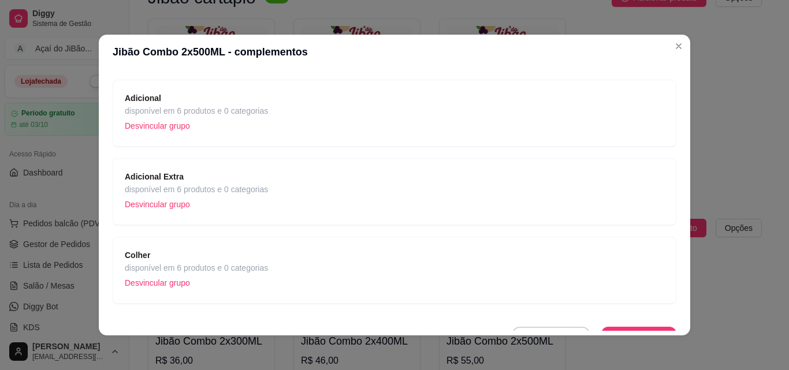
click at [313, 280] on div "Colher disponível em 6 produtos e 0 categorias Desvincular grupo" at bounding box center [394, 270] width 539 height 43
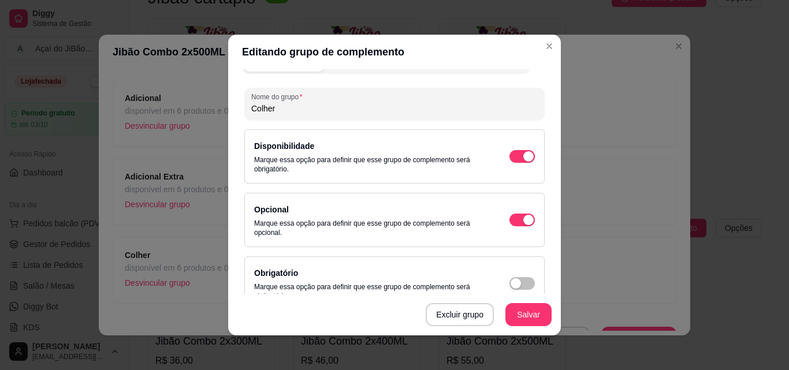
scroll to position [0, 0]
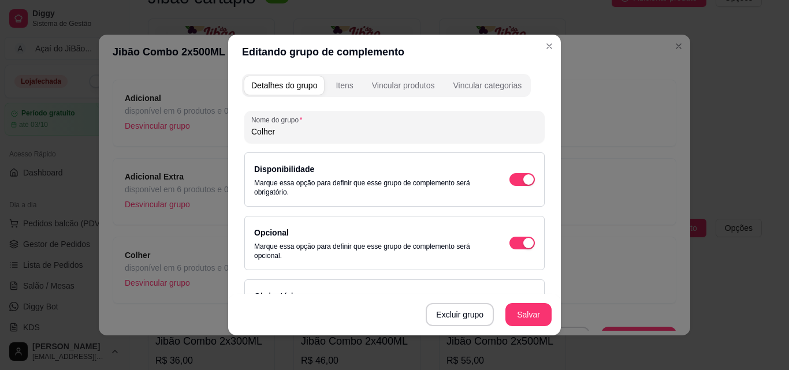
click at [324, 78] on div "Detalhes do grupo Itens Vincular produtos Vincular categorias" at bounding box center [386, 85] width 289 height 23
click at [341, 89] on div "Itens" at bounding box center [343, 86] width 17 height 12
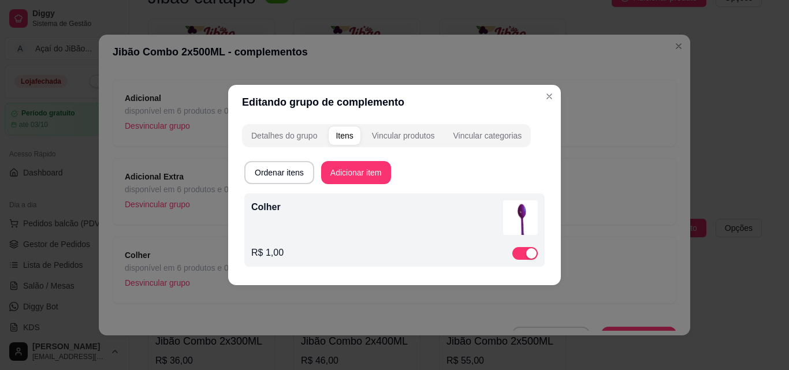
click at [352, 260] on div "Colher R$ 1,00" at bounding box center [394, 229] width 300 height 73
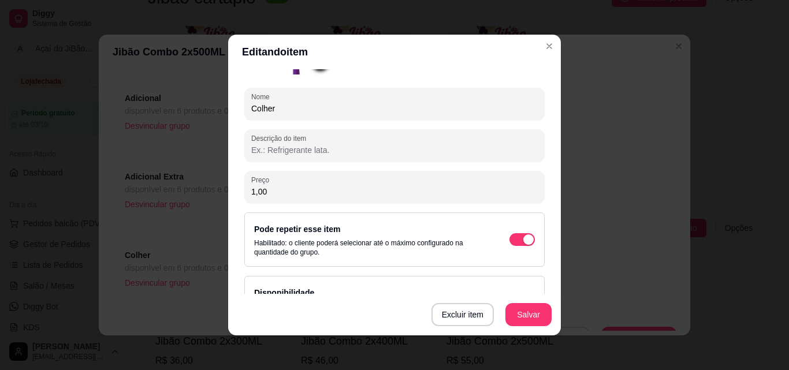
scroll to position [130, 0]
click at [270, 185] on input "1,00" at bounding box center [394, 190] width 286 height 12
type input "0,50"
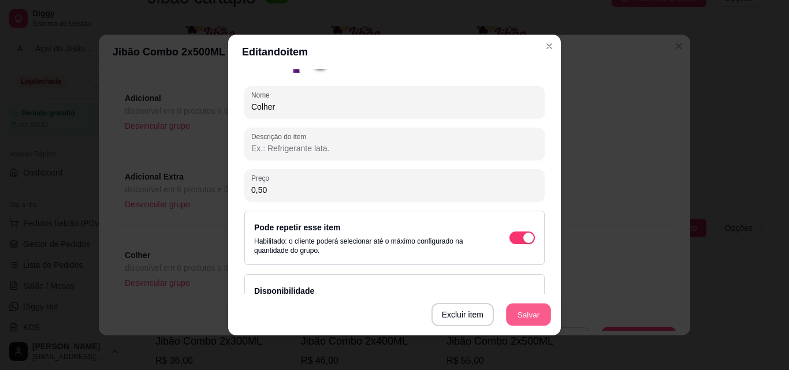
click at [525, 305] on button "Salvar" at bounding box center [528, 315] width 45 height 23
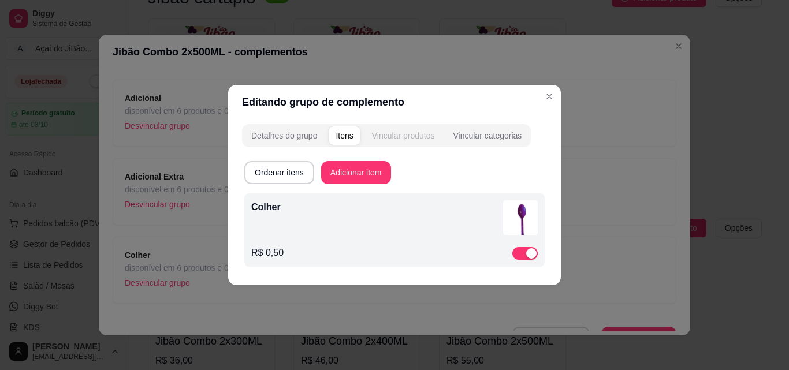
click at [408, 133] on div "Vincular produtos" at bounding box center [403, 136] width 63 height 12
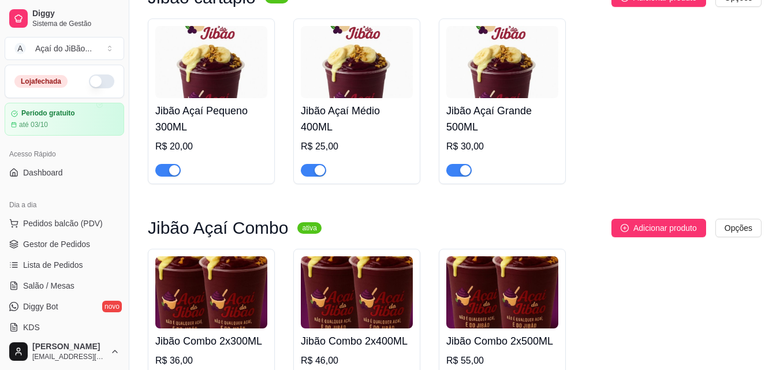
click at [371, 300] on img at bounding box center [357, 292] width 112 height 72
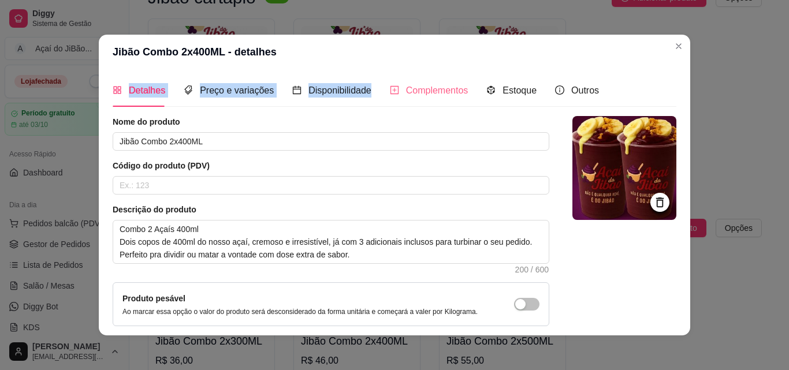
drag, startPoint x: 405, startPoint y: 67, endPoint x: 395, endPoint y: 98, distance: 32.3
click at [395, 98] on section "Jibão Combo 2x400ML - detalhes Detalhes Preço e variações Disponibilidade Compl…" at bounding box center [394, 185] width 591 height 301
click at [395, 98] on div "Complementos" at bounding box center [429, 90] width 79 height 14
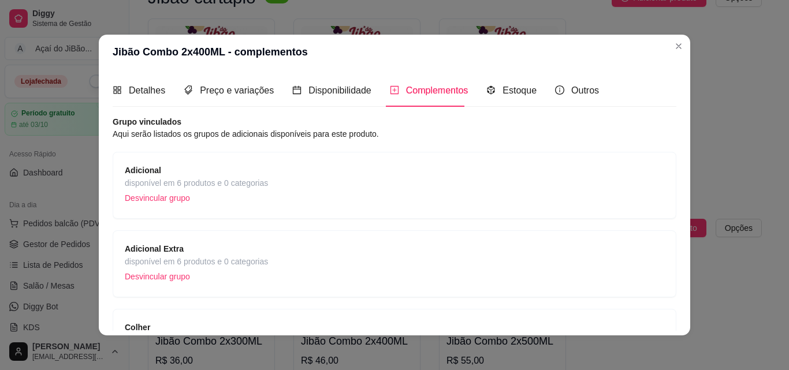
scroll to position [91, 0]
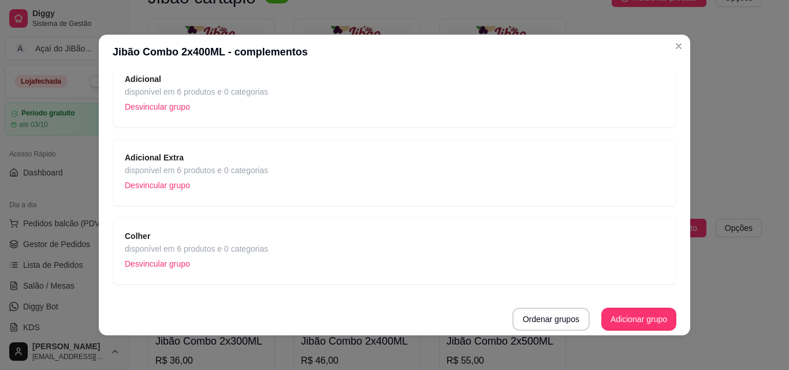
click at [439, 234] on div "Colher disponível em 6 produtos e 0 categorias Desvincular grupo" at bounding box center [394, 251] width 539 height 43
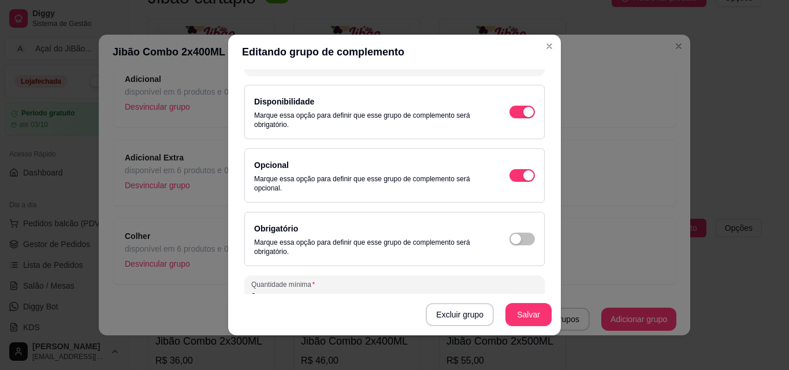
scroll to position [0, 0]
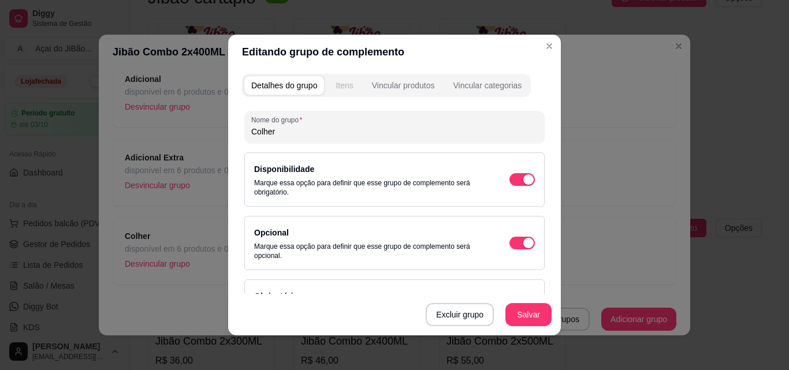
click at [345, 88] on div "Itens" at bounding box center [343, 86] width 17 height 12
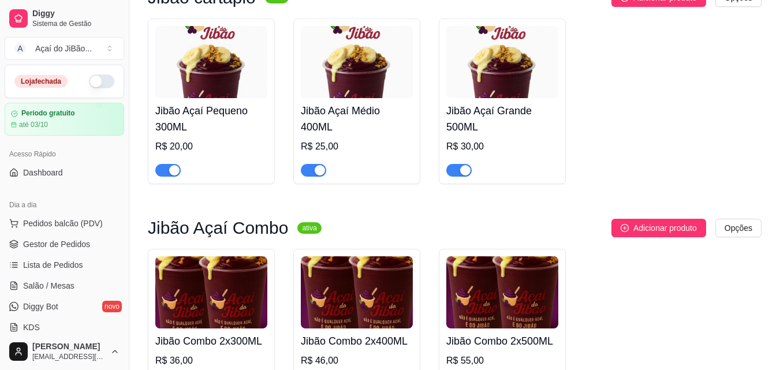
click at [188, 308] on img at bounding box center [211, 292] width 112 height 72
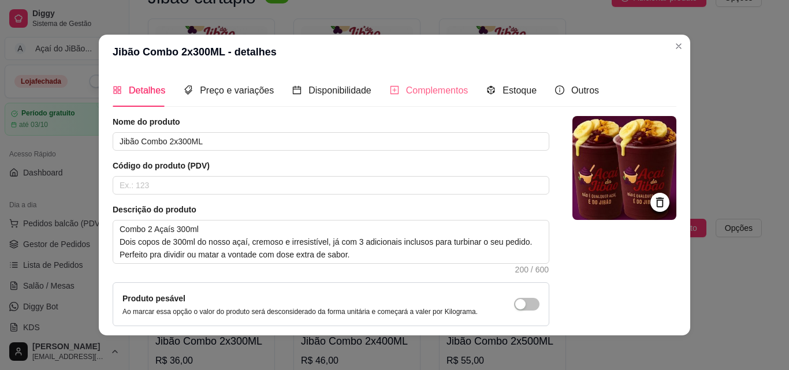
click at [406, 103] on div "Complementos" at bounding box center [429, 90] width 79 height 33
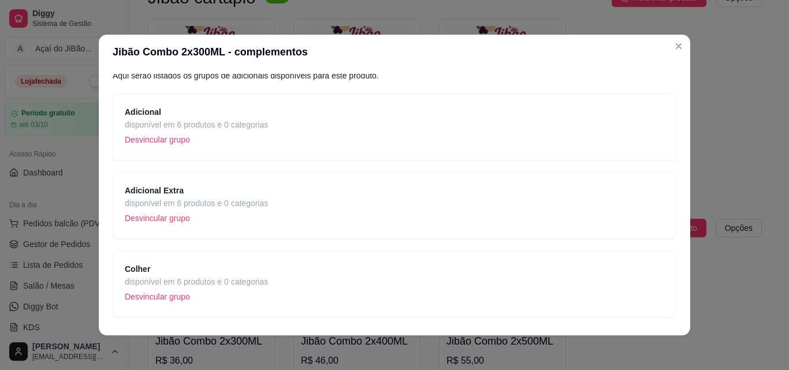
scroll to position [62, 0]
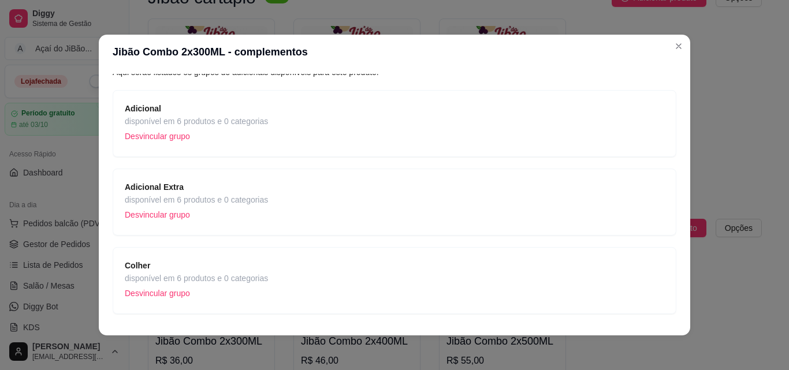
click at [384, 196] on div "Adicional Extra disponível em 6 produtos e 0 categorias Desvincular grupo" at bounding box center [394, 202] width 539 height 43
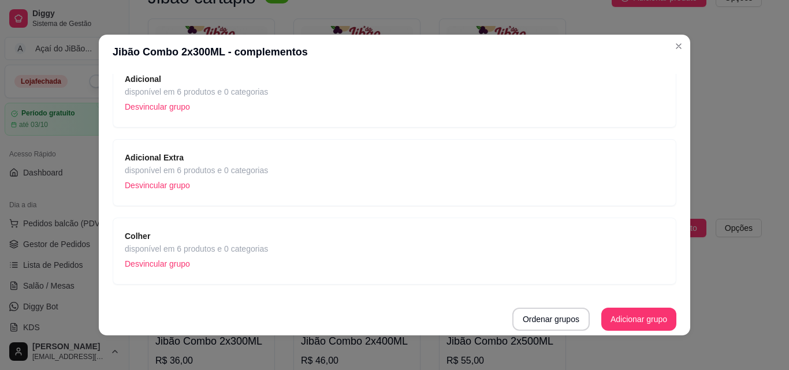
click at [431, 167] on div "Adicional Extra disponível em 6 produtos e 0 categorias Desvincular grupo" at bounding box center [394, 172] width 539 height 43
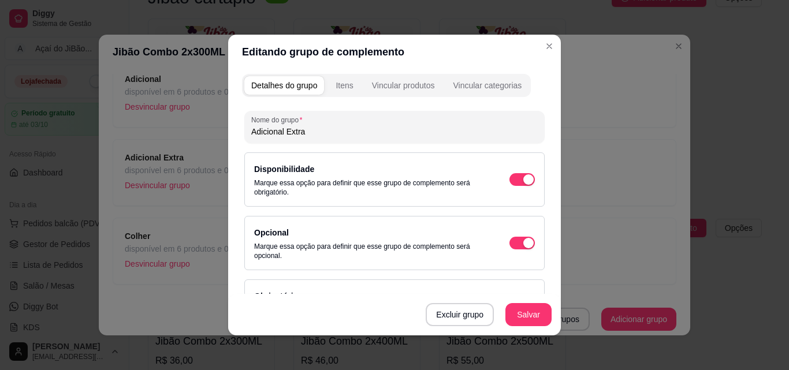
scroll to position [158, 0]
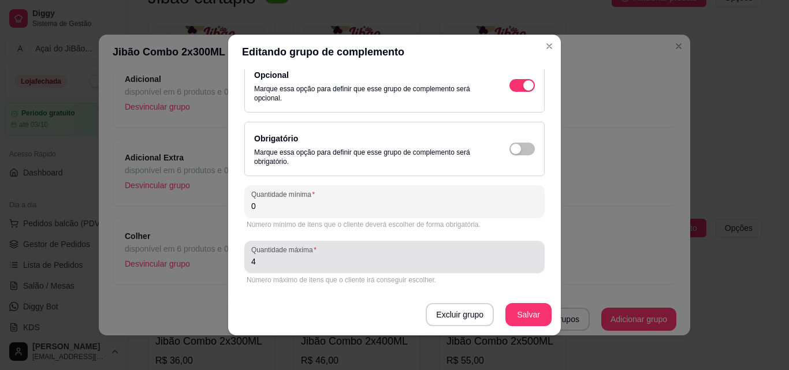
click at [326, 268] on div "Quantidade máxima 4" at bounding box center [394, 257] width 300 height 32
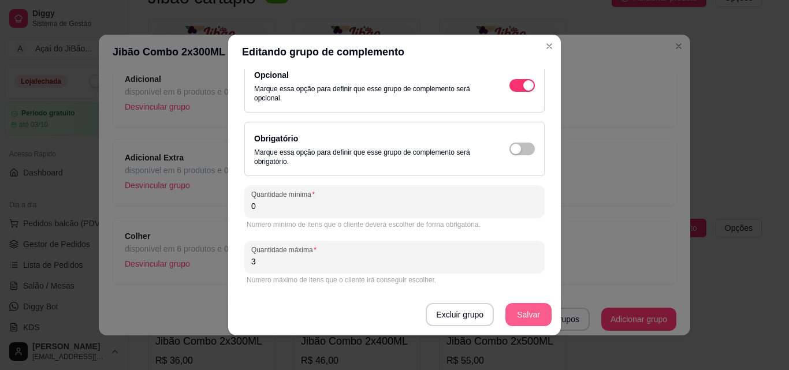
type input "3"
click at [526, 310] on button "Salvar" at bounding box center [528, 315] width 45 height 23
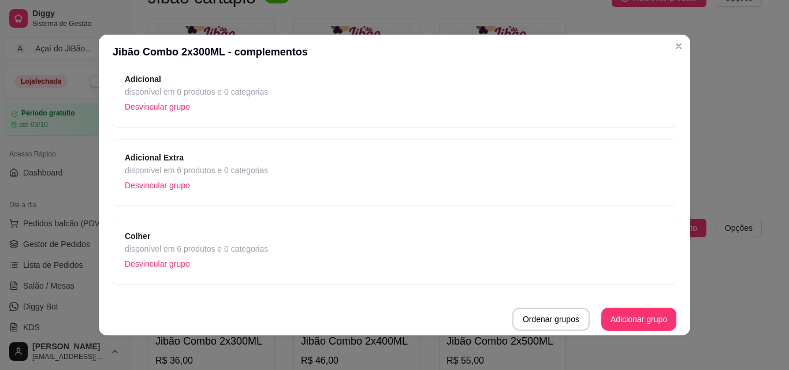
click at [305, 267] on div "Colher disponível em 6 produtos e 0 categorias Desvincular grupo" at bounding box center [394, 251] width 539 height 43
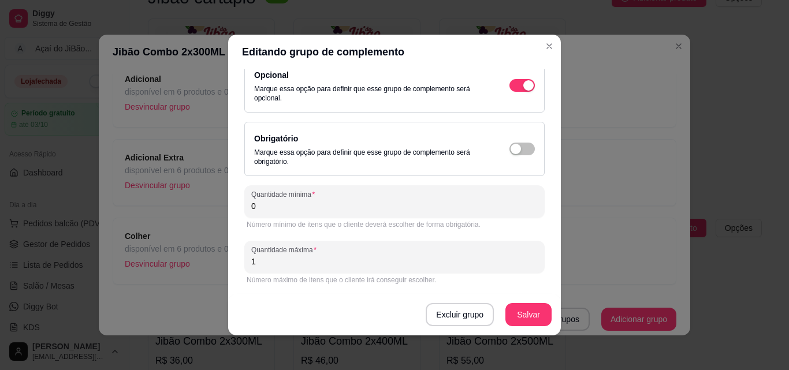
scroll to position [0, 0]
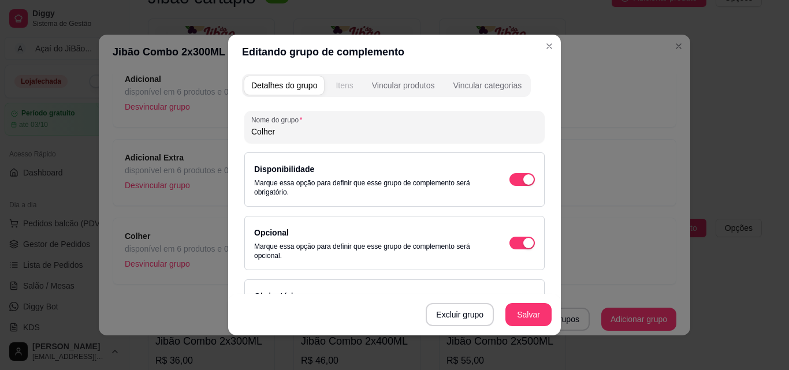
click at [335, 87] on div "Itens" at bounding box center [343, 86] width 17 height 12
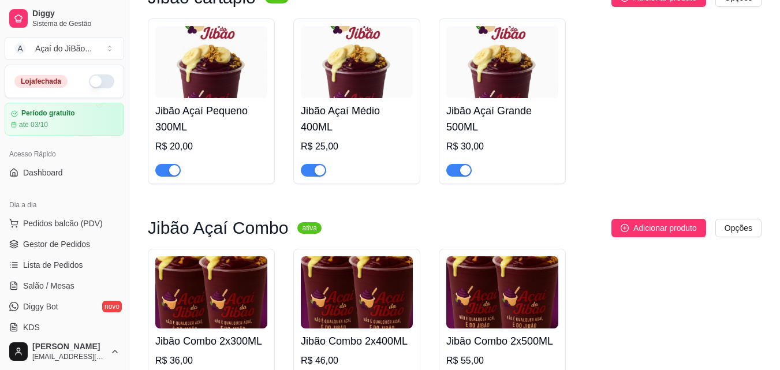
click at [478, 129] on h4 "Jibão Açaí Grande 500ML" at bounding box center [502, 119] width 112 height 32
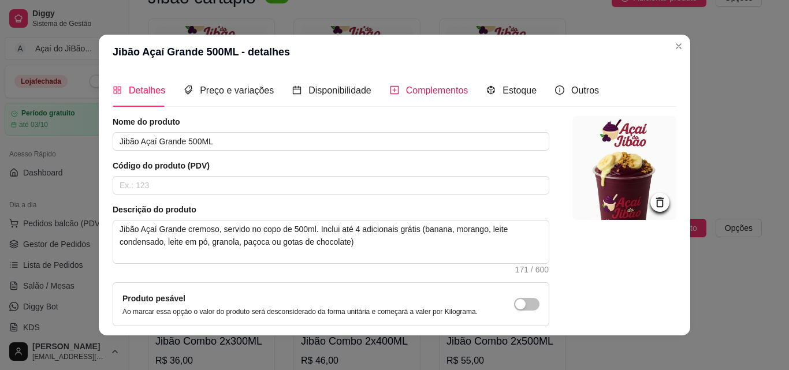
click at [401, 98] on div "Complementos" at bounding box center [429, 90] width 79 height 14
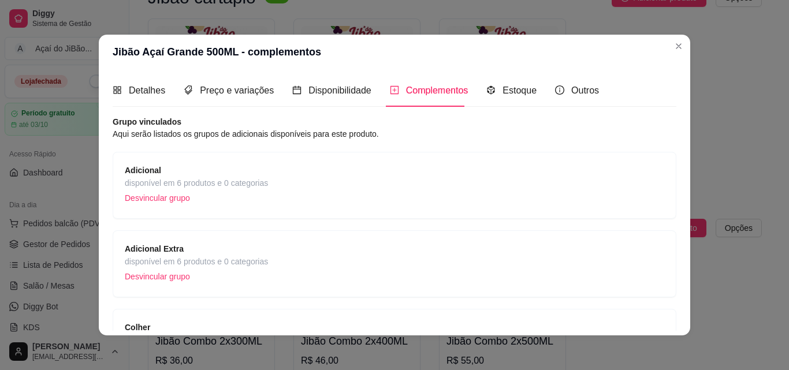
scroll to position [91, 0]
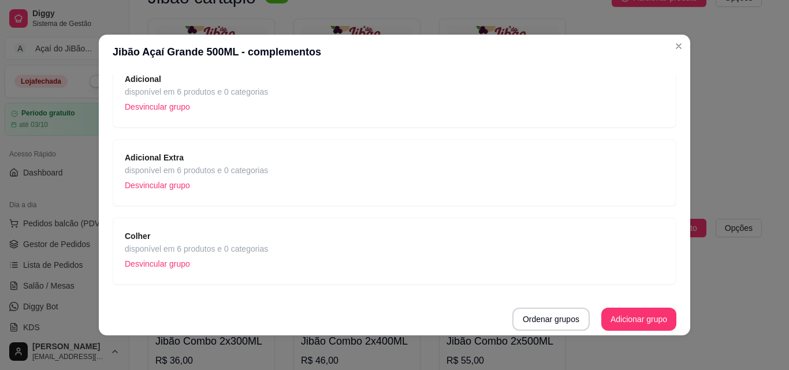
click at [470, 253] on div "Colher disponível em 6 produtos e 0 categorias Desvincular grupo" at bounding box center [394, 251] width 539 height 43
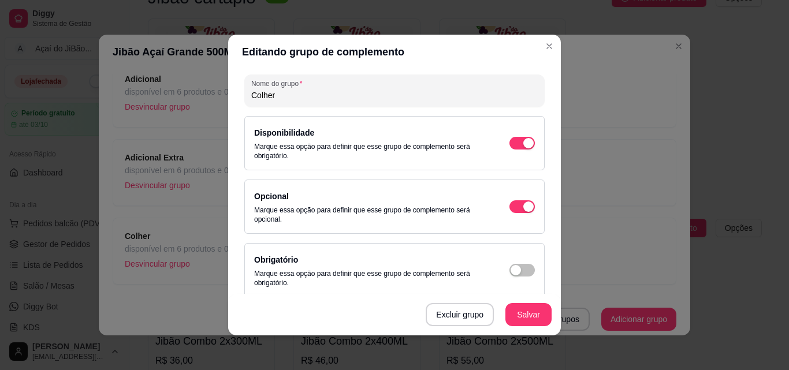
scroll to position [0, 0]
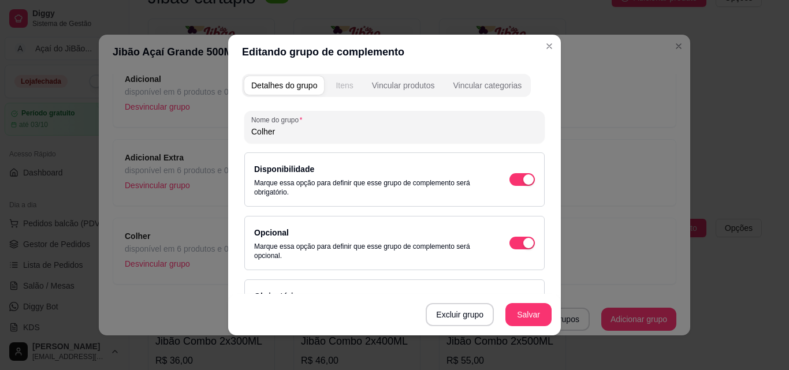
click at [335, 88] on div "Itens" at bounding box center [343, 86] width 17 height 12
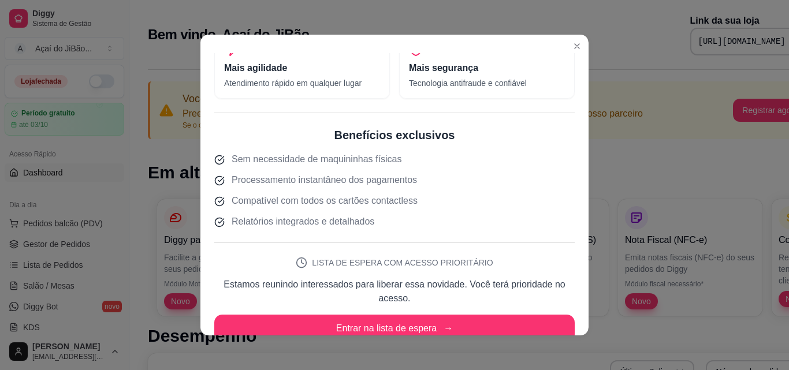
scroll to position [370, 0]
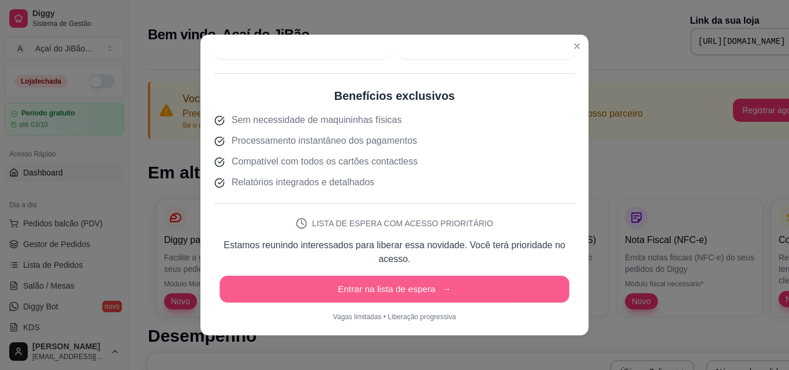
click at [402, 287] on button "Entrar na lista de espera →" at bounding box center [393, 289] width 349 height 27
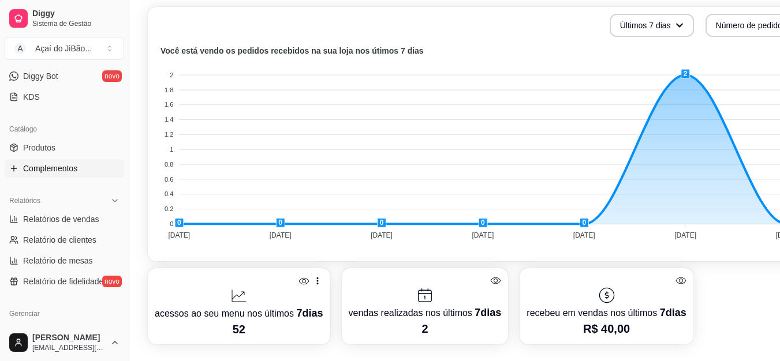
scroll to position [231, 0]
click at [58, 144] on link "Produtos" at bounding box center [64, 147] width 119 height 18
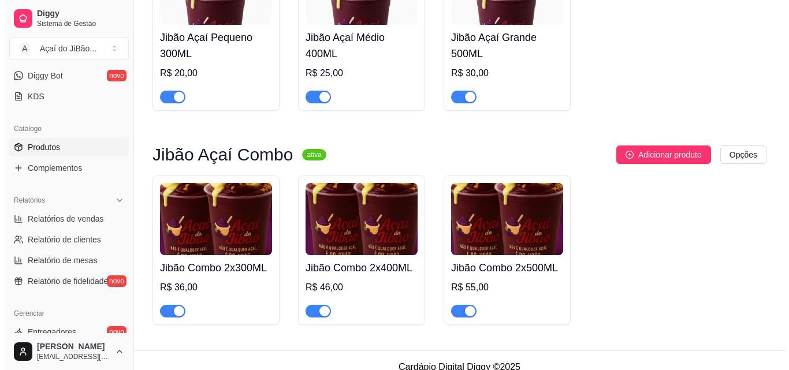
scroll to position [215, 0]
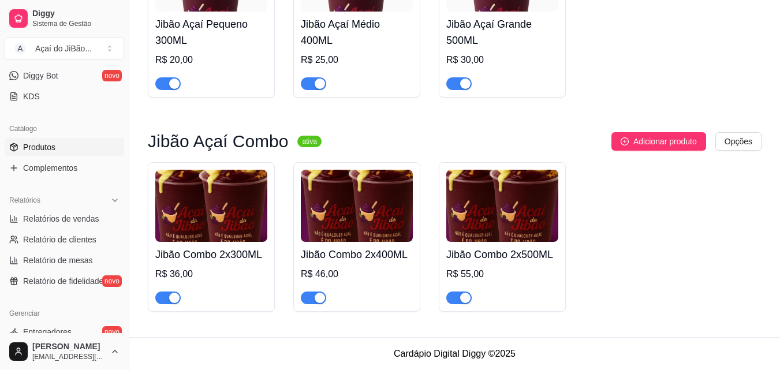
click at [499, 258] on h4 "Jibão Combo 2x500ML" at bounding box center [502, 254] width 112 height 16
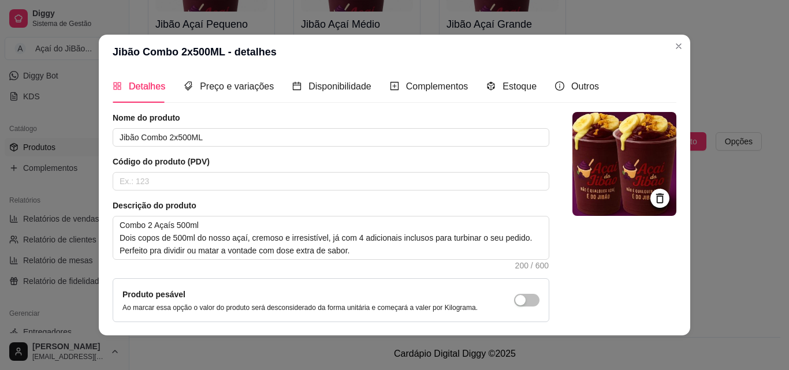
scroll to position [0, 0]
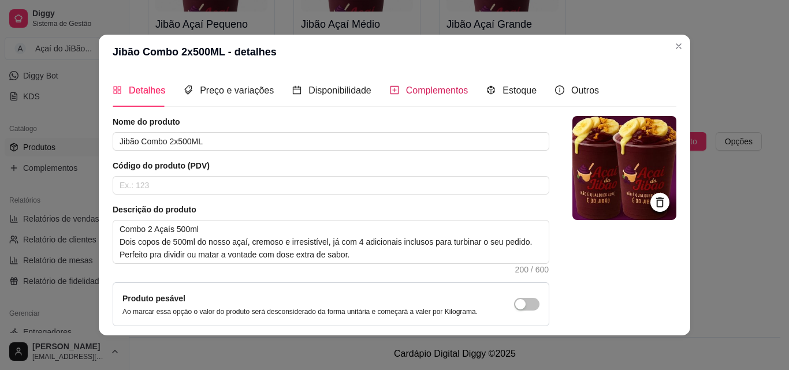
click at [408, 97] on div "Complementos" at bounding box center [429, 90] width 79 height 14
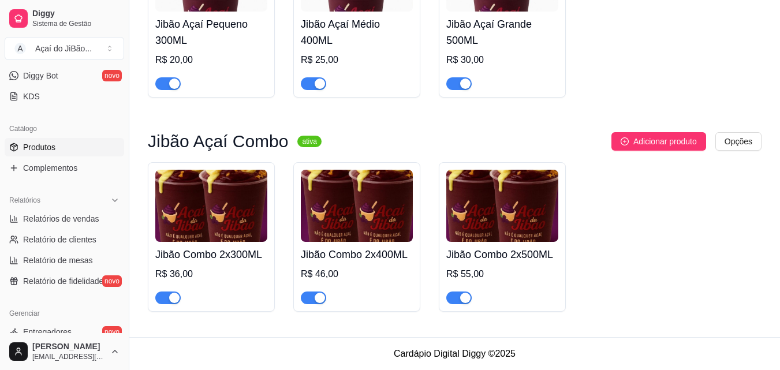
click at [528, 239] on img at bounding box center [502, 206] width 112 height 72
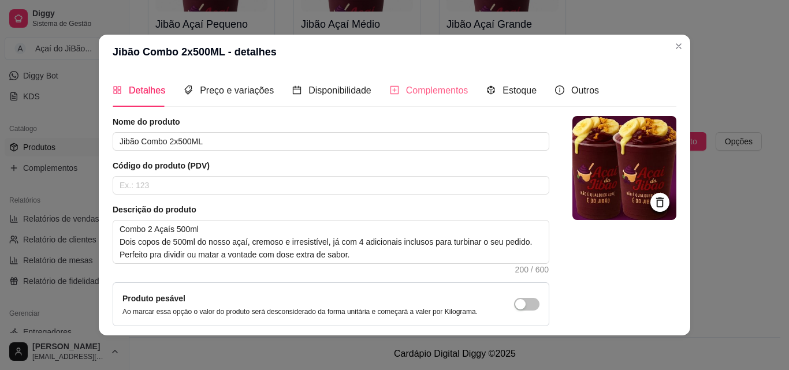
click at [399, 83] on div "Complementos" at bounding box center [429, 90] width 79 height 33
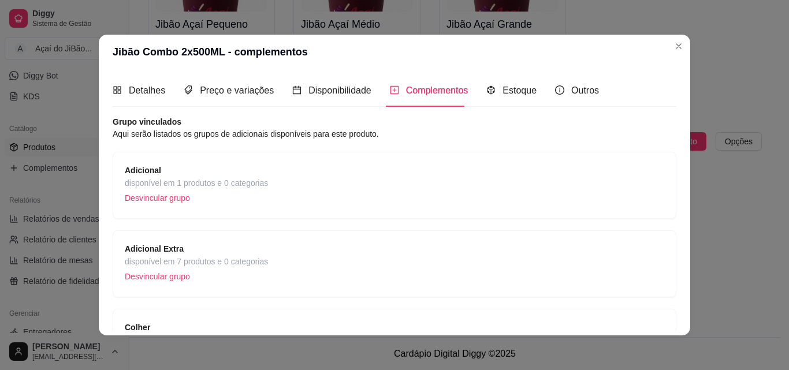
click at [257, 168] on span "Adicional" at bounding box center [196, 170] width 143 height 13
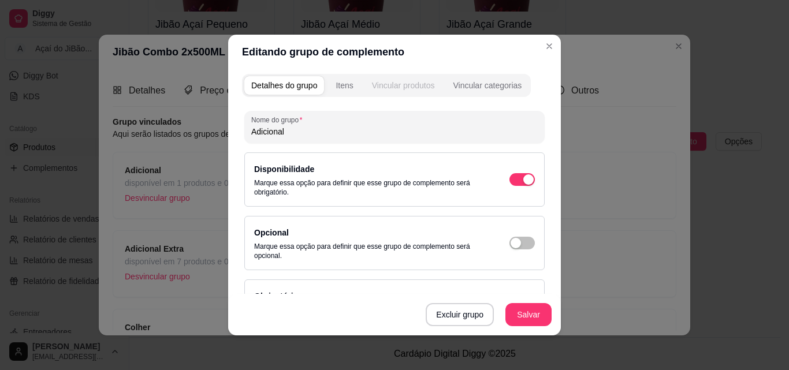
click at [376, 89] on div "Vincular produtos" at bounding box center [403, 86] width 63 height 12
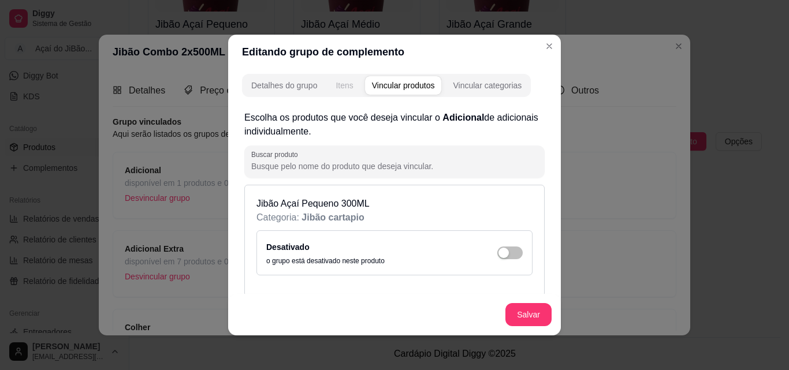
click at [346, 89] on div "Itens" at bounding box center [343, 86] width 17 height 12
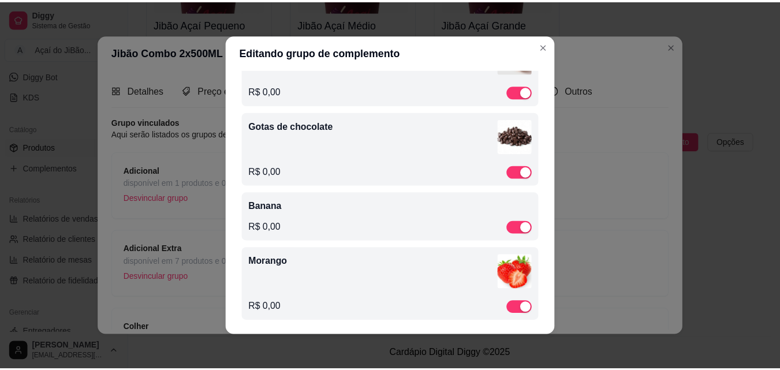
scroll to position [357, 0]
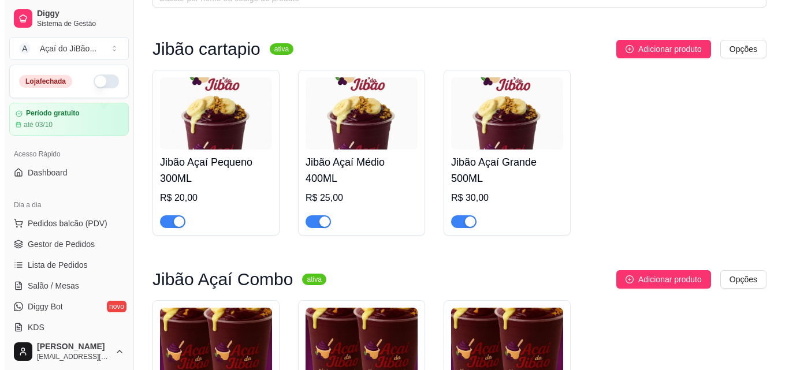
scroll to position [173, 0]
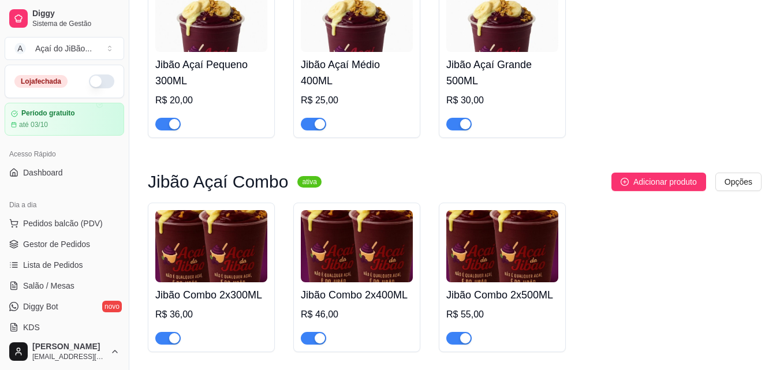
click at [496, 244] on img at bounding box center [502, 246] width 112 height 72
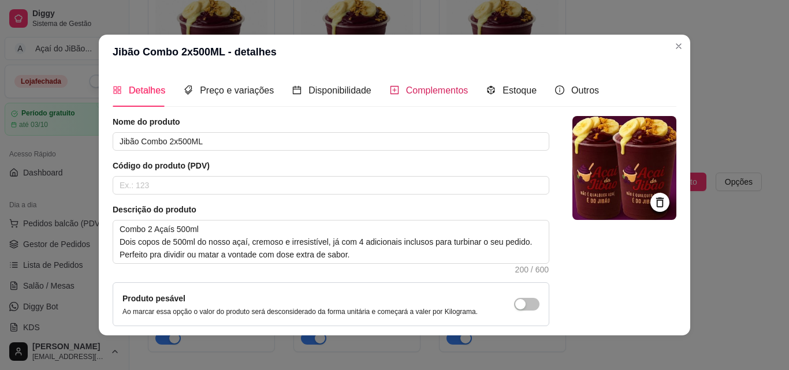
click at [431, 88] on span "Complementos" at bounding box center [437, 90] width 62 height 10
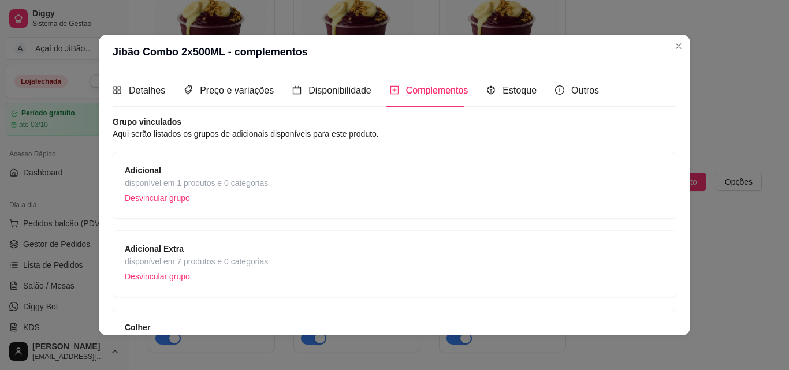
click at [224, 173] on span "Adicional" at bounding box center [196, 170] width 143 height 13
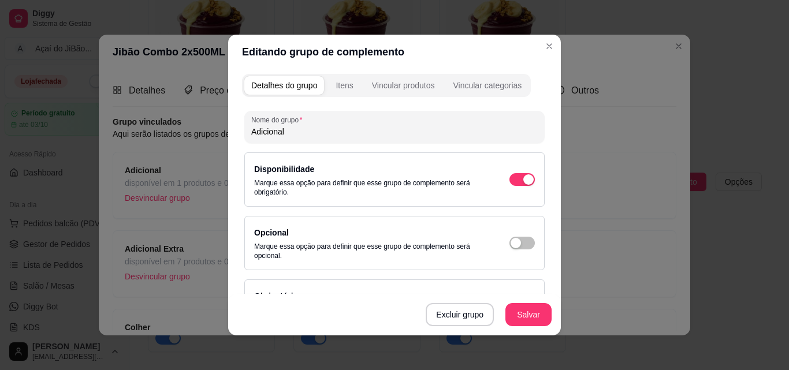
click at [340, 76] on div "Detalhes do grupo Itens Vincular produtos Vincular categorias" at bounding box center [386, 85] width 289 height 23
click at [335, 86] on div "Itens" at bounding box center [343, 86] width 17 height 12
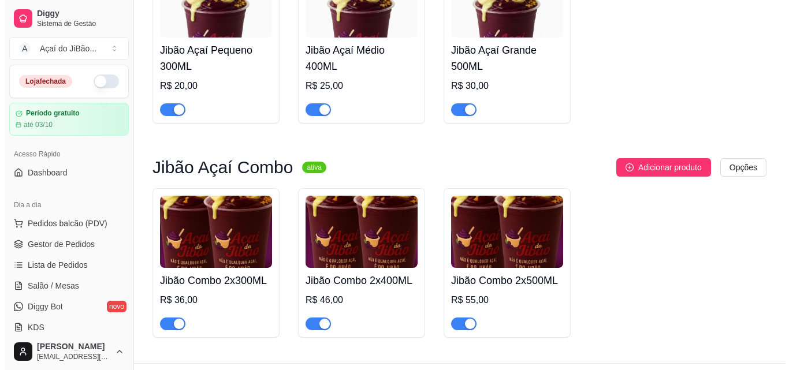
scroll to position [215, 0]
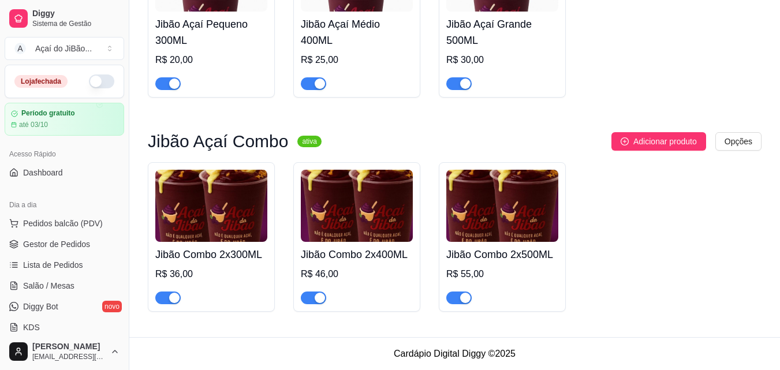
click at [221, 278] on div "R$ 36,00" at bounding box center [211, 274] width 112 height 14
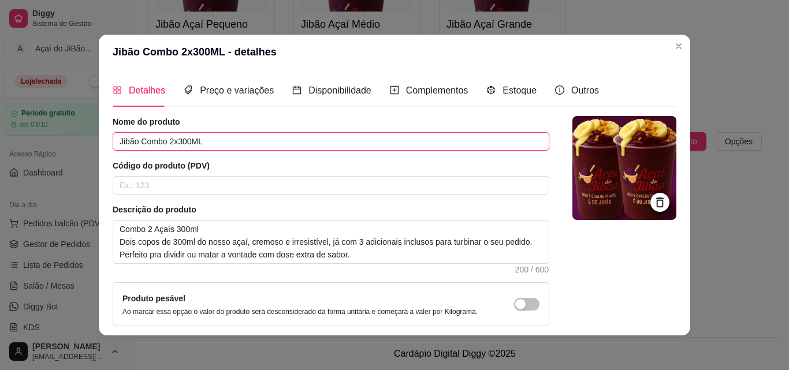
click at [162, 139] on input "Jibão Combo 2x300ML" at bounding box center [331, 141] width 436 height 18
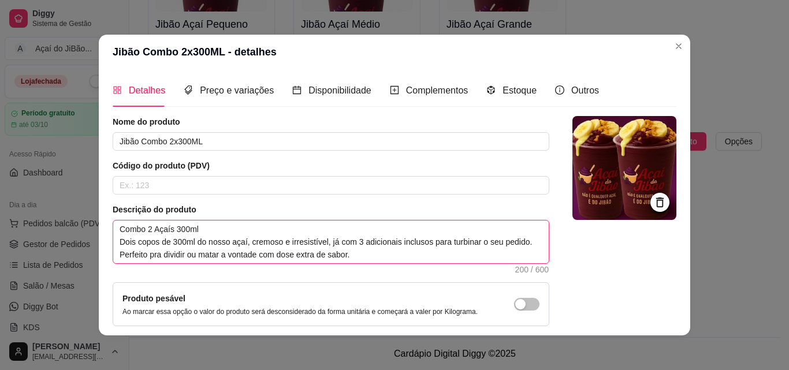
click at [159, 234] on textarea "Combo 2 Açaís 300ml Dois copos de 300ml do nosso açaí, cremoso e irresistível, …" at bounding box center [330, 242] width 435 height 43
click at [250, 231] on textarea "Combo 2 Açaís 300ml Dois copos de 300ml do nosso açaí, cremoso e irresistível, …" at bounding box center [330, 242] width 435 height 43
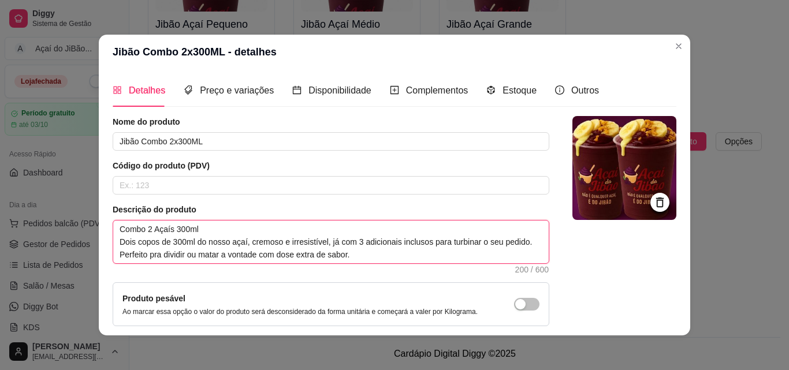
drag, startPoint x: 115, startPoint y: 226, endPoint x: 376, endPoint y: 251, distance: 262.1
click at [382, 250] on textarea "Combo 2 Açaís 300ml Dois copos de 300ml do nosso açaí, cremoso e irresistível, …" at bounding box center [330, 242] width 435 height 43
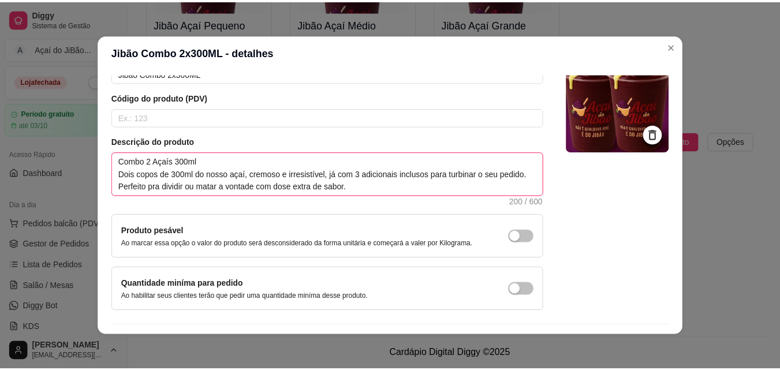
scroll to position [42, 0]
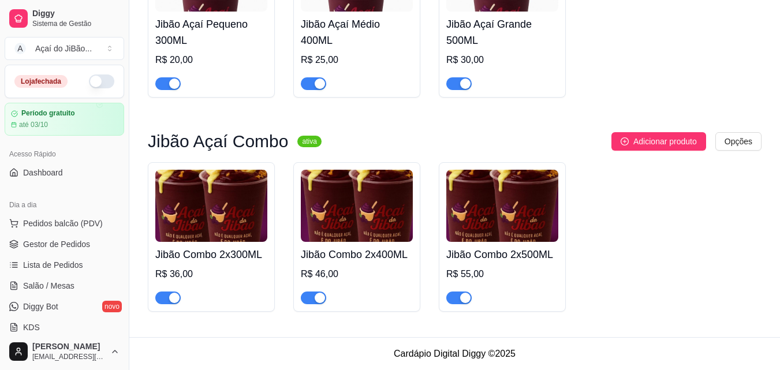
click at [391, 269] on div "R$ 46,00" at bounding box center [357, 274] width 112 height 14
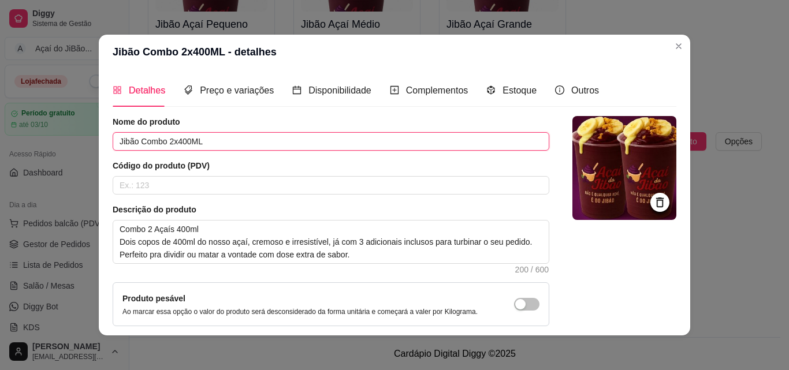
click at [173, 150] on input "Jibão Combo 2x400ML" at bounding box center [331, 141] width 436 height 18
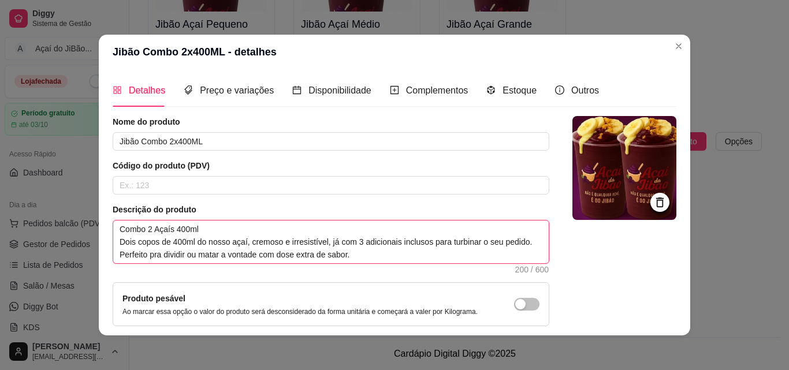
click at [158, 234] on textarea "Combo 2 Açaís 400ml Dois copos de 400ml do nosso açaí, cremoso e irresistível, …" at bounding box center [330, 242] width 435 height 43
click at [237, 230] on textarea "Combo 2 Açaís 400ml Dois copos de 400ml do nosso açaí, cremoso e irresistível, …" at bounding box center [330, 242] width 435 height 43
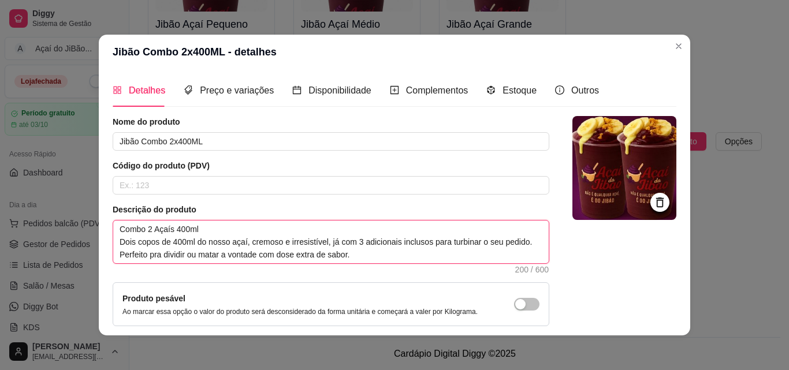
drag, startPoint x: 113, startPoint y: 228, endPoint x: 402, endPoint y: 268, distance: 292.0
click at [402, 268] on div "Descrição do produto Combo 2 Açaís 400ml Dois copos de 400ml do nosso açaí, cre…" at bounding box center [331, 238] width 436 height 69
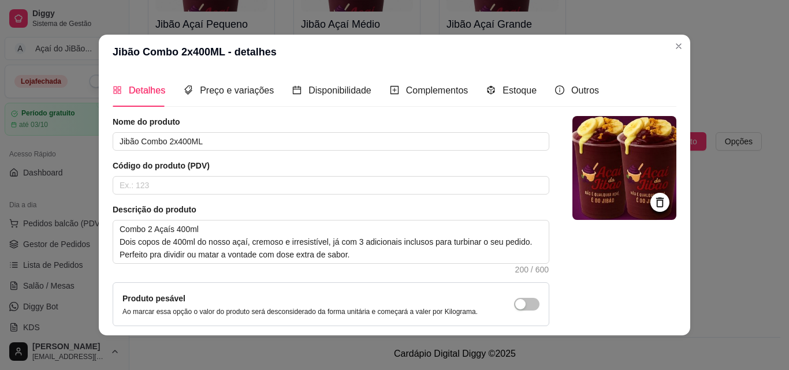
click at [279, 203] on div "Nome do produto Jibão Combo 2x400ML Código do produto (PDV) Descrição do produt…" at bounding box center [331, 247] width 436 height 263
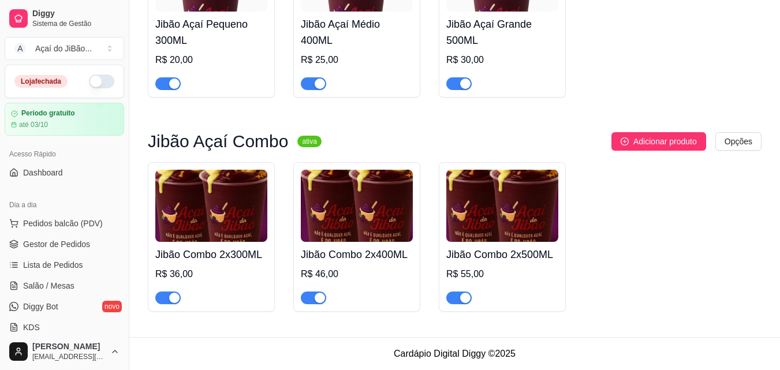
click at [494, 266] on div "Jibão Combo 2x500ML R$ 55,00" at bounding box center [502, 273] width 112 height 62
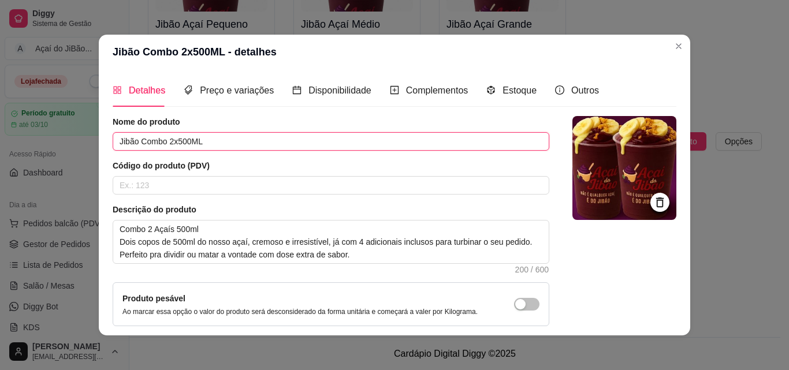
click at [156, 145] on input "Jibão Combo 2x500ML" at bounding box center [331, 141] width 436 height 18
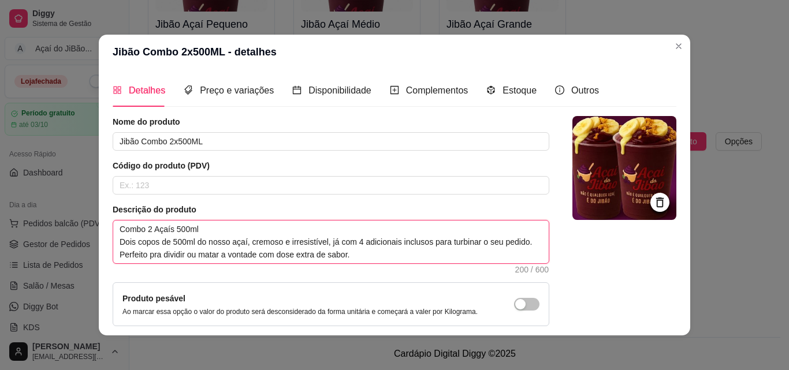
drag, startPoint x: 114, startPoint y: 227, endPoint x: 358, endPoint y: 257, distance: 245.9
click at [358, 257] on textarea "Combo 2 Açaís 500ml Dois copos de 500ml do nosso açaí, cremoso e irresistível, …" at bounding box center [330, 242] width 435 height 43
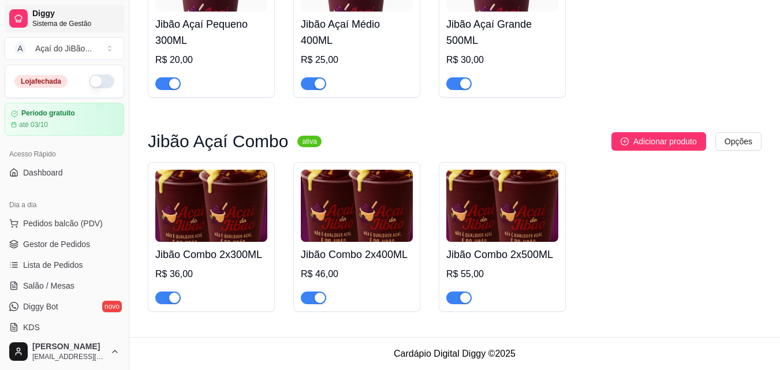
click at [48, 23] on span "Sistema de Gestão" at bounding box center [75, 23] width 87 height 9
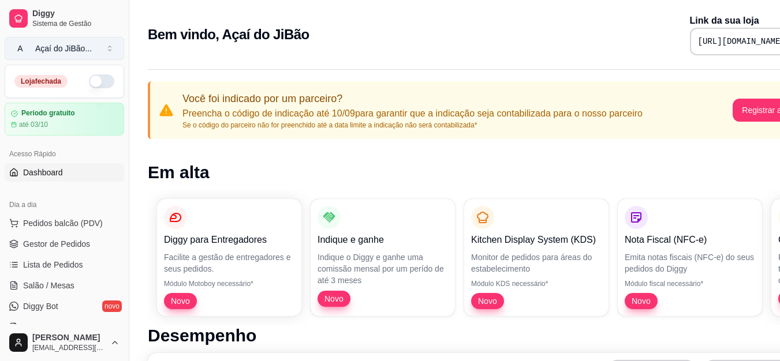
click at [54, 53] on div "Açaí do JiBão ..." at bounding box center [63, 49] width 57 height 12
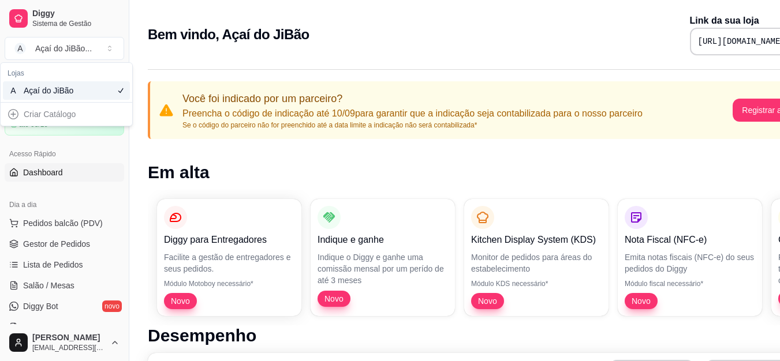
click at [56, 90] on div "Açaí do JiBão" at bounding box center [50, 91] width 52 height 12
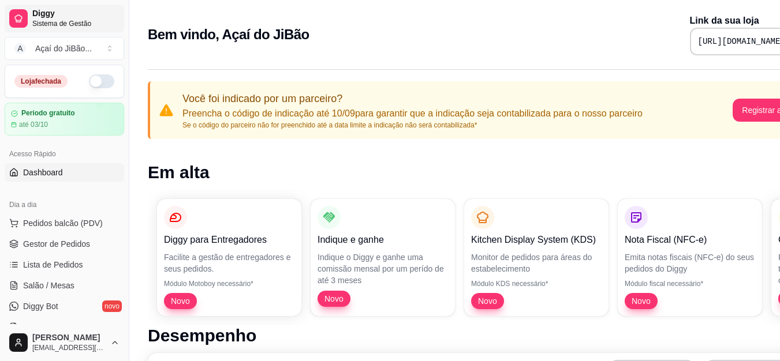
click at [63, 27] on span "Sistema de Gestão" at bounding box center [75, 23] width 87 height 9
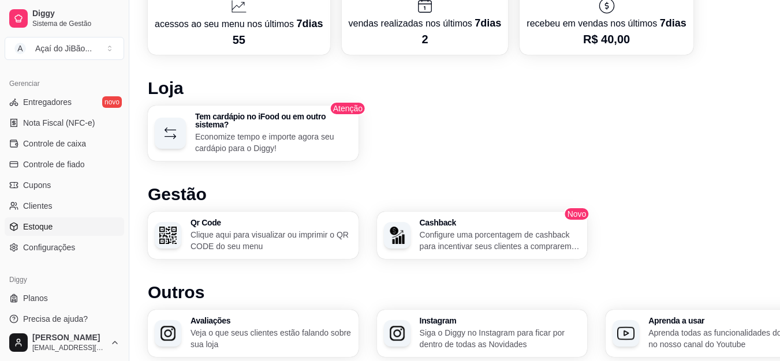
scroll to position [693, 0]
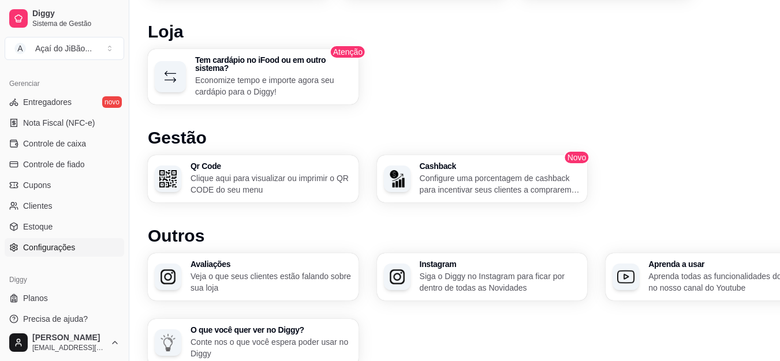
click at [43, 255] on link "Configurações" at bounding box center [64, 247] width 119 height 18
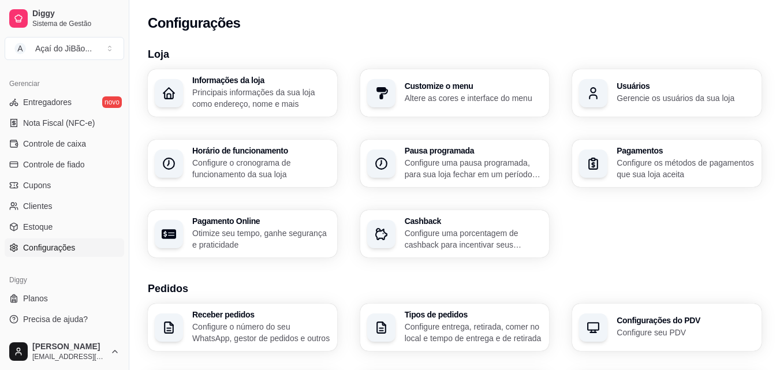
click at [256, 102] on p "Principais informações da sua loja como endereço, nome e mais" at bounding box center [261, 98] width 138 height 23
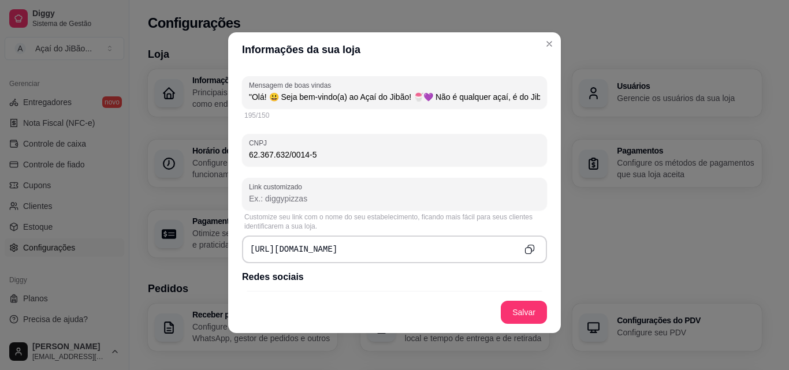
scroll to position [346, 0]
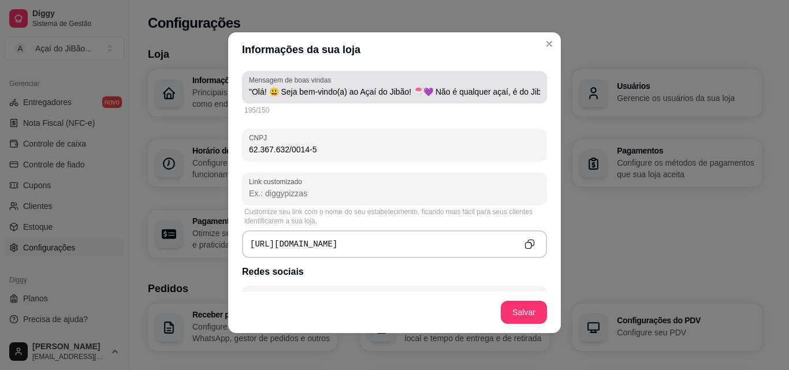
click at [514, 95] on input ""Olá! 😃 Seja bem-vindo(a) ao Açaí do Jibão! 🍧💜 Não é qualquer açaí, é do Jibão!…" at bounding box center [394, 92] width 291 height 12
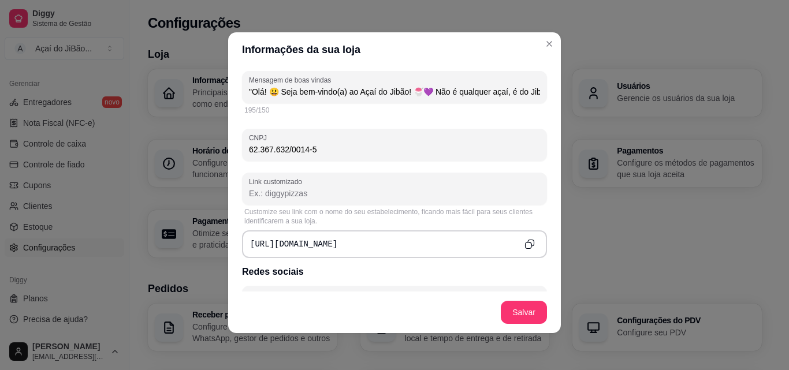
click at [524, 89] on input ""Olá! 😃 Seja bem-vindo(a) ao Açaí do Jibão! 🍧💜 Não é qualquer açaí, é do Jibão!…" at bounding box center [394, 92] width 291 height 12
drag, startPoint x: 408, startPoint y: 86, endPoint x: 430, endPoint y: 87, distance: 22.5
click at [430, 87] on input ""Olá! 😃 Seja bem-vindo(a) ao Açaí do Jibão! 🍧💜 Não é qualquer açaí, é do Jibão!…" at bounding box center [394, 92] width 291 height 12
click at [462, 86] on input ""Olá! 😃 Seja bem-vindo(a) ao Açaí do Jibão! 🍧💜 Não é qualquer açaí, é do Jibão!…" at bounding box center [394, 92] width 291 height 12
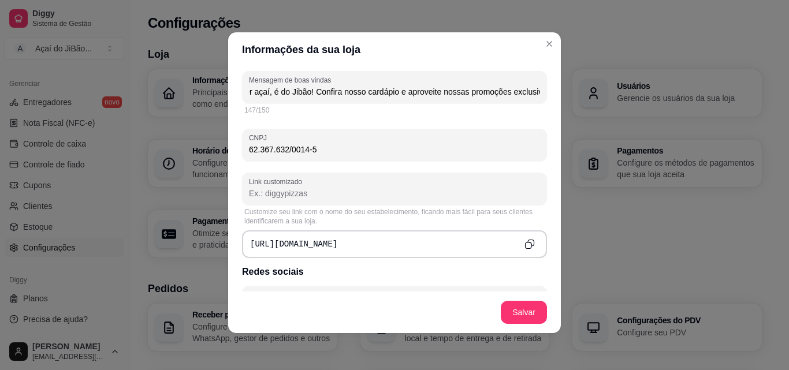
scroll to position [0, 253]
paste input "🍧💜"
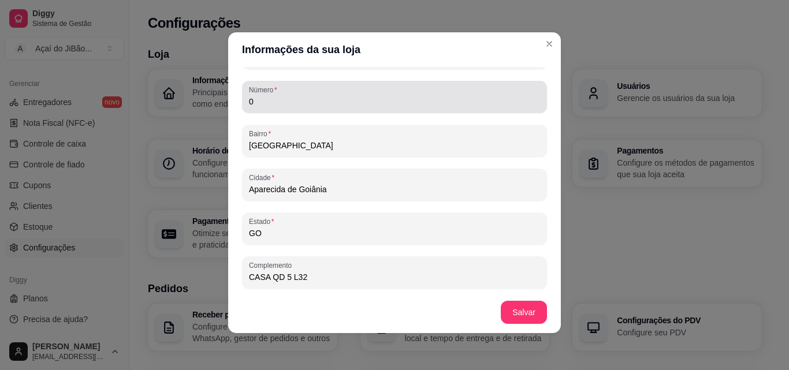
scroll to position [744, 0]
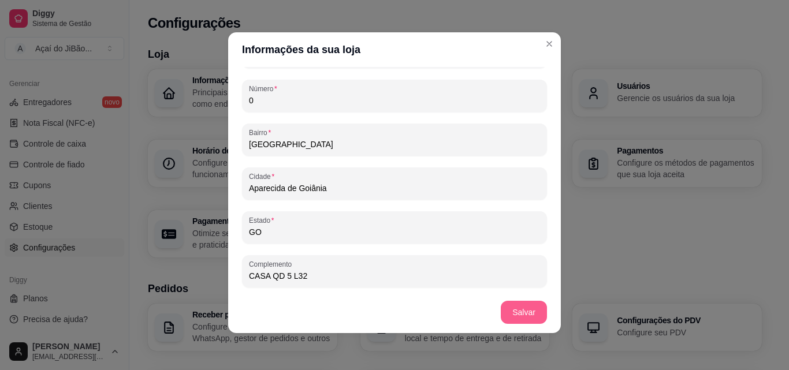
type input ""Olá! 😃 Seja bem-vindo(a) ao Açaí do Jibão! 🍧💜 Não é qualquer açaí, é do Jibão!…"
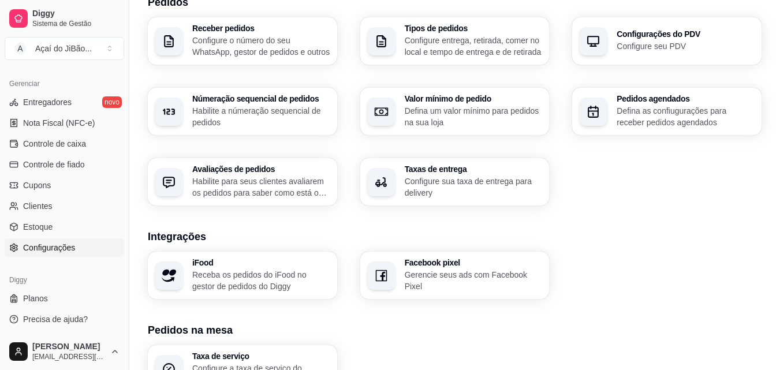
scroll to position [289, 0]
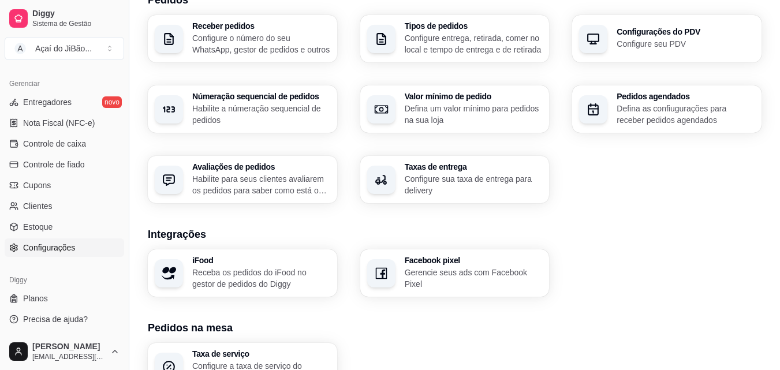
click at [70, 252] on span "Configurações" at bounding box center [49, 248] width 52 height 12
click at [432, 163] on h3 "Taxas de entrega" at bounding box center [474, 167] width 138 height 8
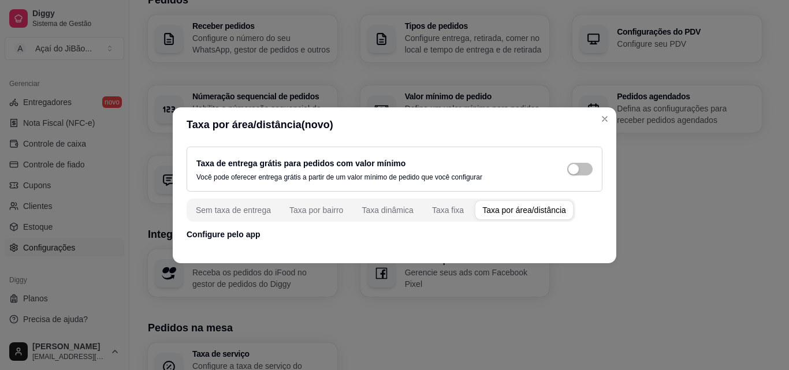
click at [522, 212] on div "Taxa por área/distância" at bounding box center [524, 210] width 84 height 12
click at [226, 236] on p "Configure pelo app" at bounding box center [394, 235] width 416 height 12
click at [573, 174] on div "button" at bounding box center [573, 169] width 10 height 10
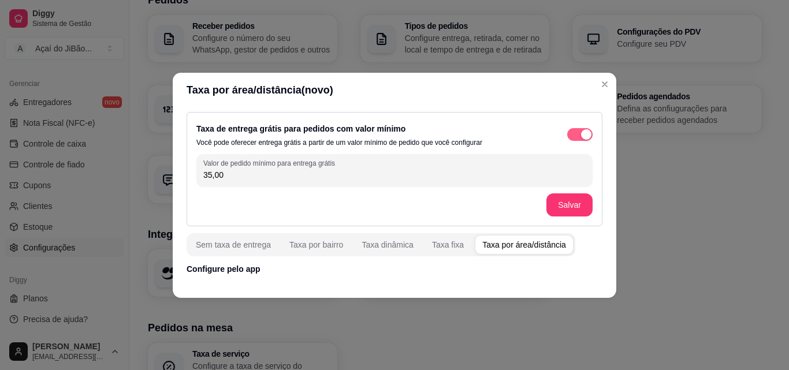
click at [580, 132] on button "button" at bounding box center [579, 134] width 25 height 13
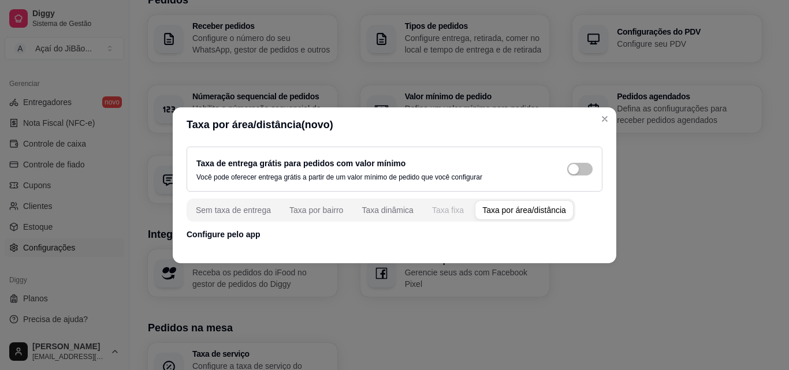
click at [451, 206] on div "Taxa fixa" at bounding box center [448, 210] width 32 height 12
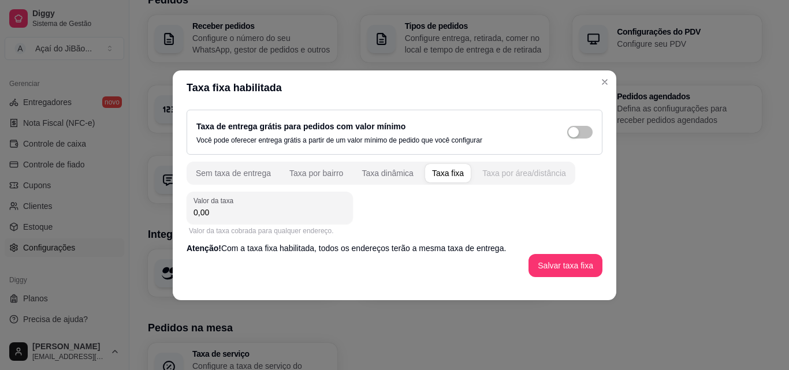
click at [494, 174] on div "Taxa por área/distância" at bounding box center [524, 173] width 84 height 12
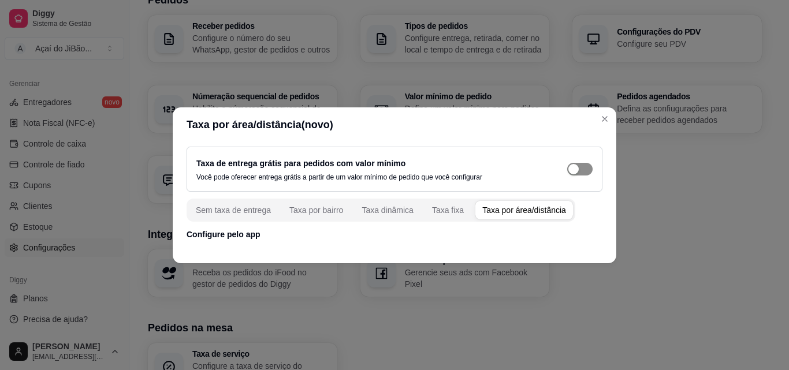
click at [590, 166] on span "button" at bounding box center [579, 169] width 25 height 13
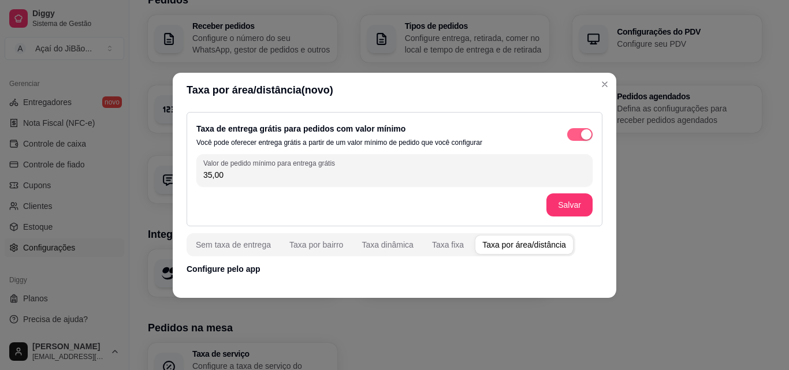
click at [578, 138] on span "button" at bounding box center [579, 134] width 25 height 13
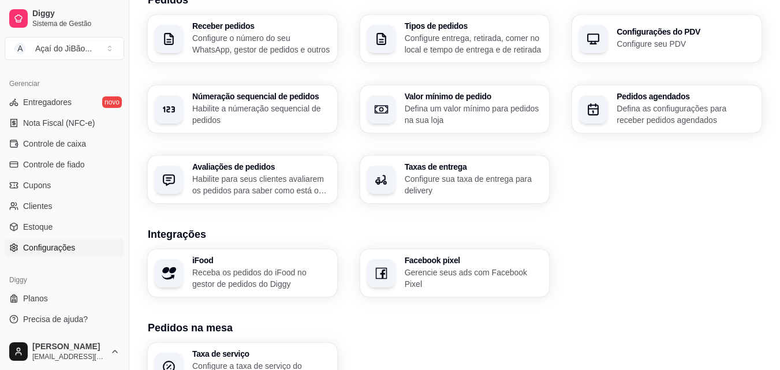
click at [466, 185] on p "Configure sua taxa de entrega para delivery" at bounding box center [474, 184] width 138 height 23
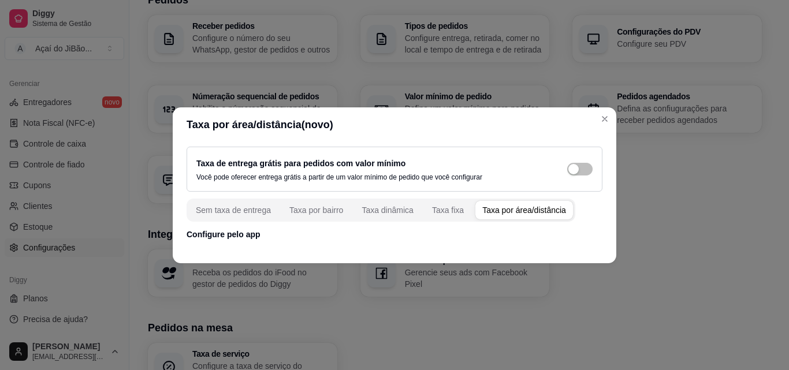
click at [506, 207] on div "Taxa por área/distância" at bounding box center [524, 210] width 84 height 12
